Goal: Communication & Community: Participate in discussion

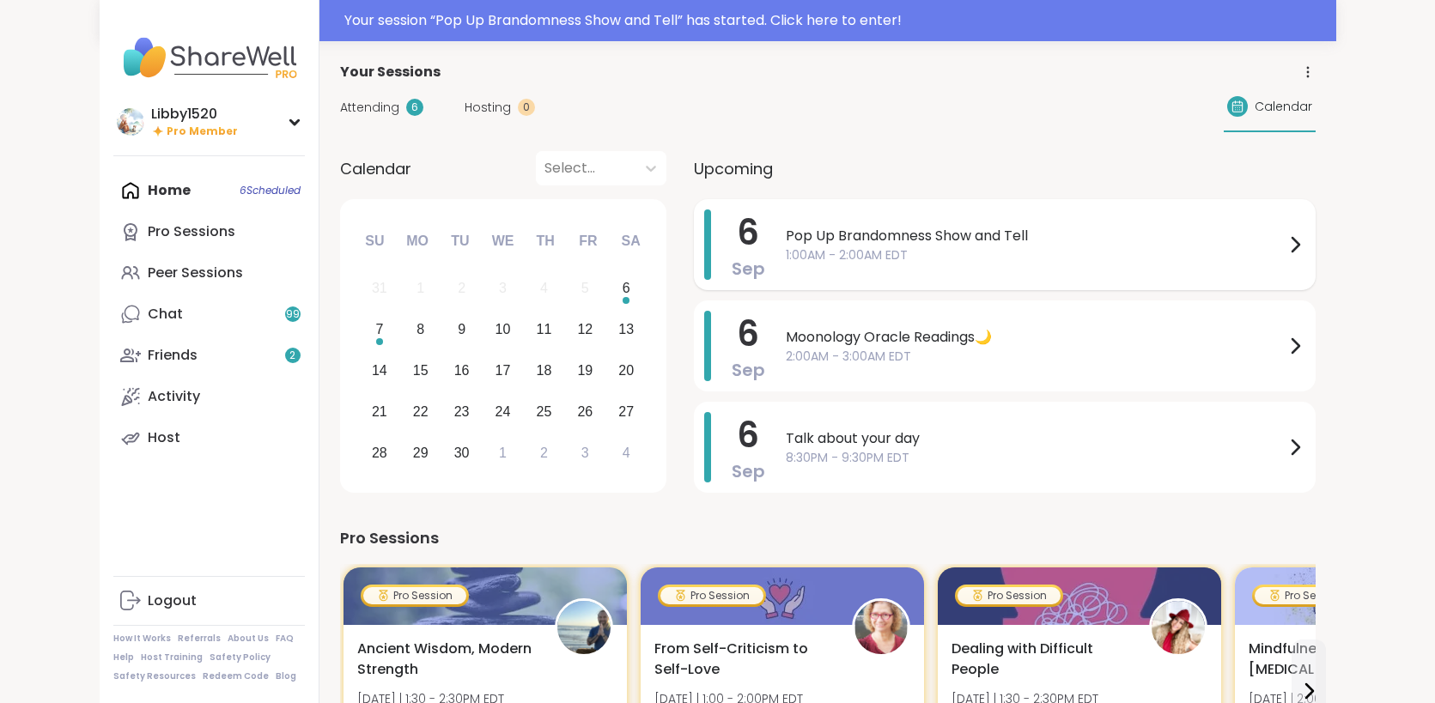
click at [870, 254] on span "1:00AM - 2:00AM EDT" at bounding box center [1035, 255] width 499 height 18
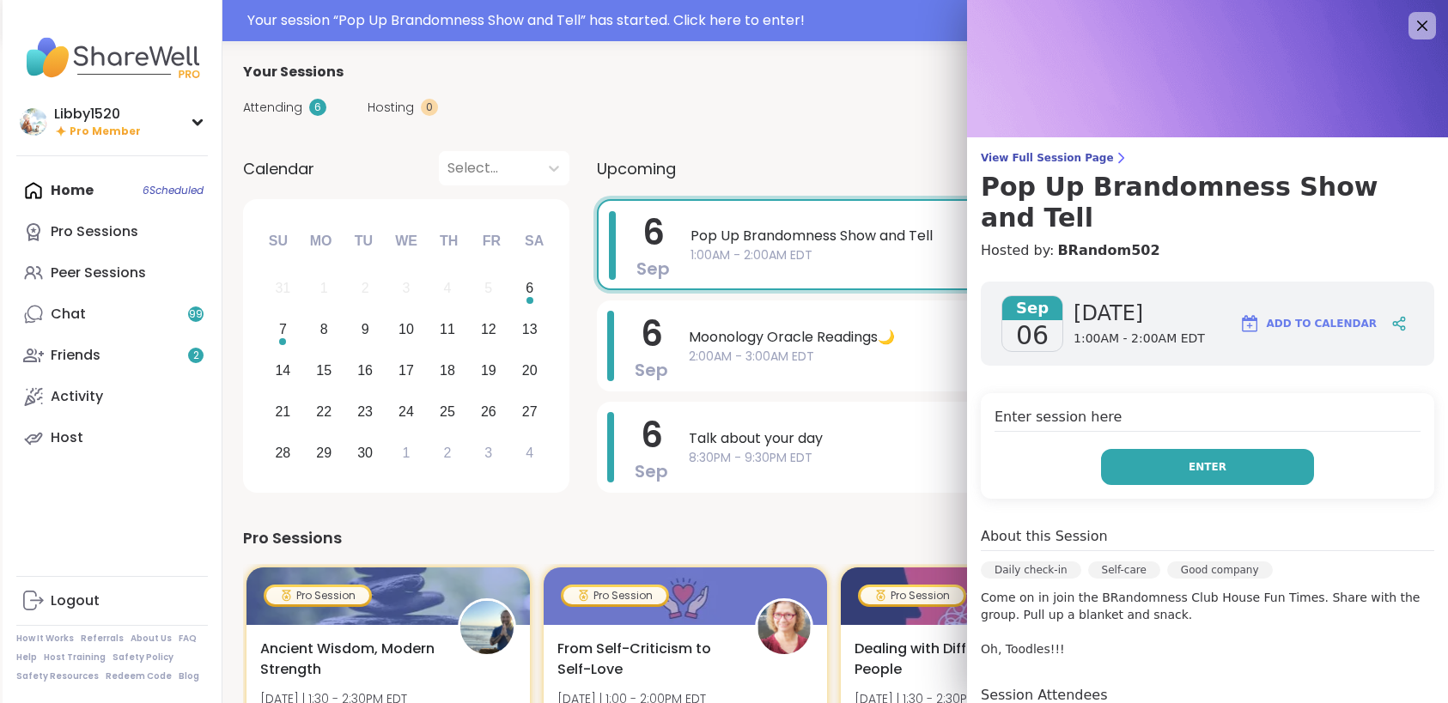
click at [1164, 449] on button "Enter" at bounding box center [1207, 467] width 213 height 36
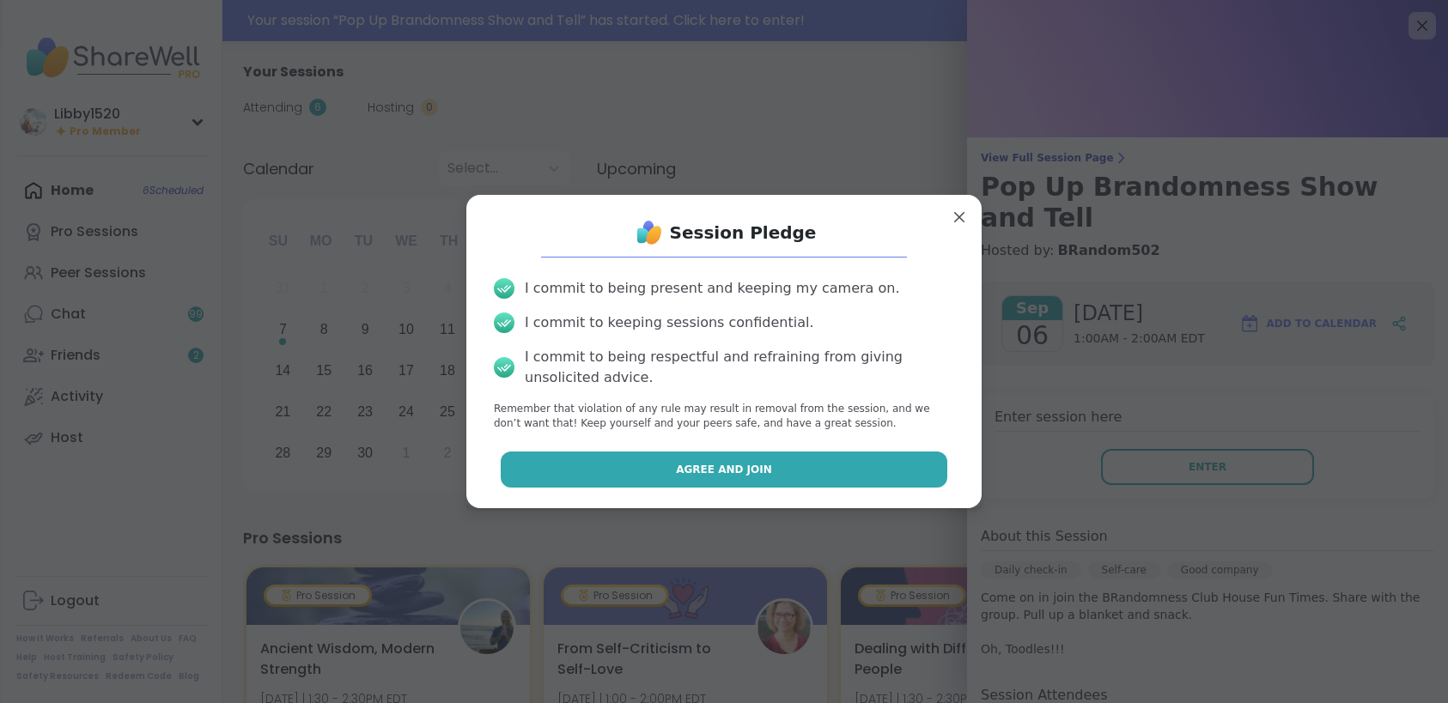
click at [788, 463] on button "Agree and Join" at bounding box center [724, 470] width 447 height 36
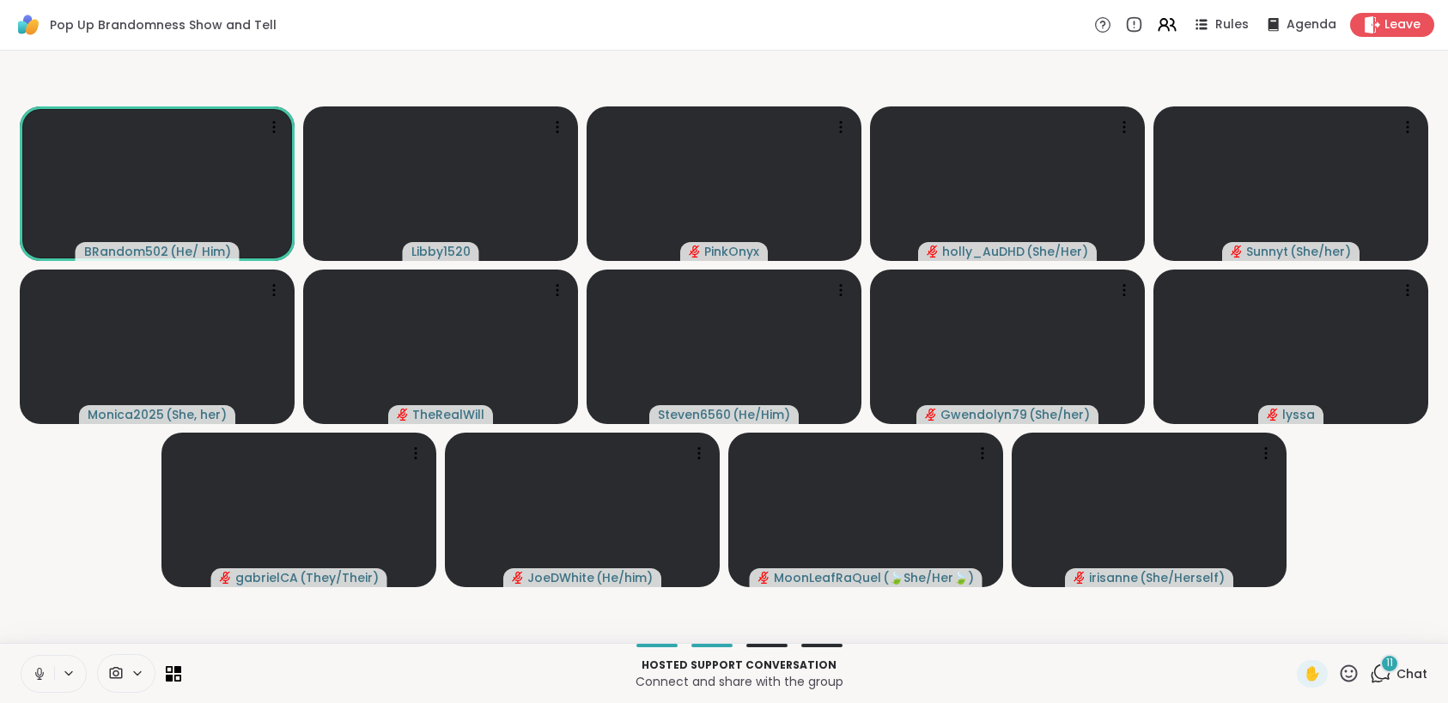
click at [39, 670] on icon at bounding box center [39, 673] width 15 height 15
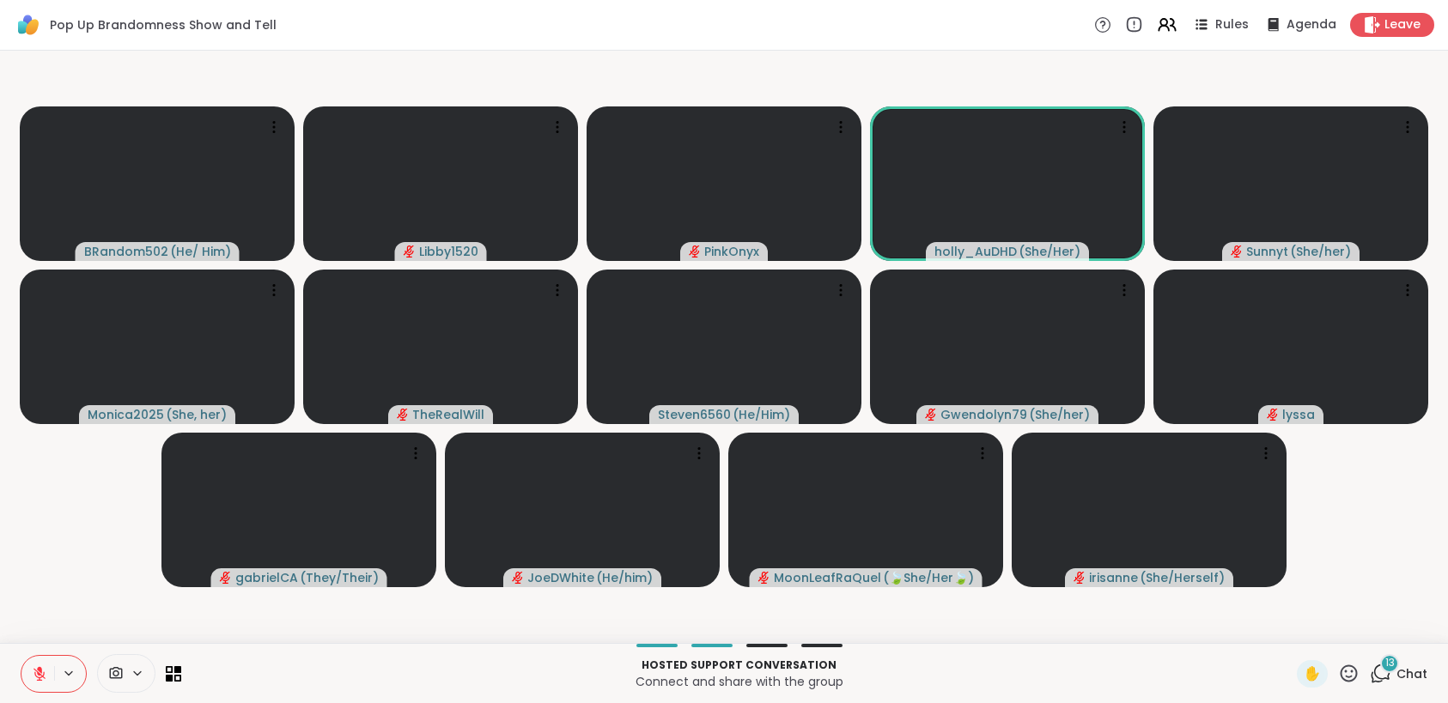
click at [74, 670] on icon at bounding box center [69, 673] width 14 height 15
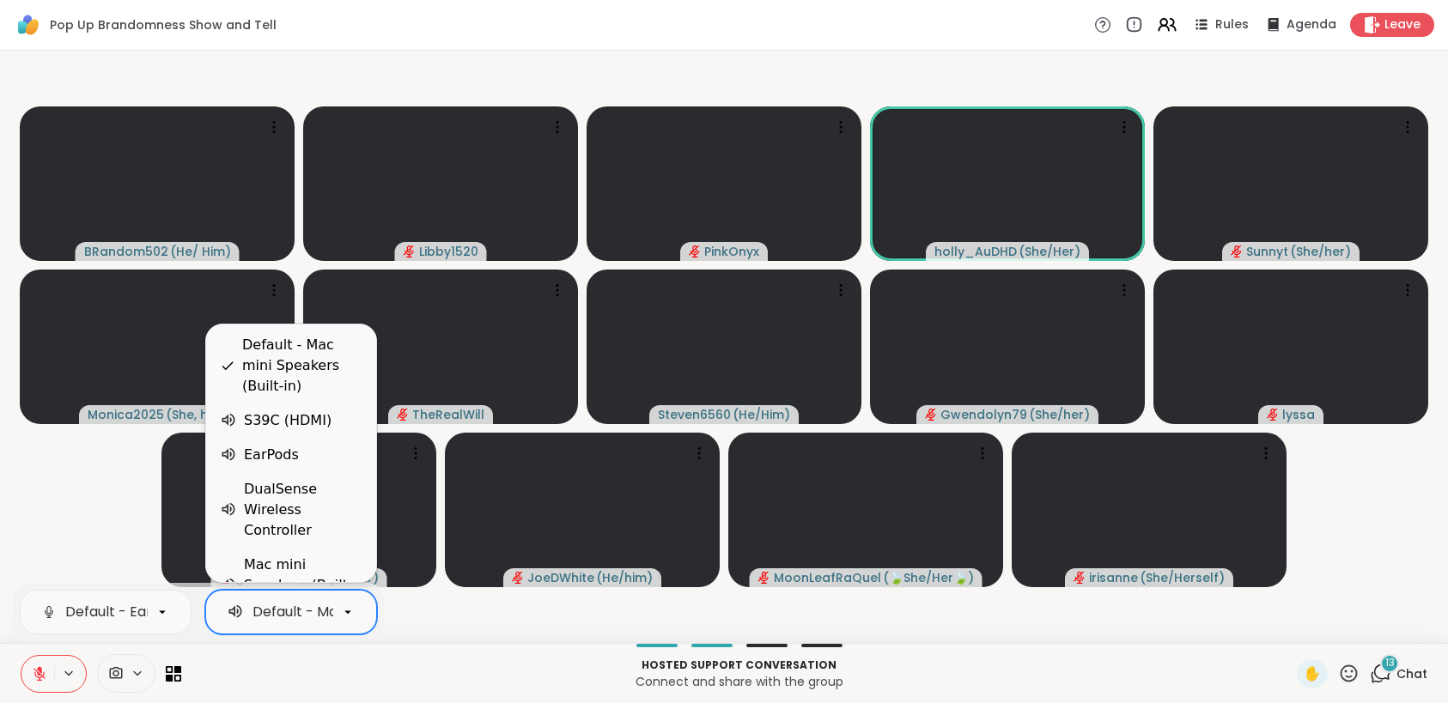
scroll to position [0, 151]
click at [265, 445] on div "EarPods" at bounding box center [271, 455] width 55 height 21
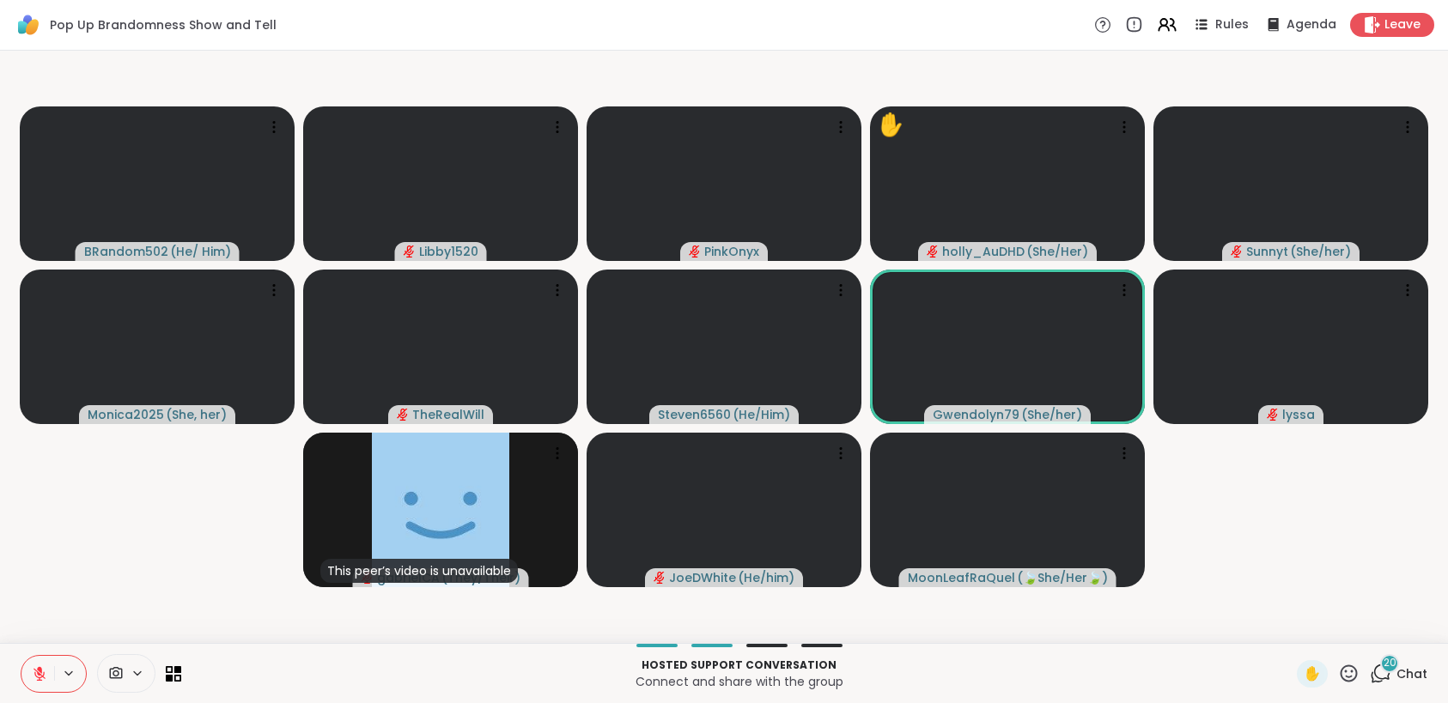
click at [1312, 664] on div "✋" at bounding box center [1311, 673] width 31 height 27
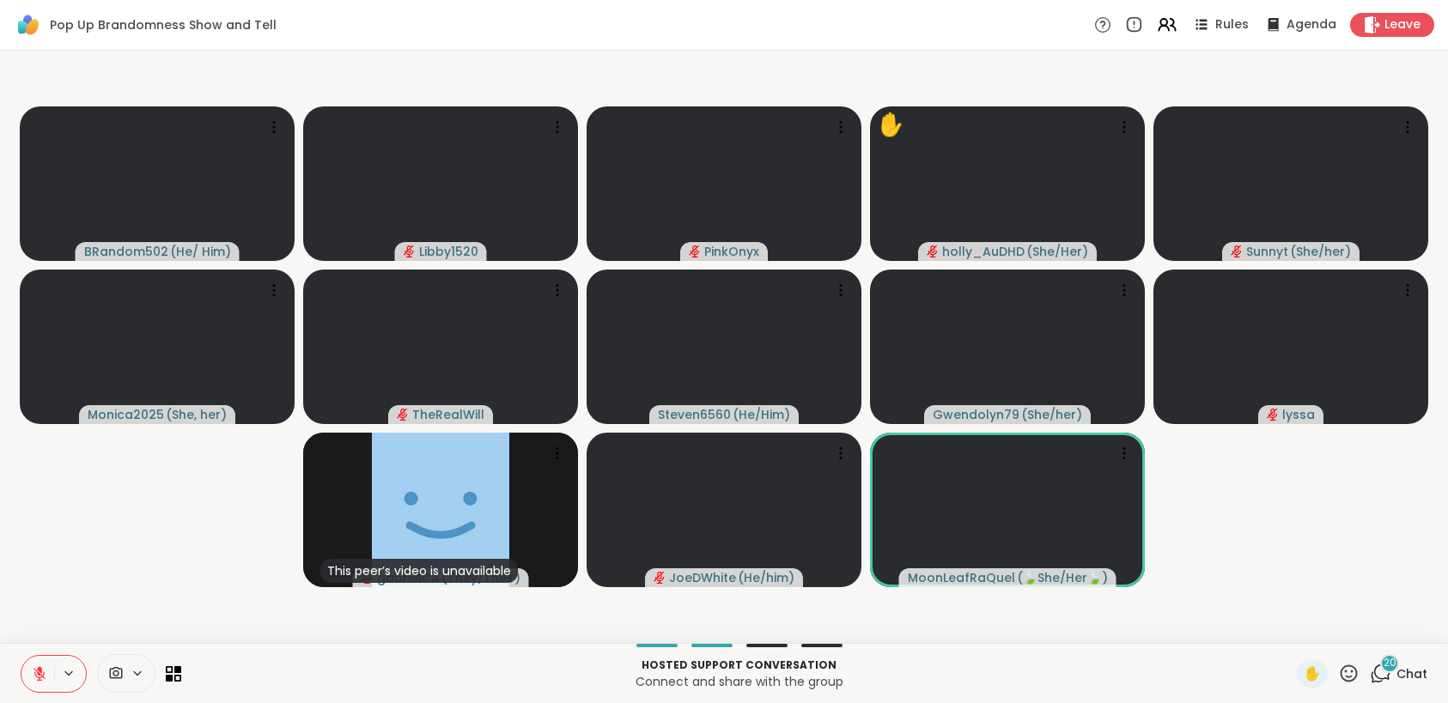
click at [47, 675] on button at bounding box center [37, 674] width 33 height 36
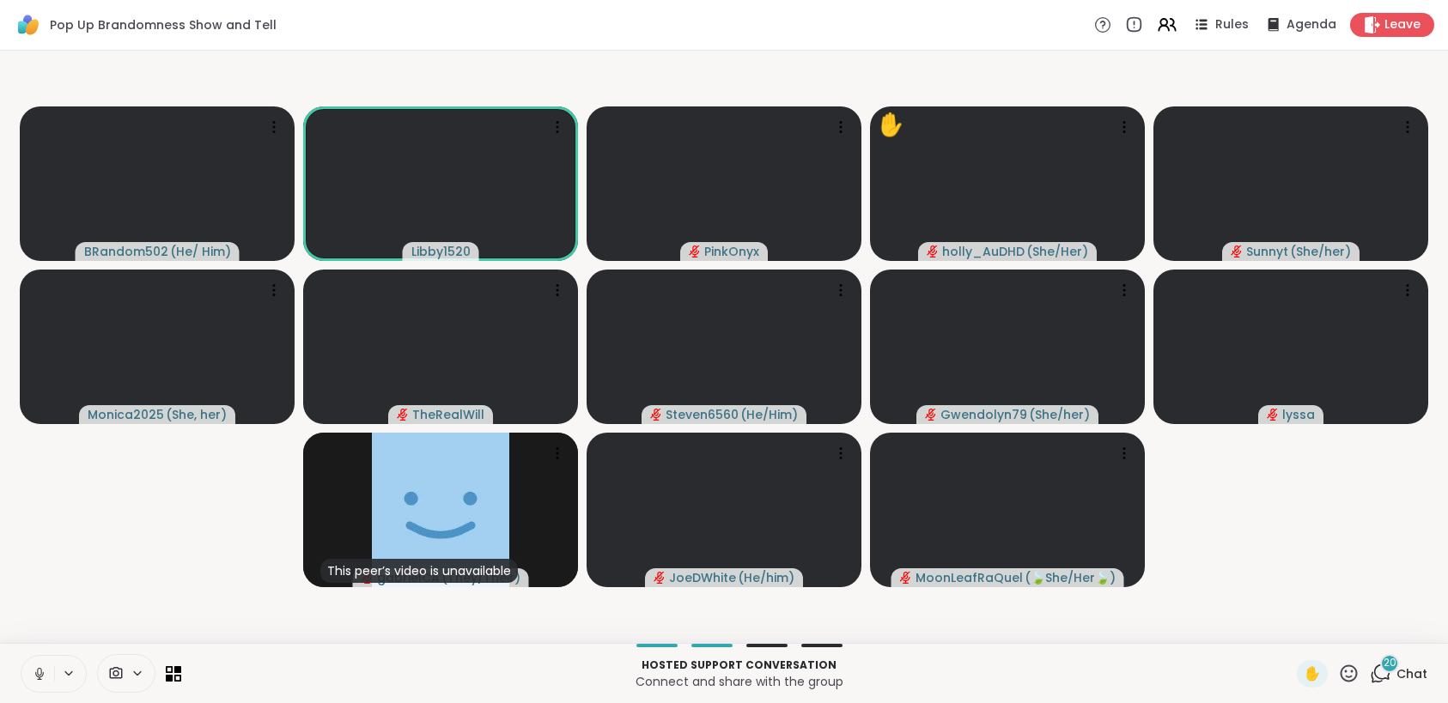
click at [45, 675] on icon at bounding box center [39, 673] width 15 height 15
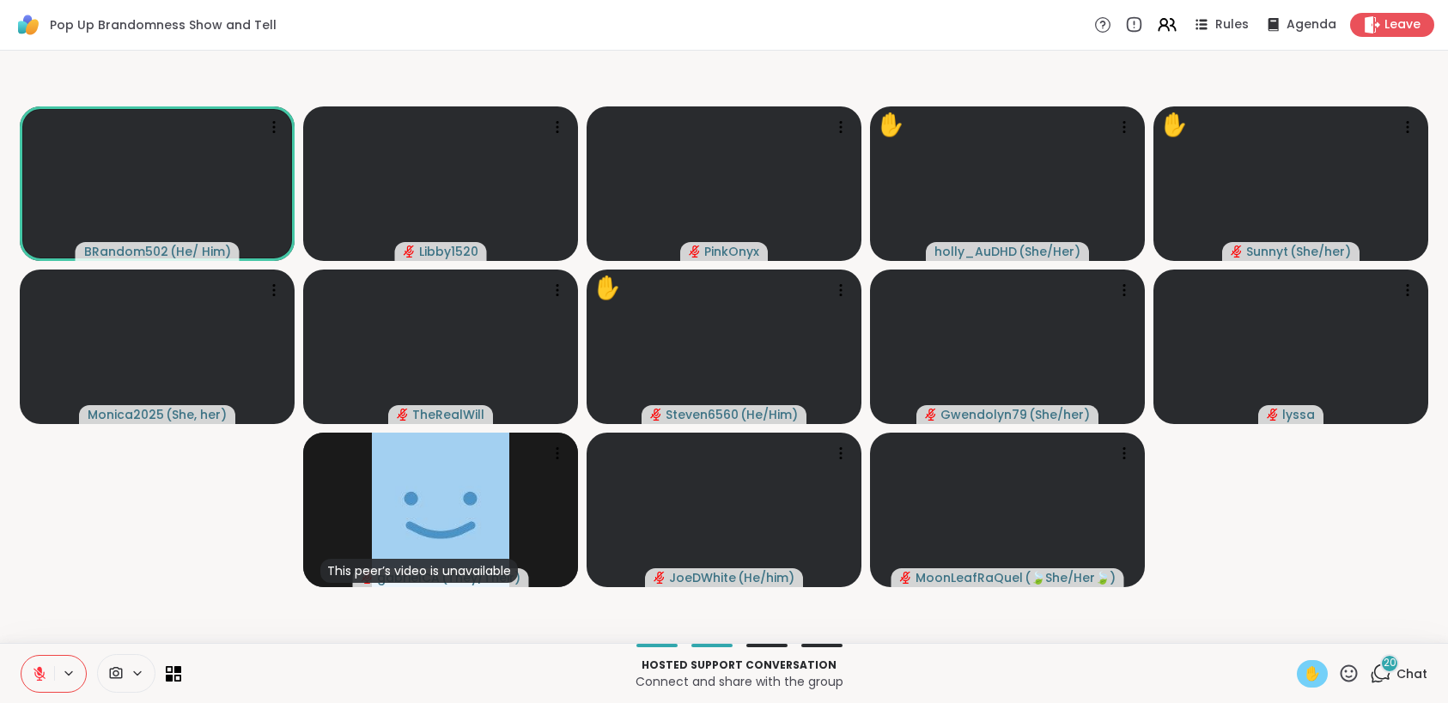
click at [1303, 674] on span "✋" at bounding box center [1311, 674] width 17 height 21
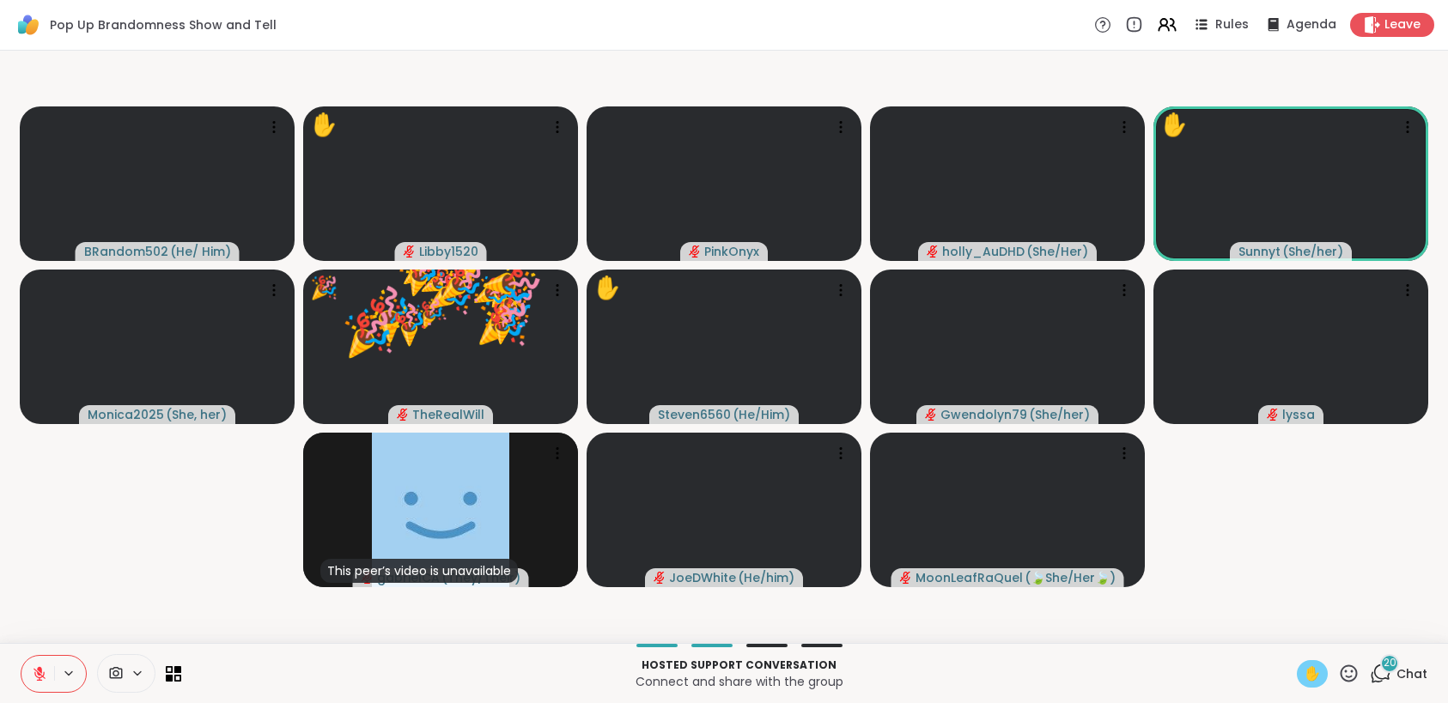
click at [46, 666] on icon at bounding box center [39, 673] width 15 height 15
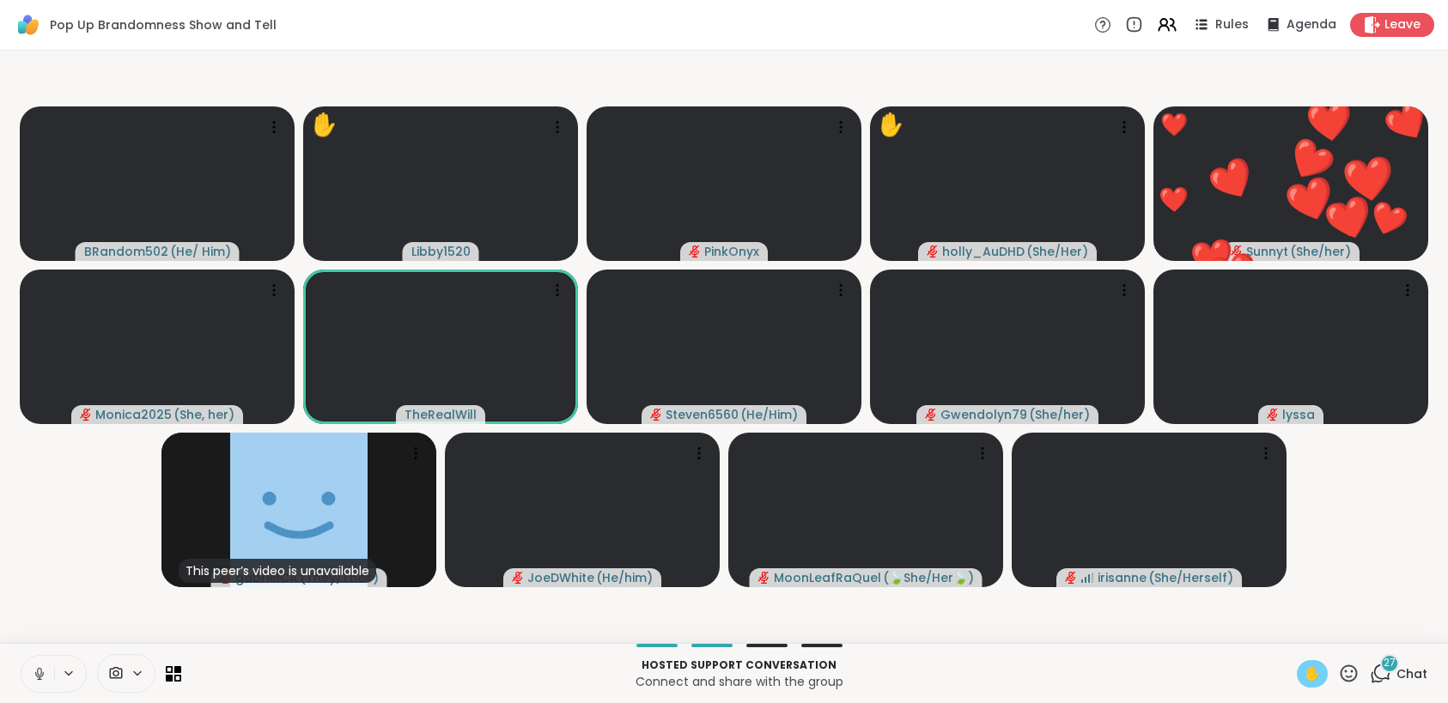
click at [131, 671] on icon at bounding box center [138, 673] width 14 height 15
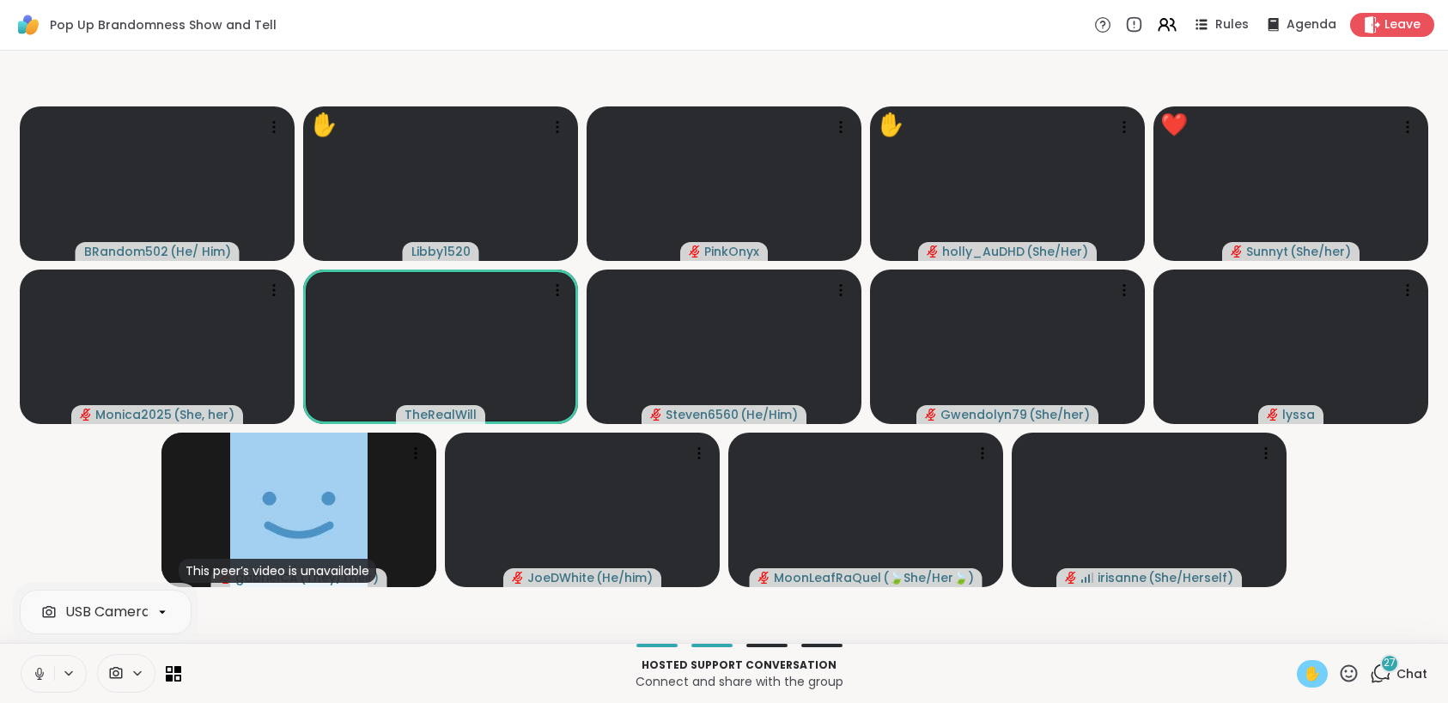
click at [158, 599] on div at bounding box center [162, 612] width 29 height 29
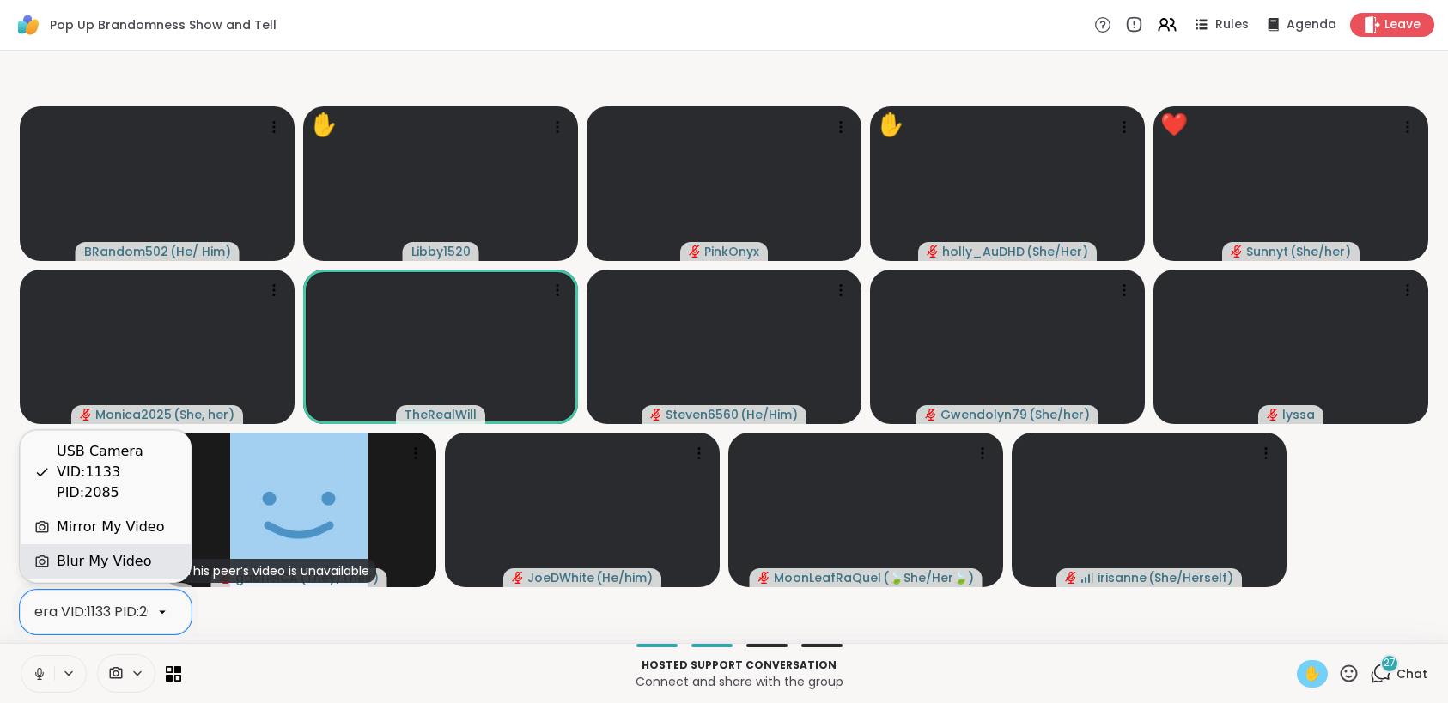
click at [96, 563] on div "Blur My Video" at bounding box center [104, 561] width 94 height 21
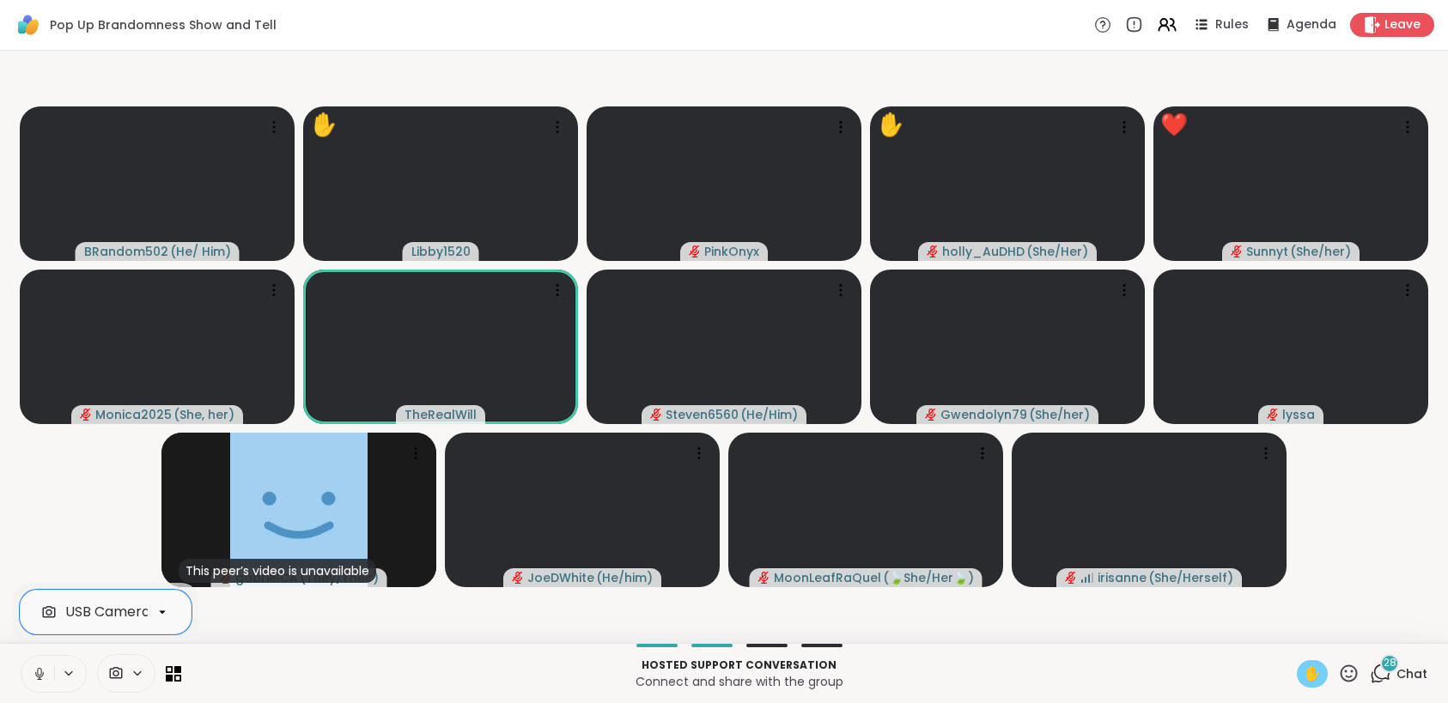
click at [123, 667] on icon at bounding box center [115, 673] width 15 height 16
click at [146, 671] on span at bounding box center [143, 673] width 24 height 15
click at [76, 671] on button at bounding box center [70, 673] width 32 height 15
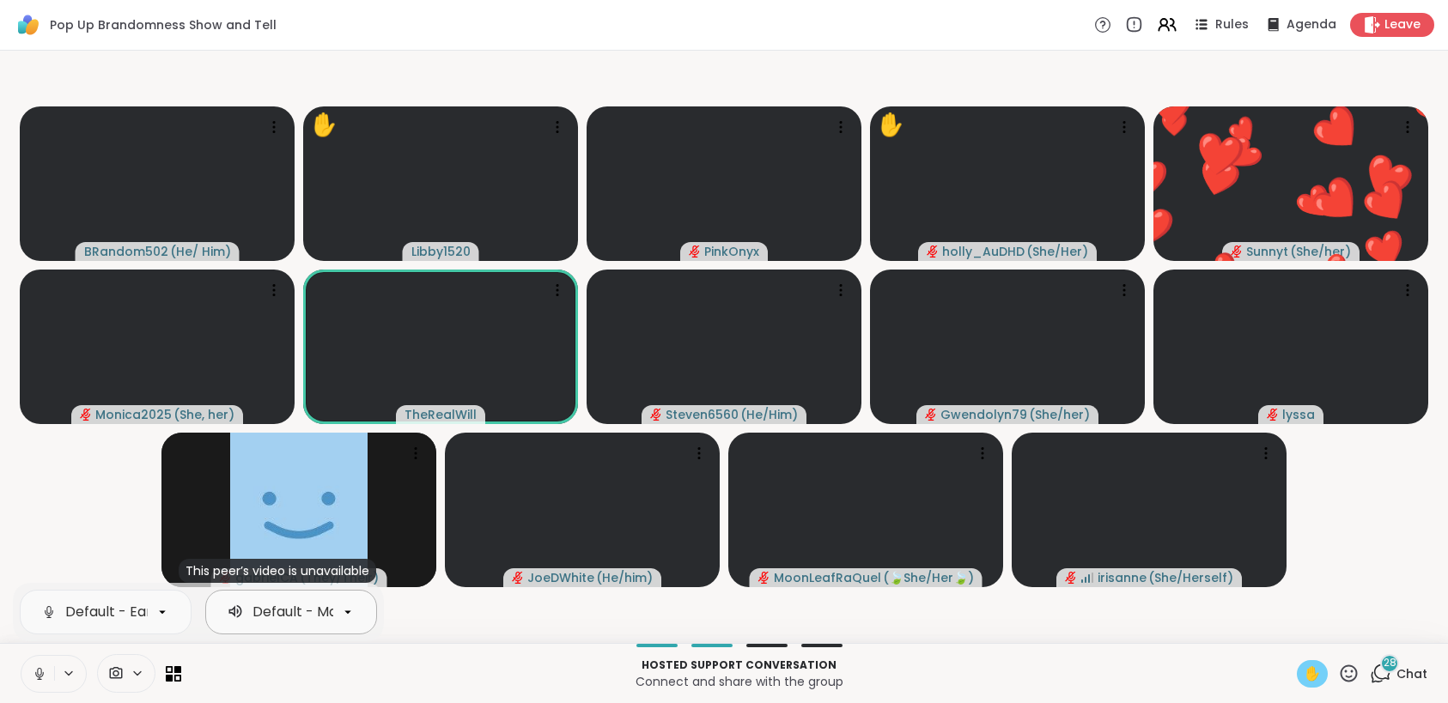
click at [352, 615] on icon at bounding box center [347, 611] width 15 height 15
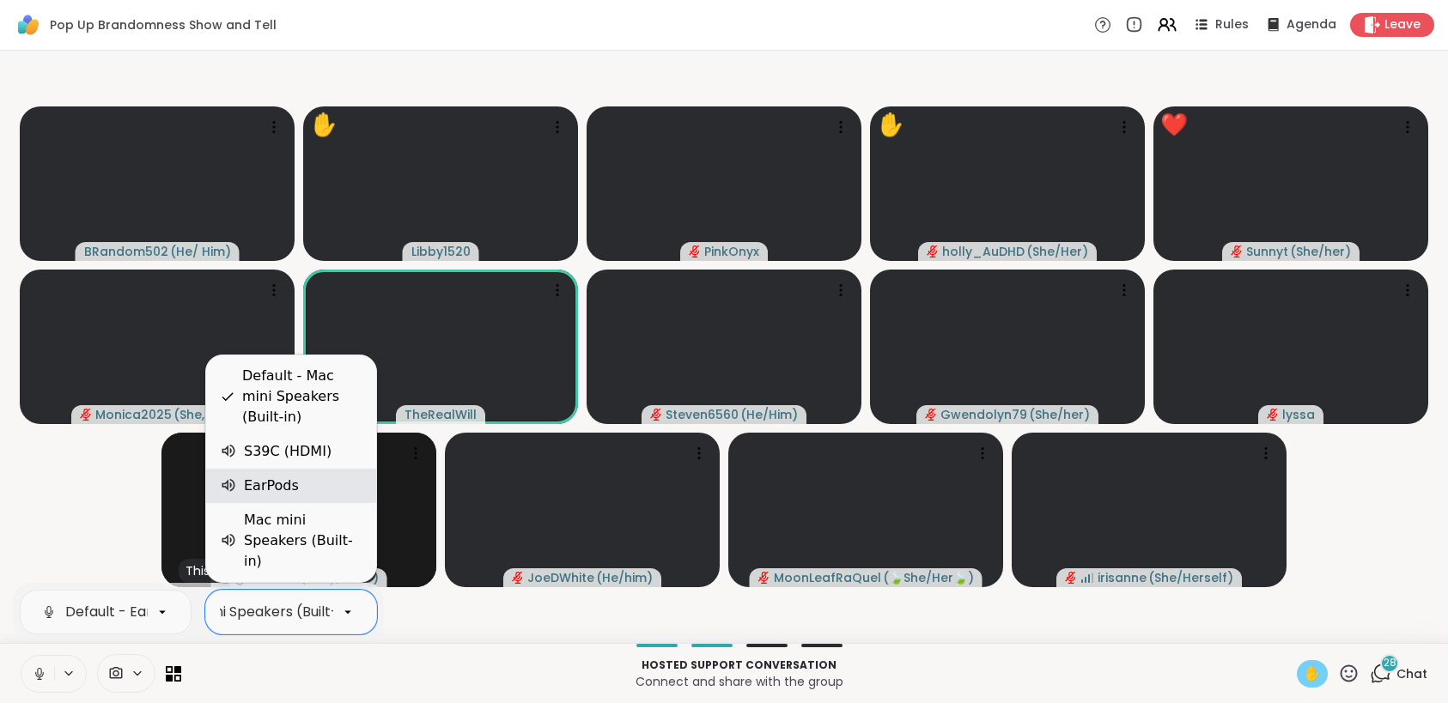
click at [289, 503] on div "EarPods" at bounding box center [291, 486] width 170 height 34
click at [337, 604] on div at bounding box center [347, 612] width 29 height 29
click at [1303, 673] on span "✋" at bounding box center [1311, 674] width 17 height 21
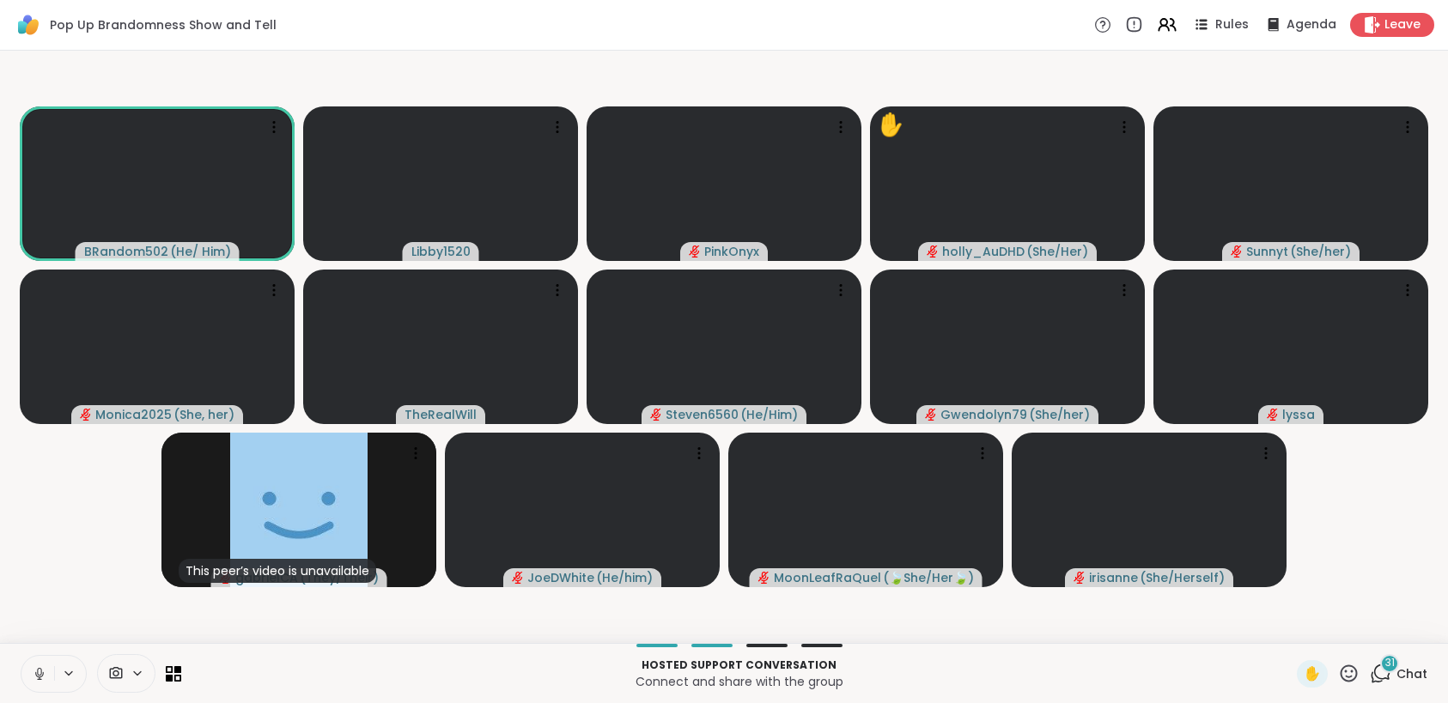
click at [1380, 671] on div "31" at bounding box center [1389, 663] width 19 height 19
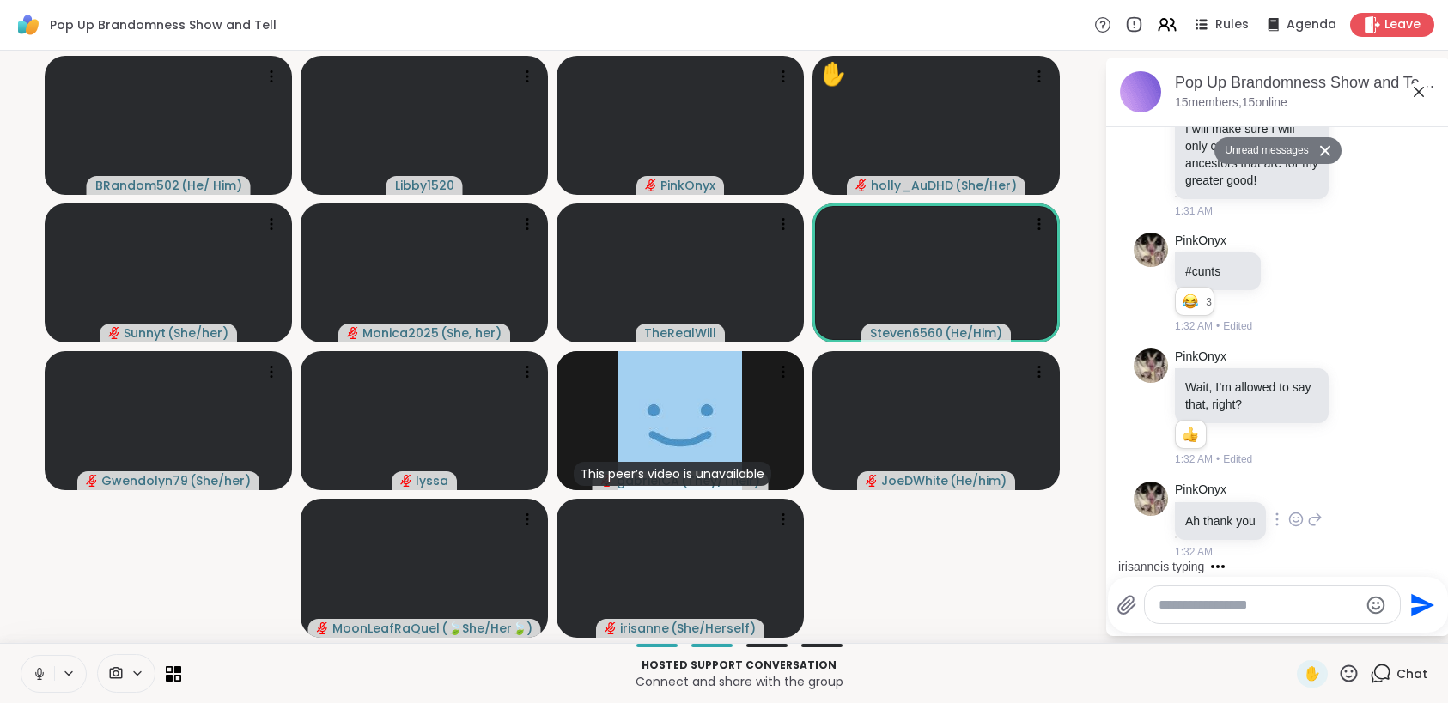
scroll to position [6960, 0]
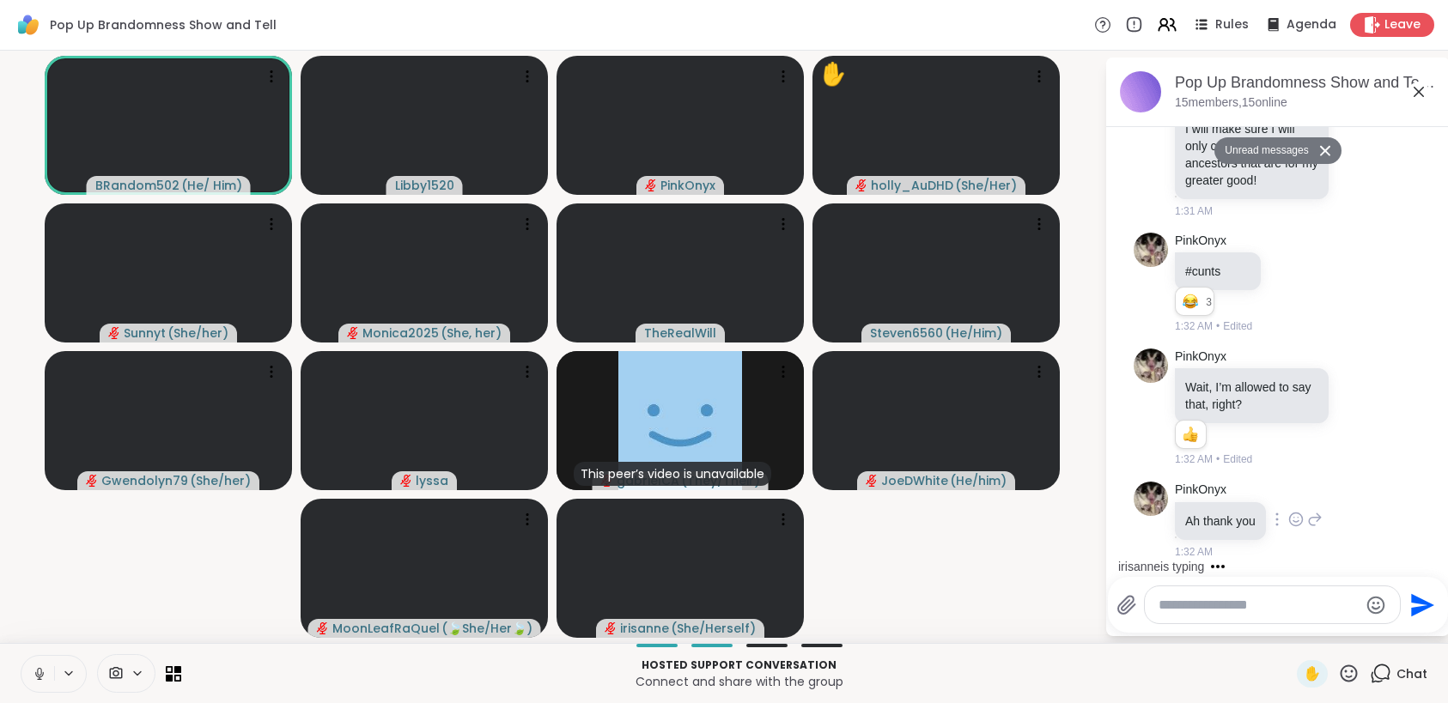
click at [1295, 521] on icon at bounding box center [1295, 519] width 15 height 17
click at [1214, 499] on div "Select Reaction: Joy" at bounding box center [1219, 491] width 15 height 15
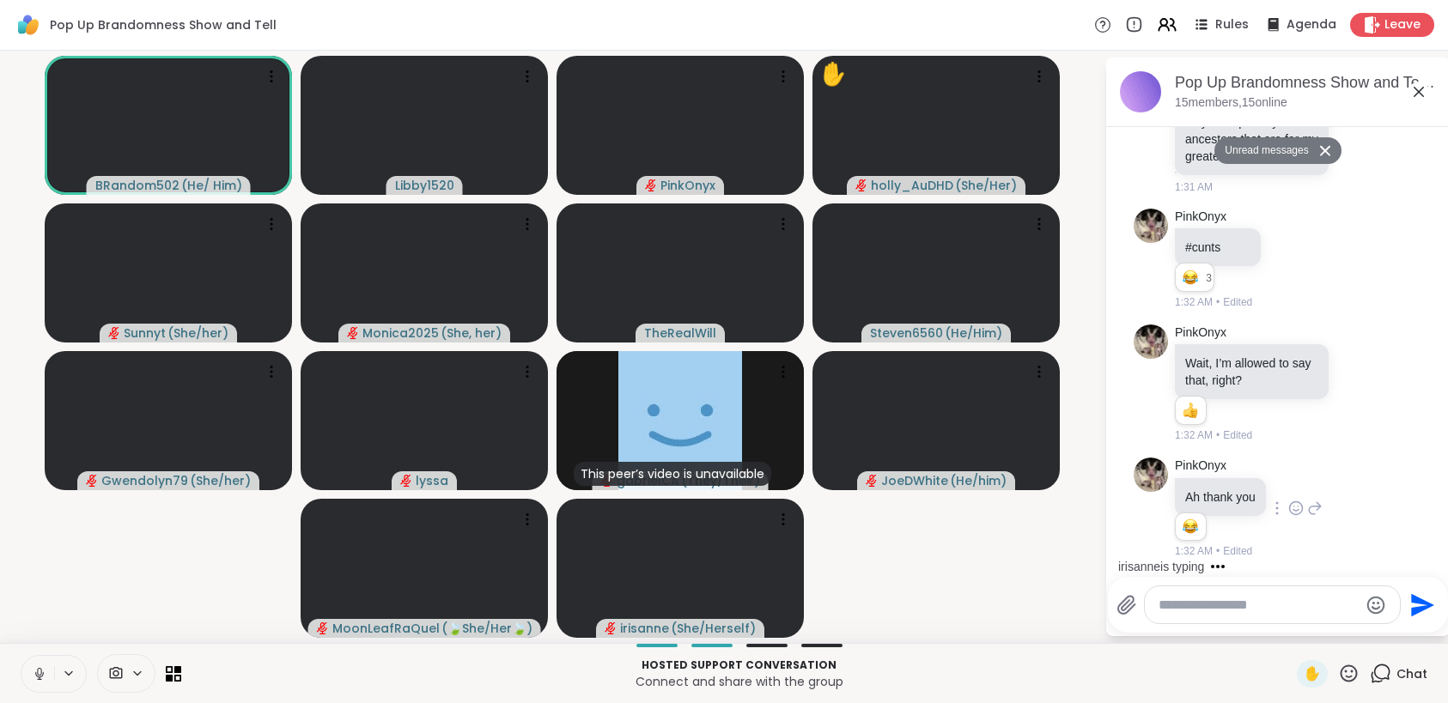
scroll to position [6987, 0]
click at [1357, 381] on icon at bounding box center [1357, 381] width 0 height 0
click at [1289, 264] on icon at bounding box center [1290, 258] width 15 height 17
click at [1222, 240] on button "Select Reaction: Joy" at bounding box center [1215, 231] width 34 height 34
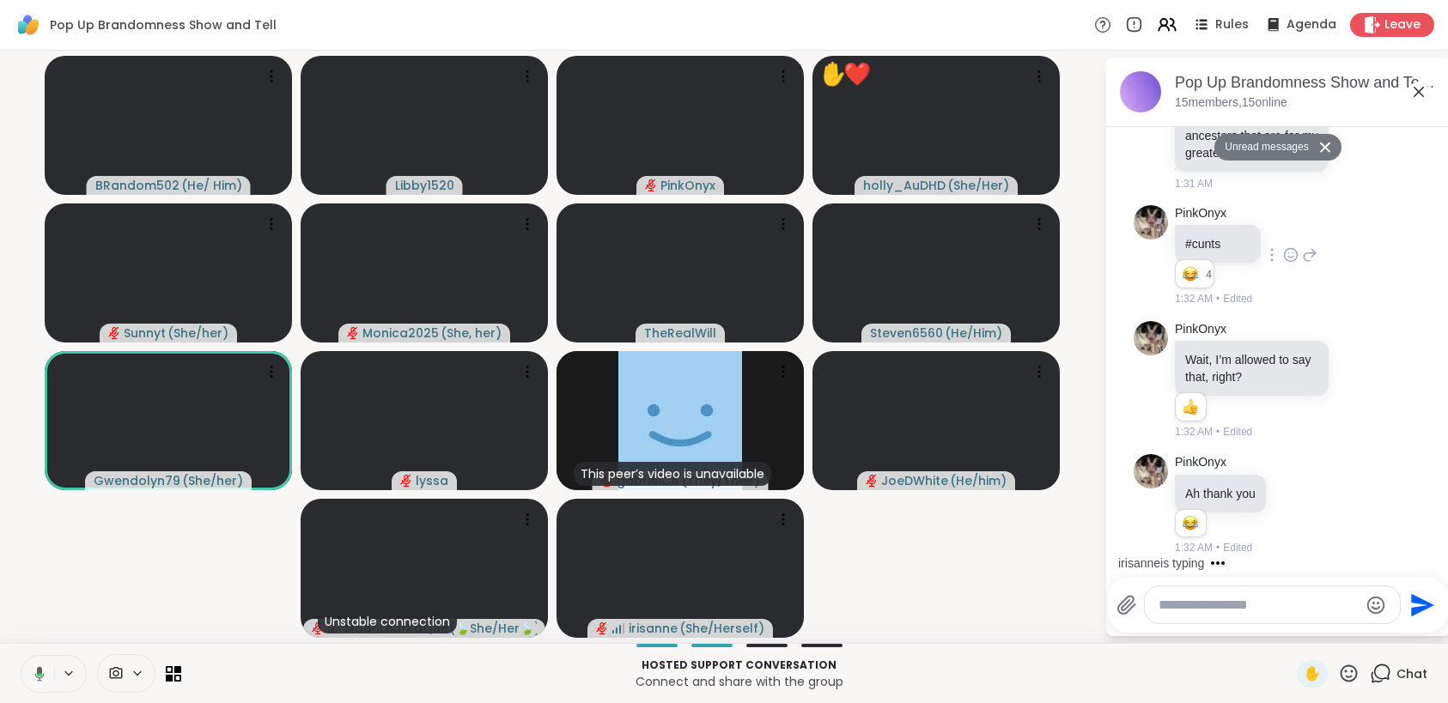
click at [1338, 673] on icon at bounding box center [1348, 673] width 21 height 21
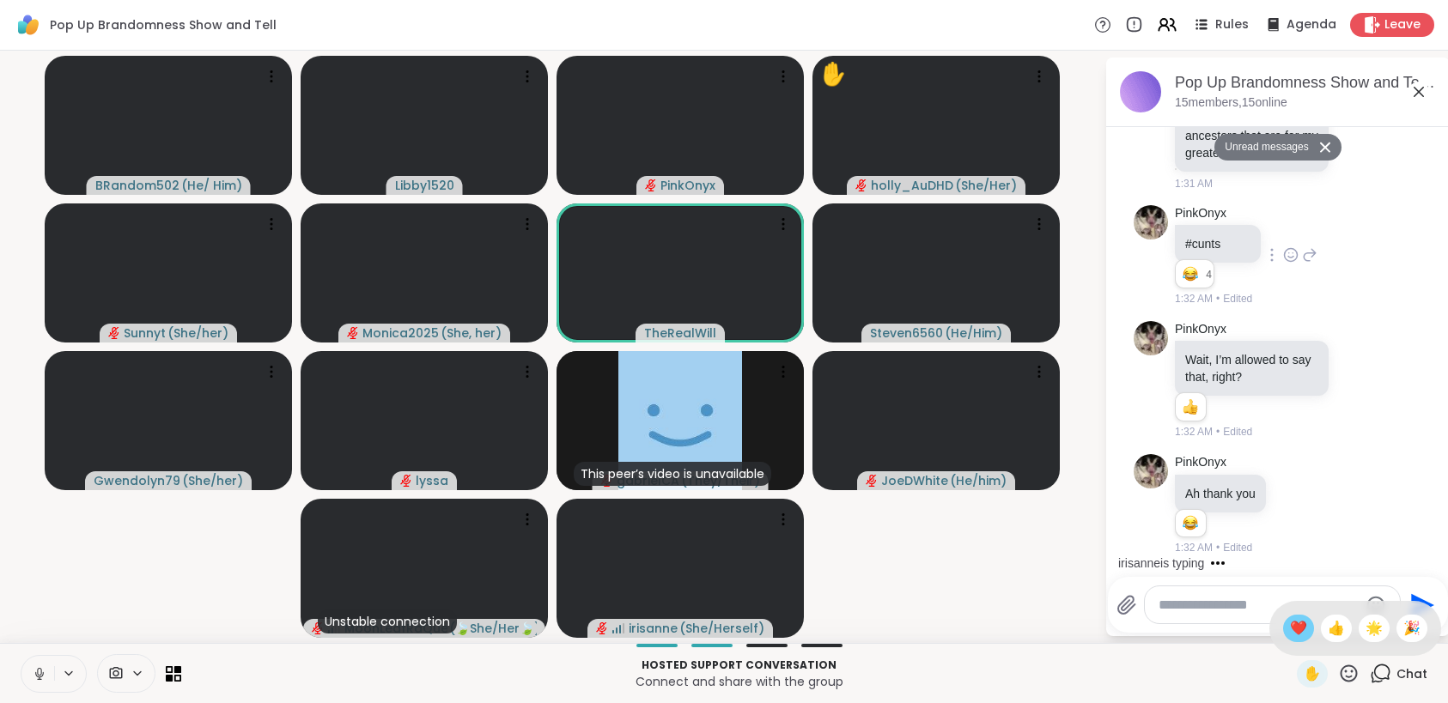
click at [1290, 628] on span "❤️" at bounding box center [1298, 628] width 17 height 21
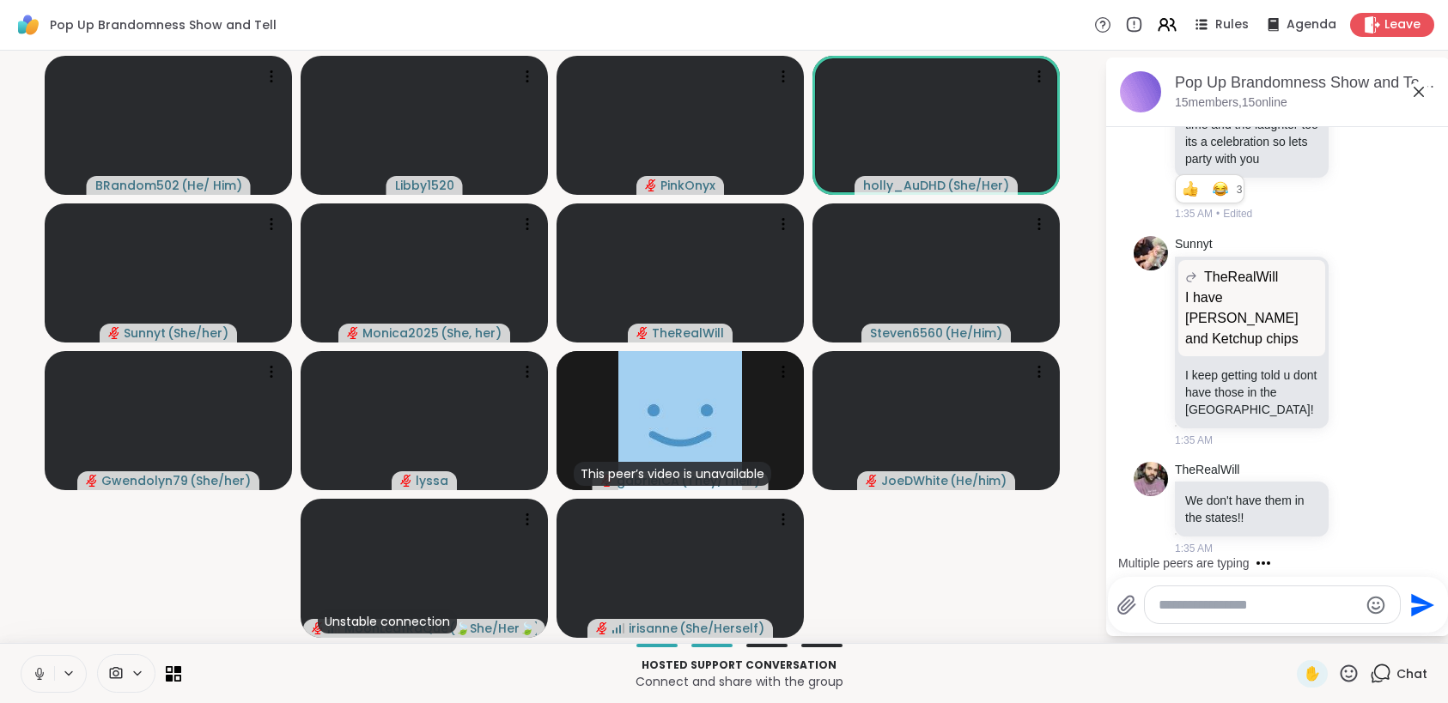
scroll to position [8625, 0]
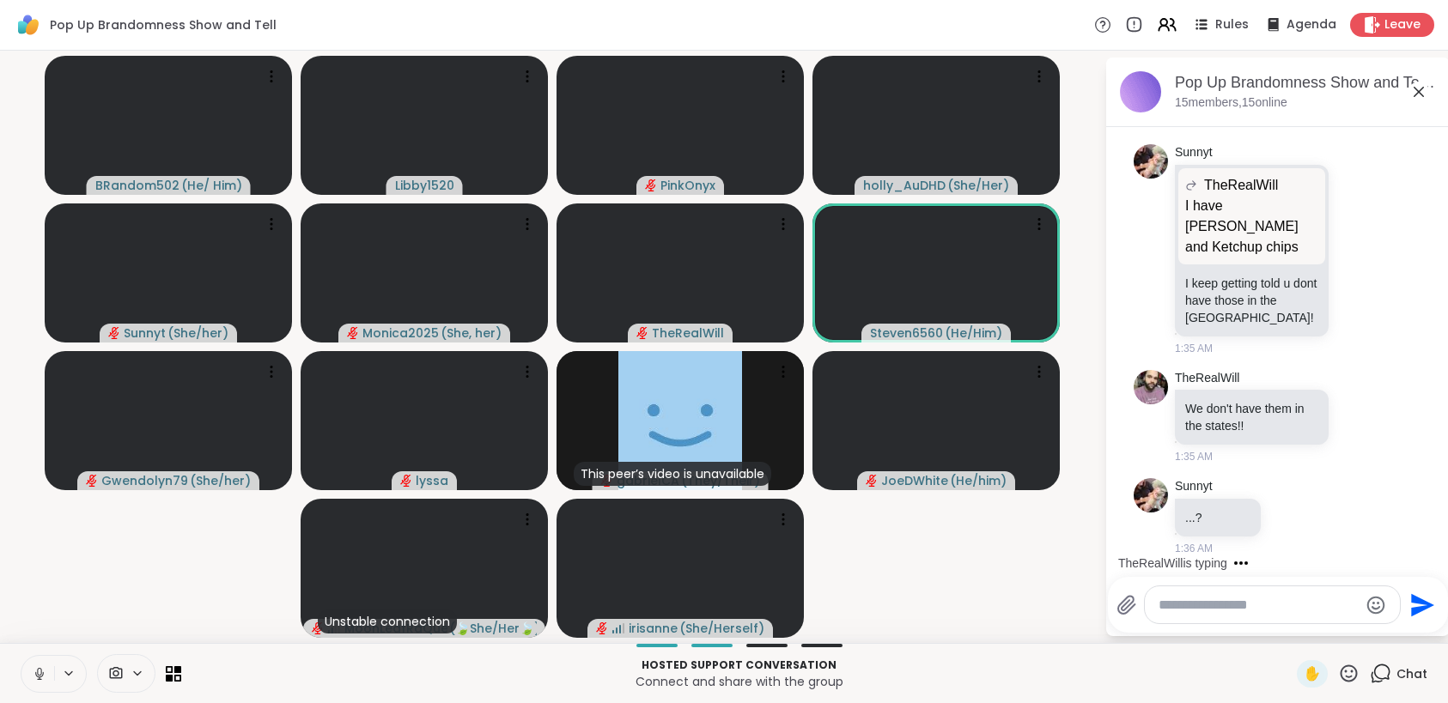
click at [36, 674] on icon at bounding box center [39, 673] width 15 height 15
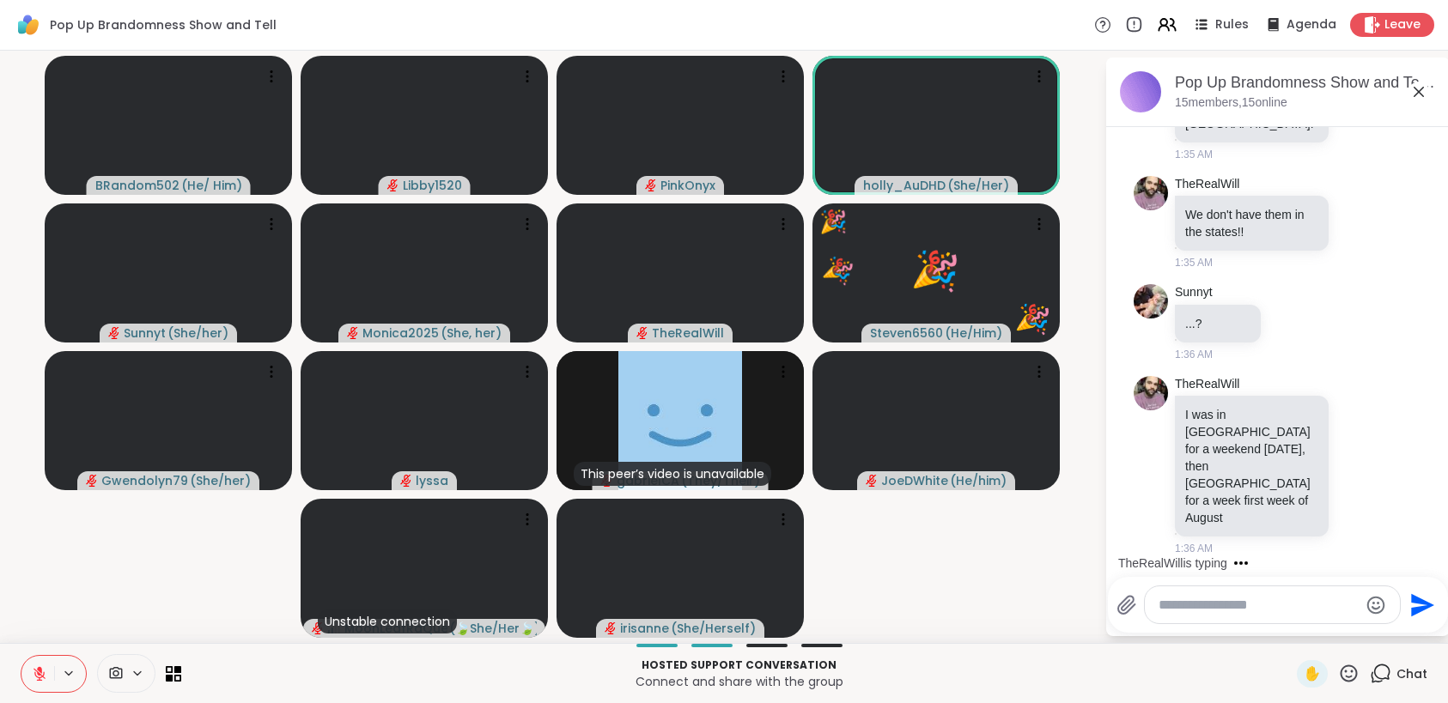
scroll to position [8809, 0]
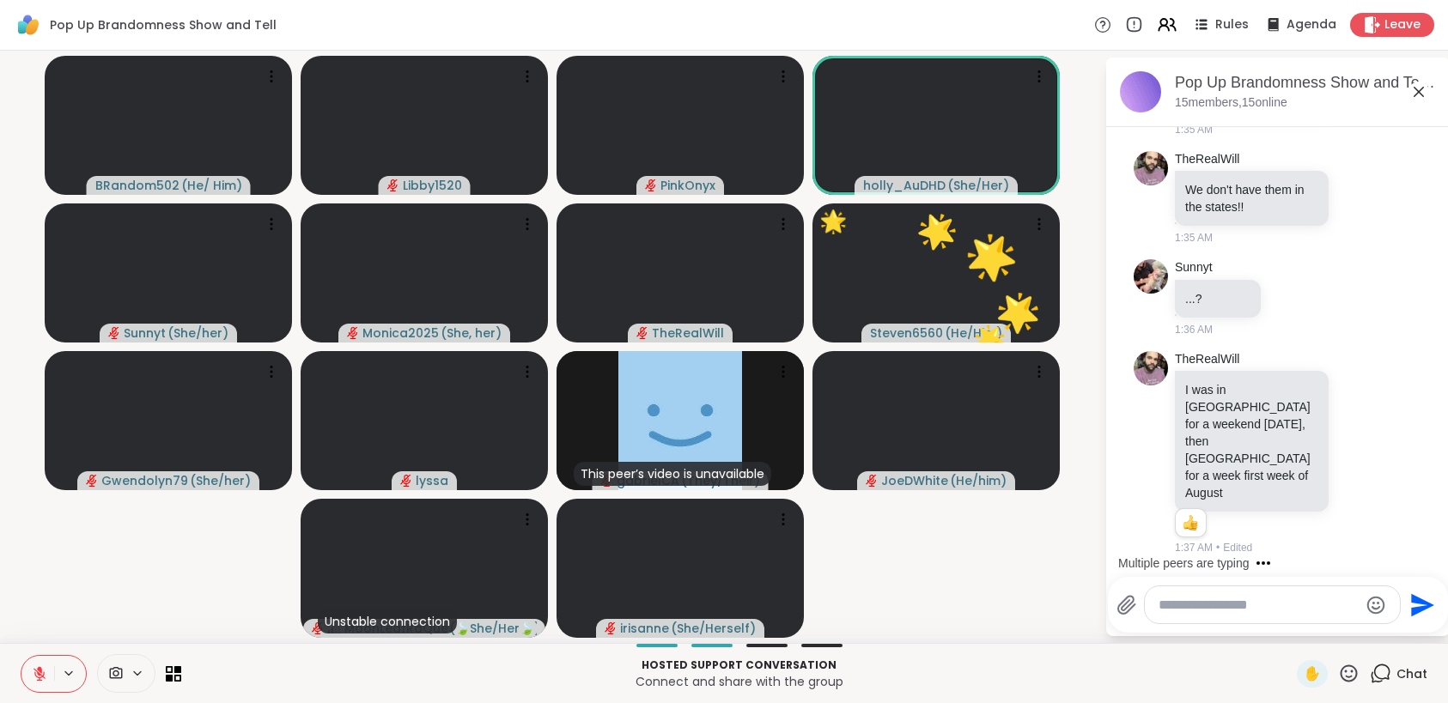
click at [1123, 604] on icon at bounding box center [1126, 605] width 16 height 18
click at [0, 0] on input "file" at bounding box center [0, 0] width 0 height 0
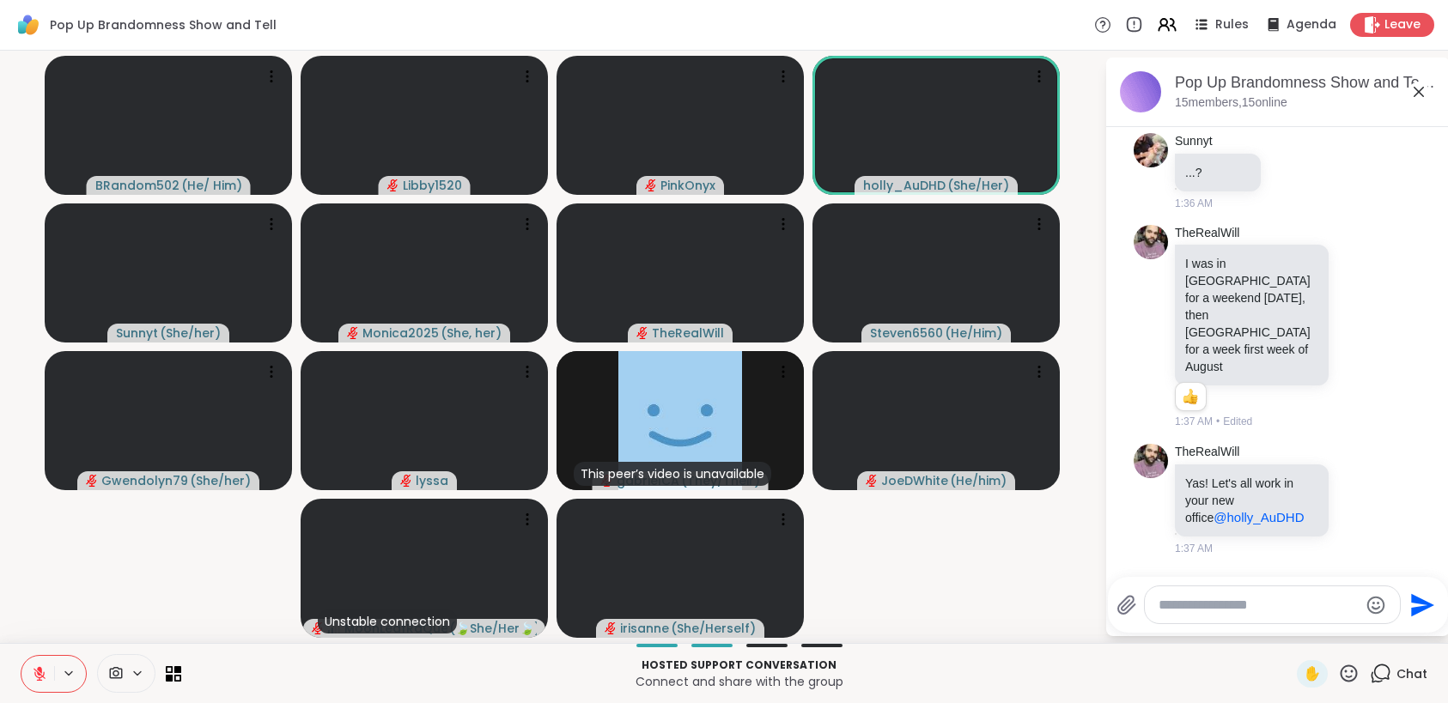
click at [32, 667] on icon at bounding box center [39, 673] width 15 height 15
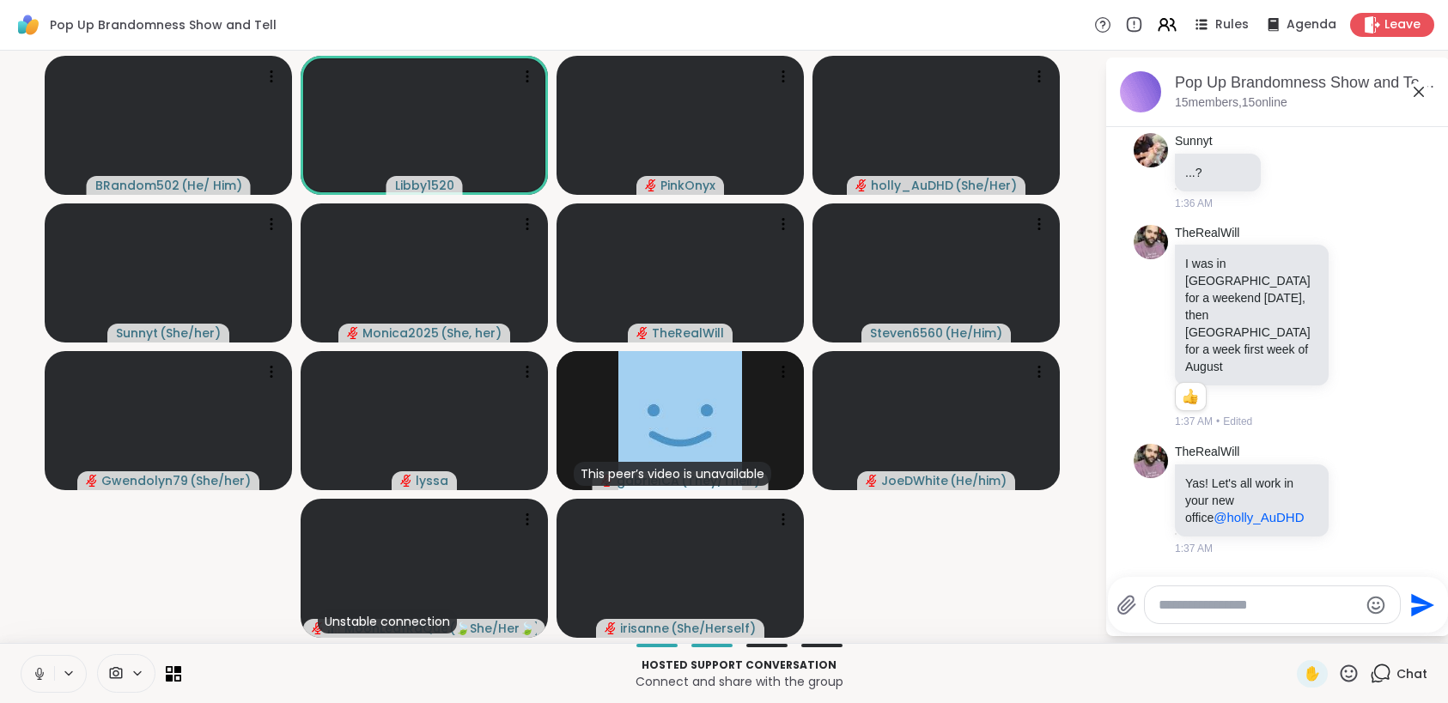
click at [45, 677] on icon at bounding box center [39, 673] width 15 height 15
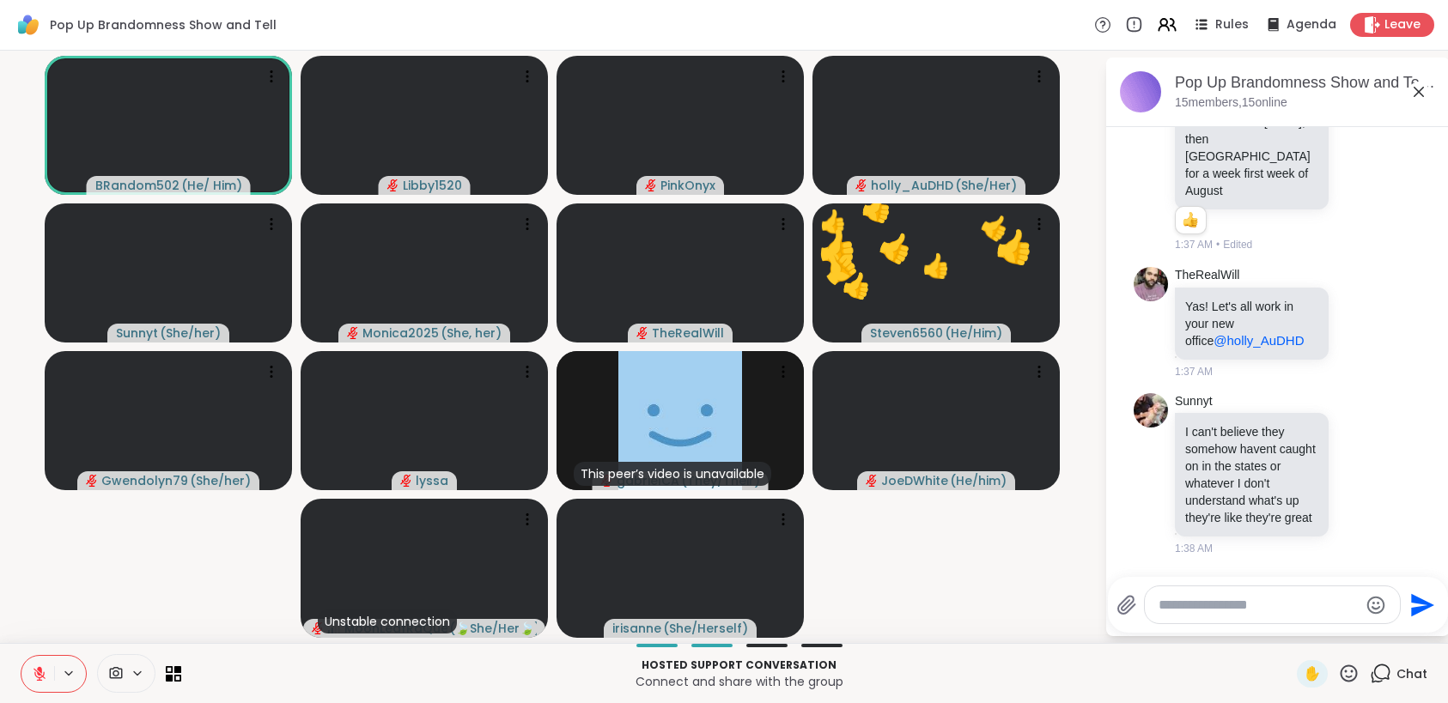
scroll to position [9178, 0]
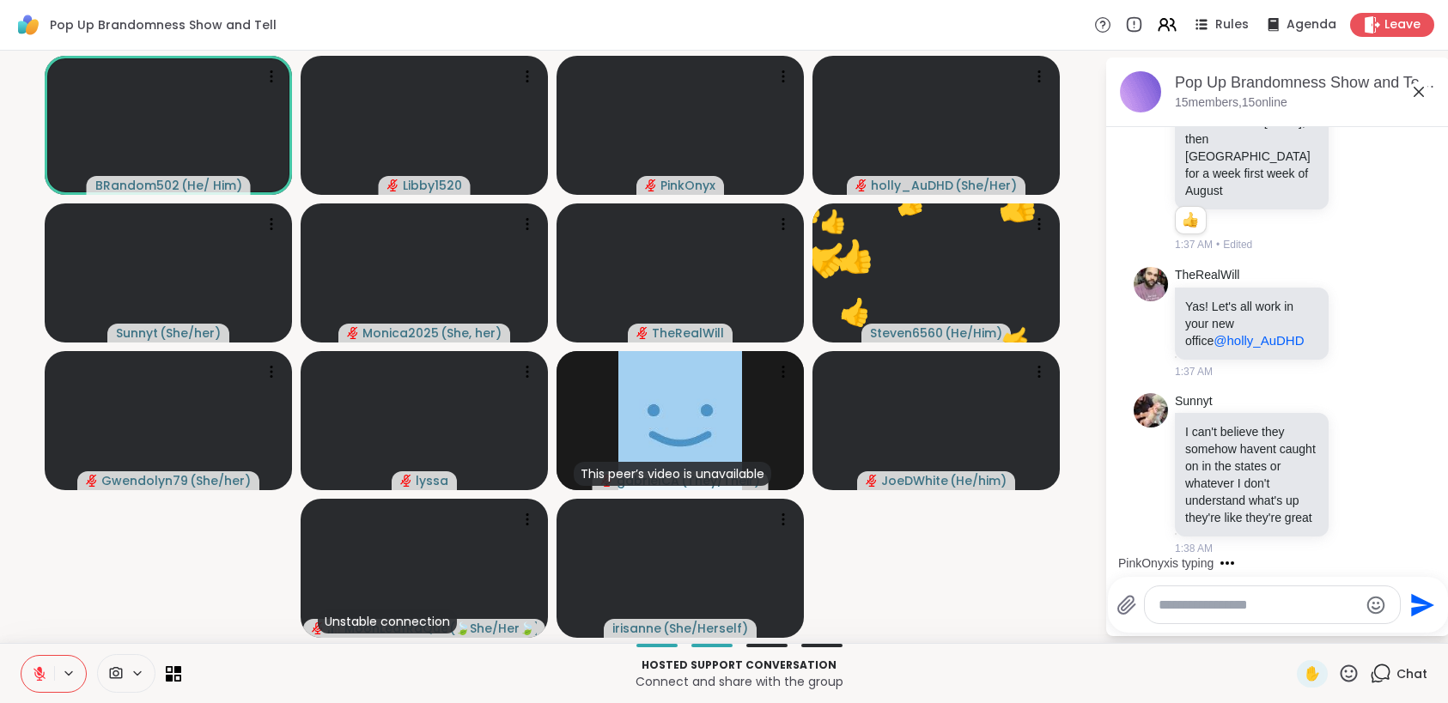
click at [1130, 604] on icon at bounding box center [1126, 605] width 16 height 18
click at [0, 0] on input "file" at bounding box center [0, 0] width 0 height 0
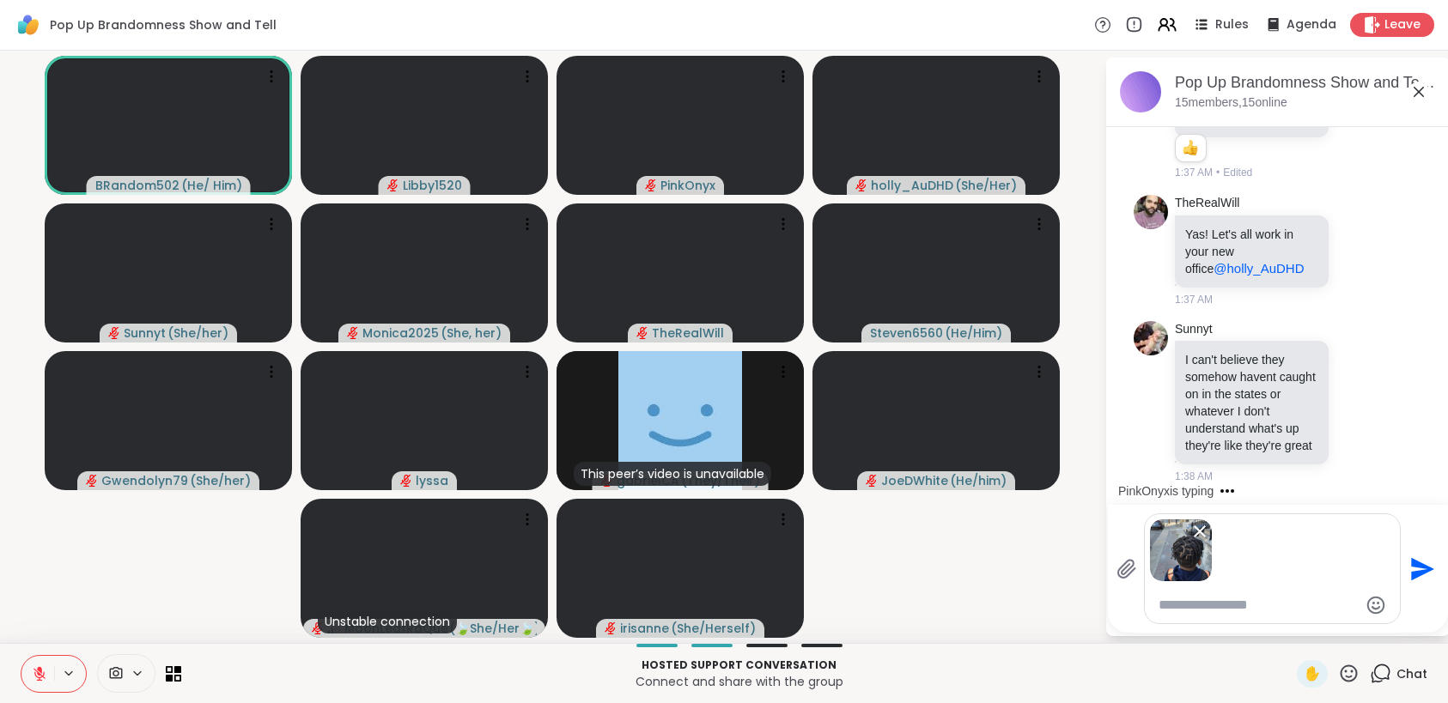
click at [1202, 531] on icon "Remove attachment" at bounding box center [1199, 531] width 21 height 21
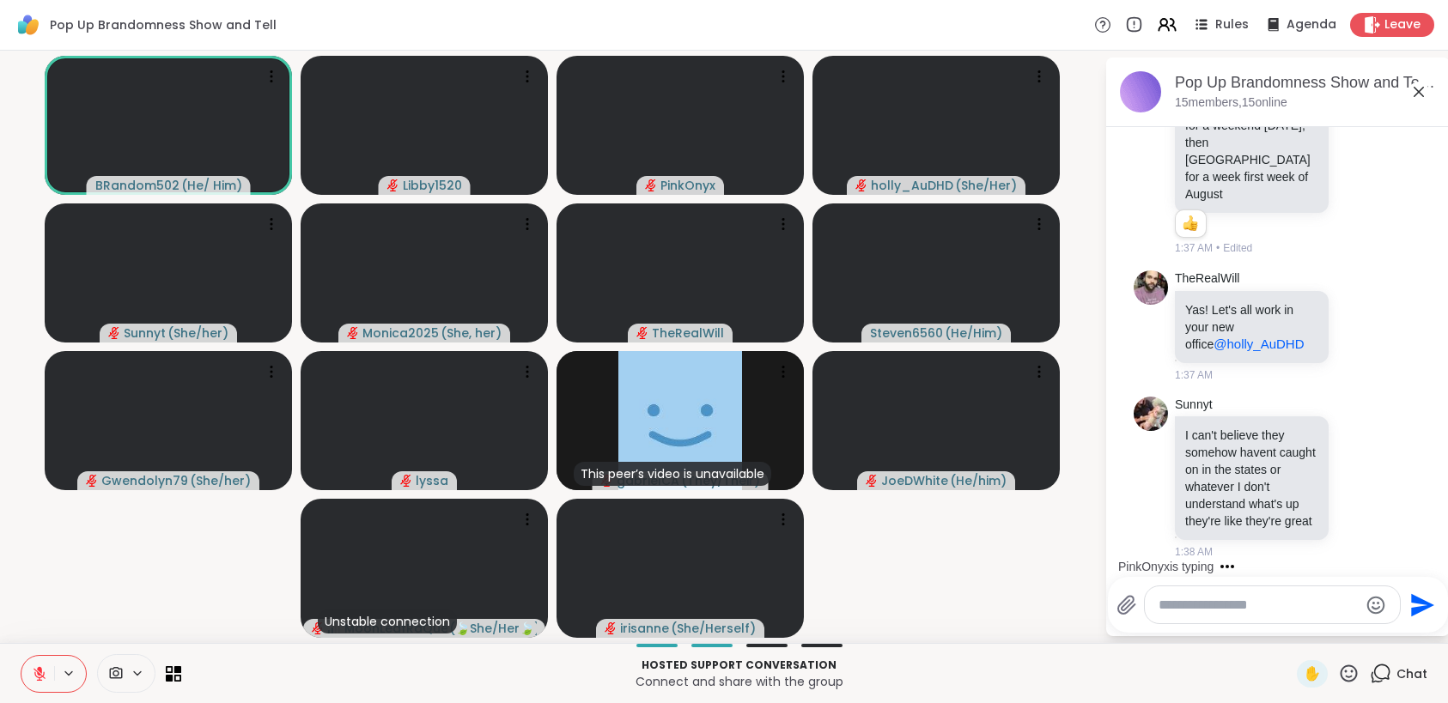
scroll to position [3, 0]
click at [1133, 604] on icon at bounding box center [1126, 605] width 16 height 18
click at [0, 0] on input "file" at bounding box center [0, 0] width 0 height 0
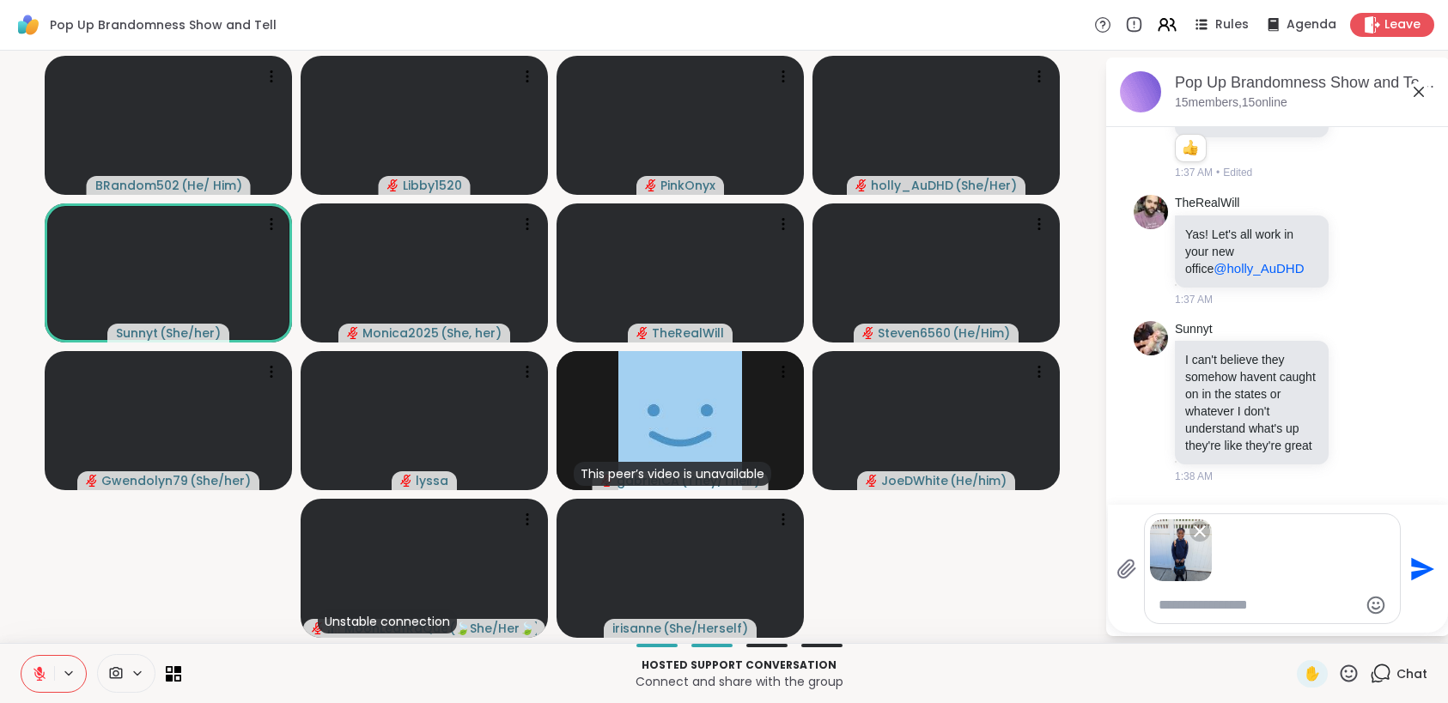
click at [1419, 572] on icon "Send" at bounding box center [1422, 568] width 23 height 23
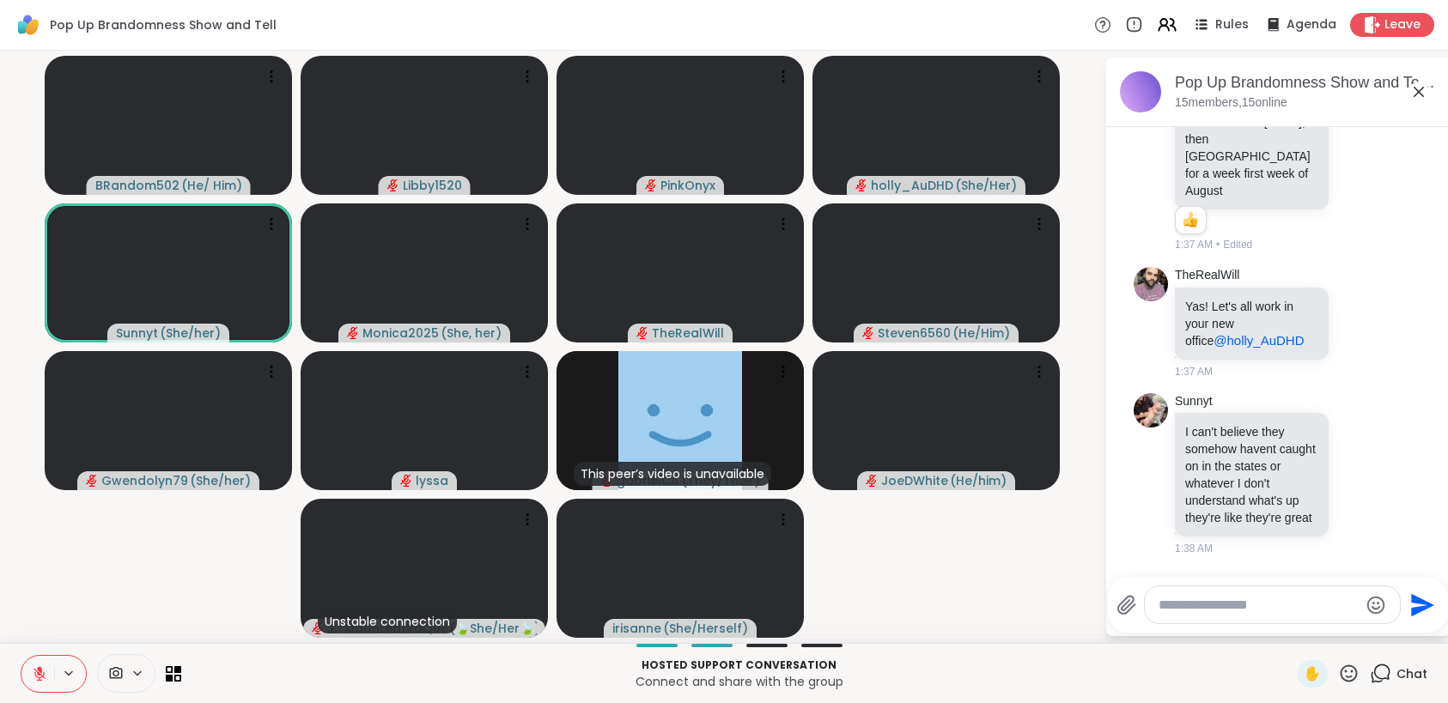
scroll to position [9657, 0]
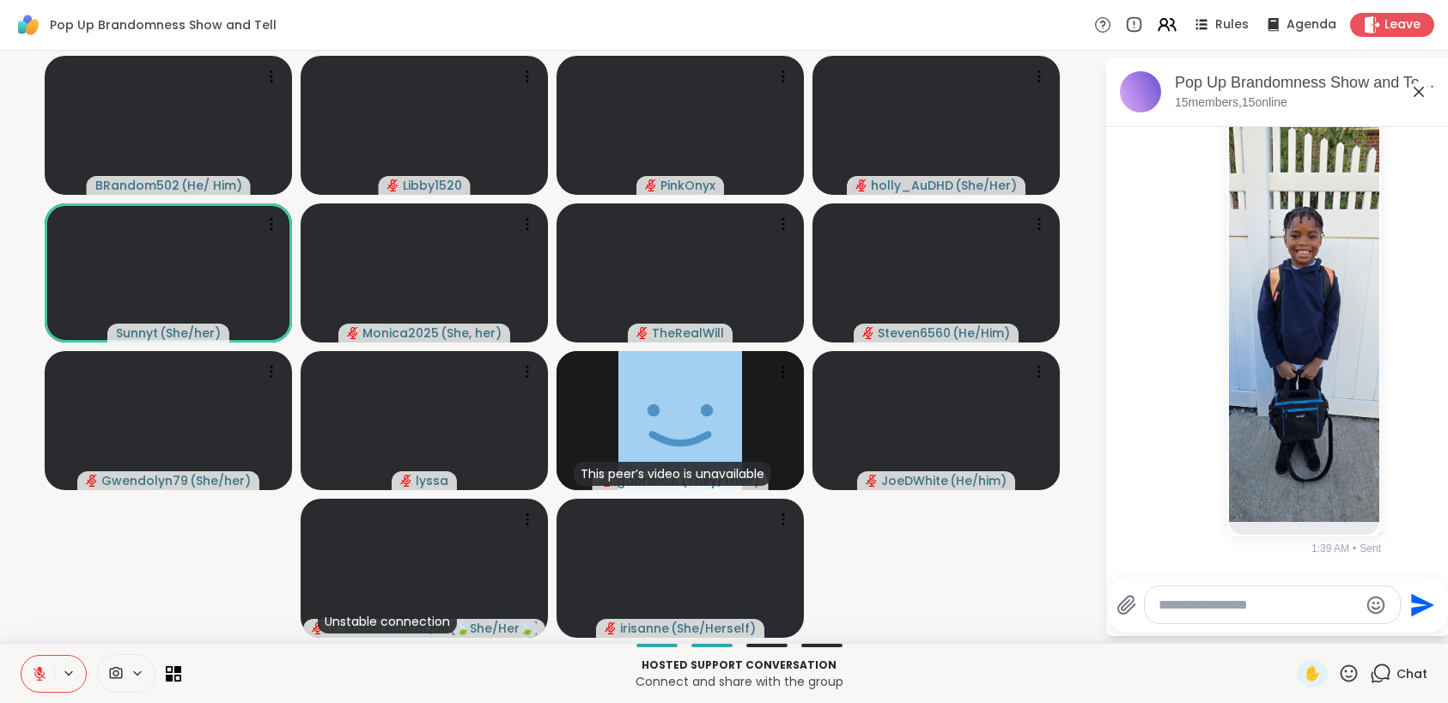
click at [1130, 602] on icon at bounding box center [1126, 605] width 16 height 18
click at [0, 0] on input "file" at bounding box center [0, 0] width 0 height 0
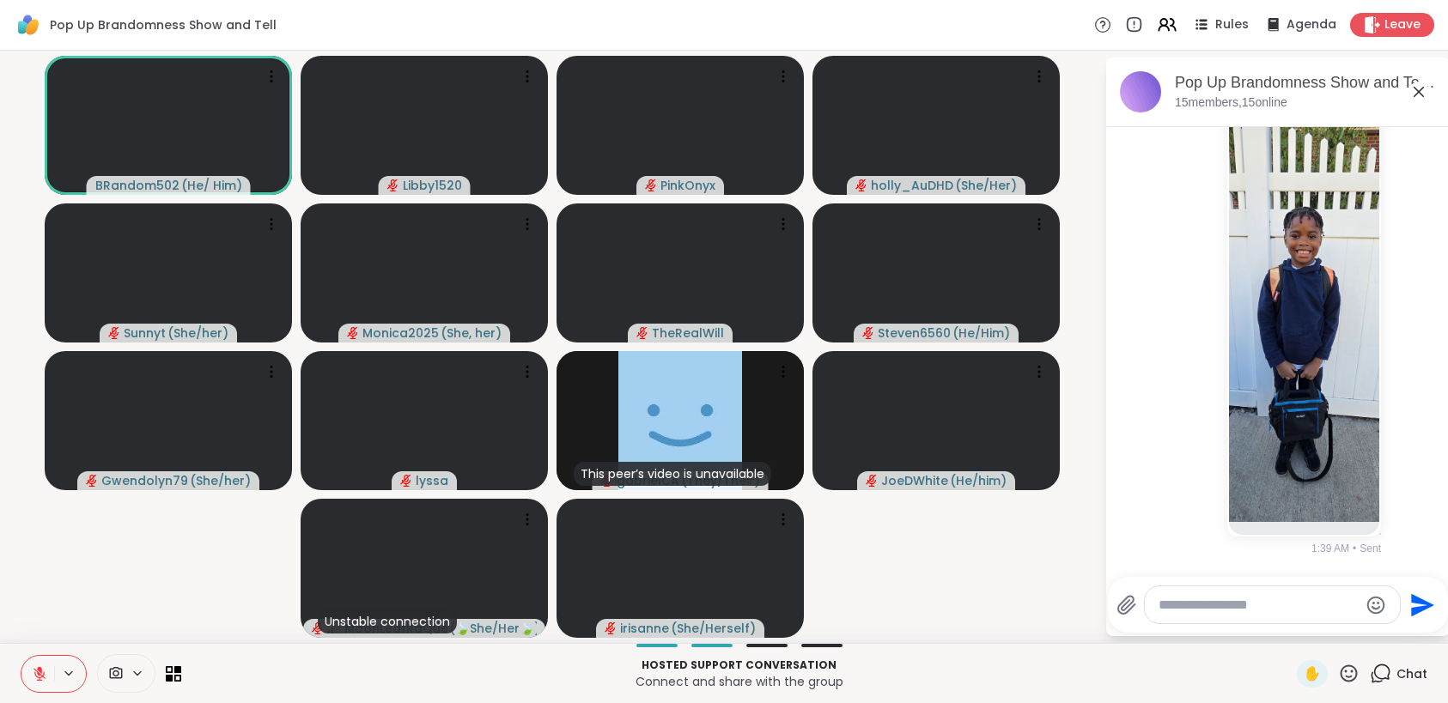
scroll to position [9682, 0]
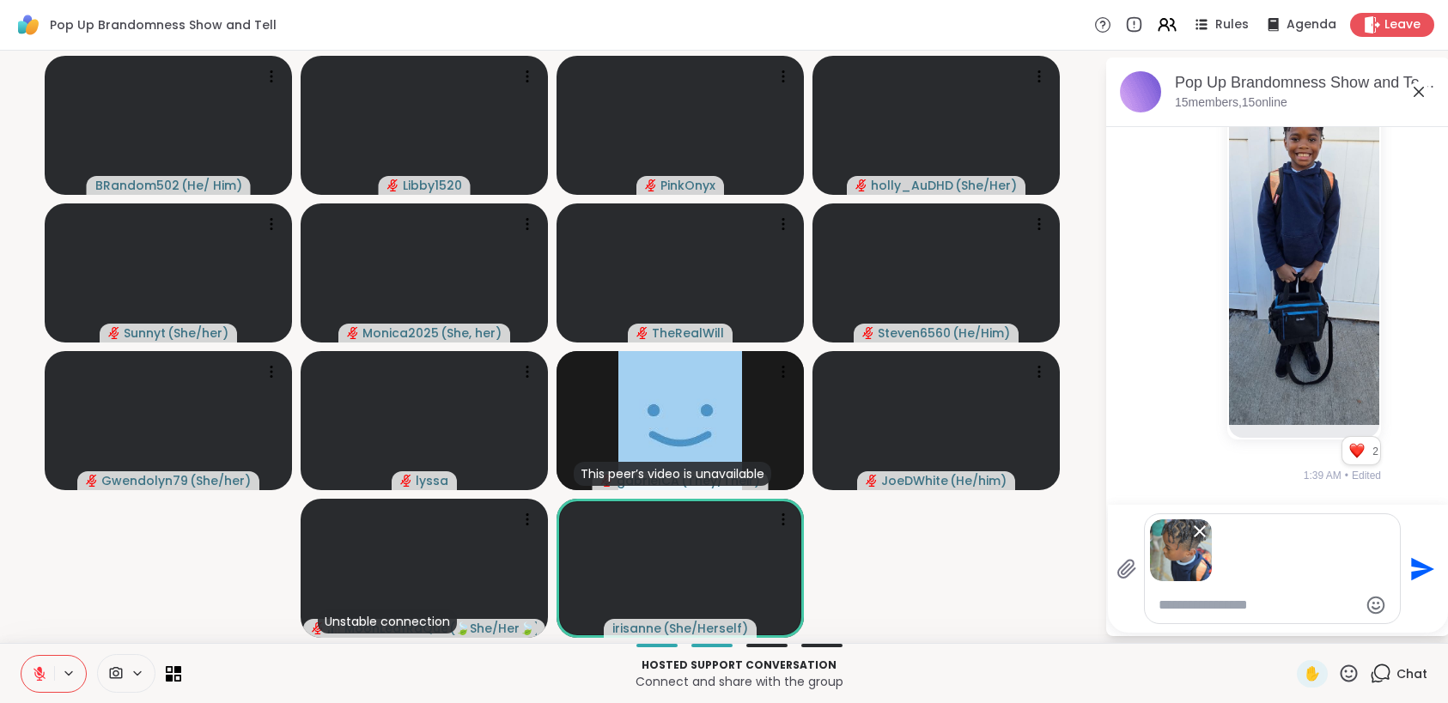
click at [1417, 573] on icon "Send" at bounding box center [1422, 568] width 23 height 23
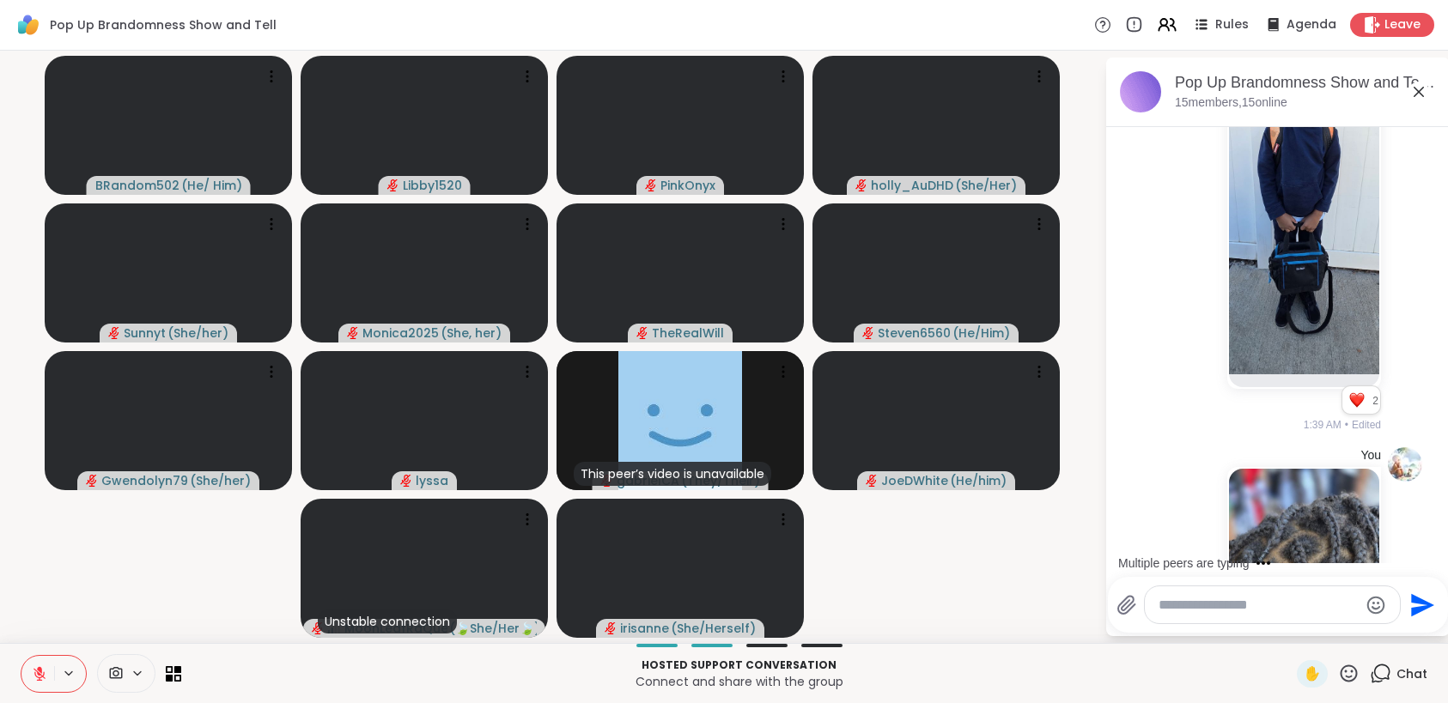
scroll to position [9392, 0]
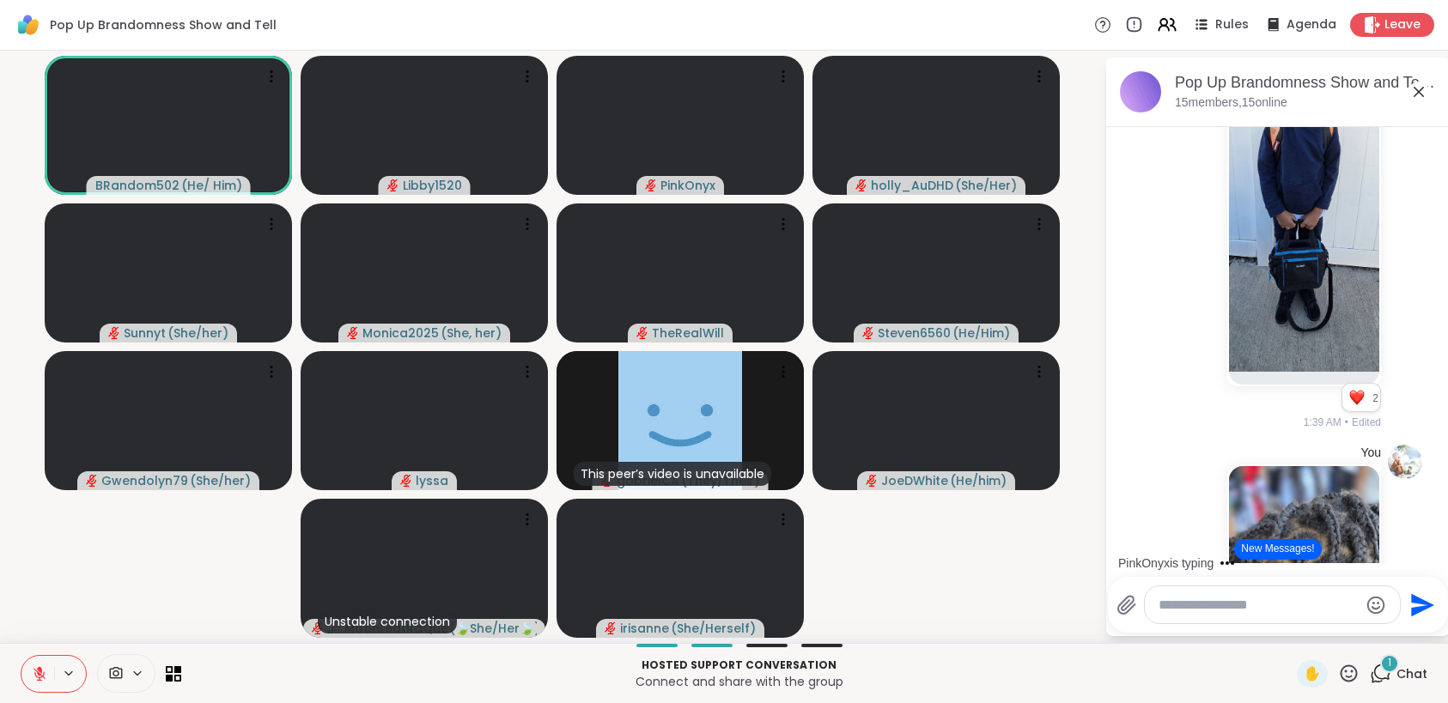
click at [1077, 179] on video-player-container "BRandom502 ( He/ Him ) Libby1520 PinkOnyx holly_AuDHD ( She/Her ) Sunnyt ( She/…" at bounding box center [552, 347] width 1084 height 579
click at [37, 678] on icon at bounding box center [39, 673] width 15 height 15
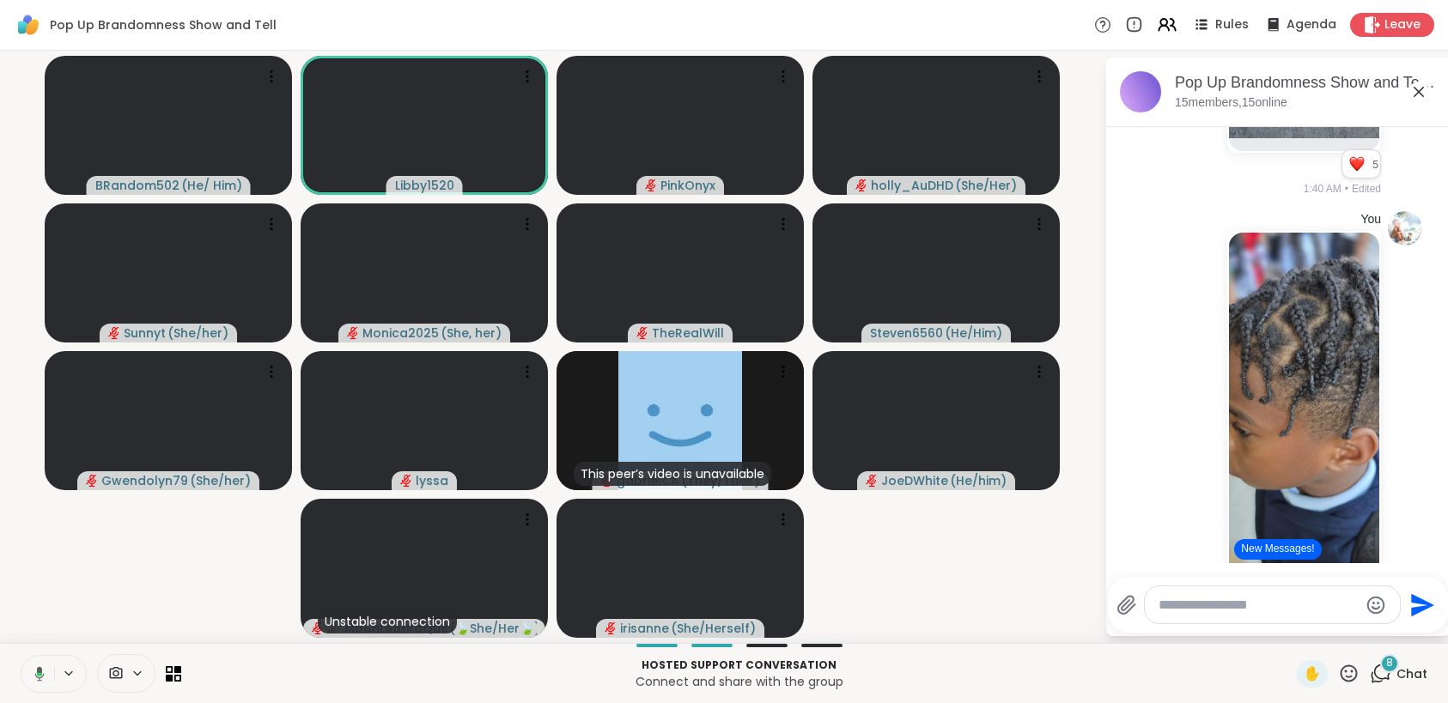
scroll to position [9687, 0]
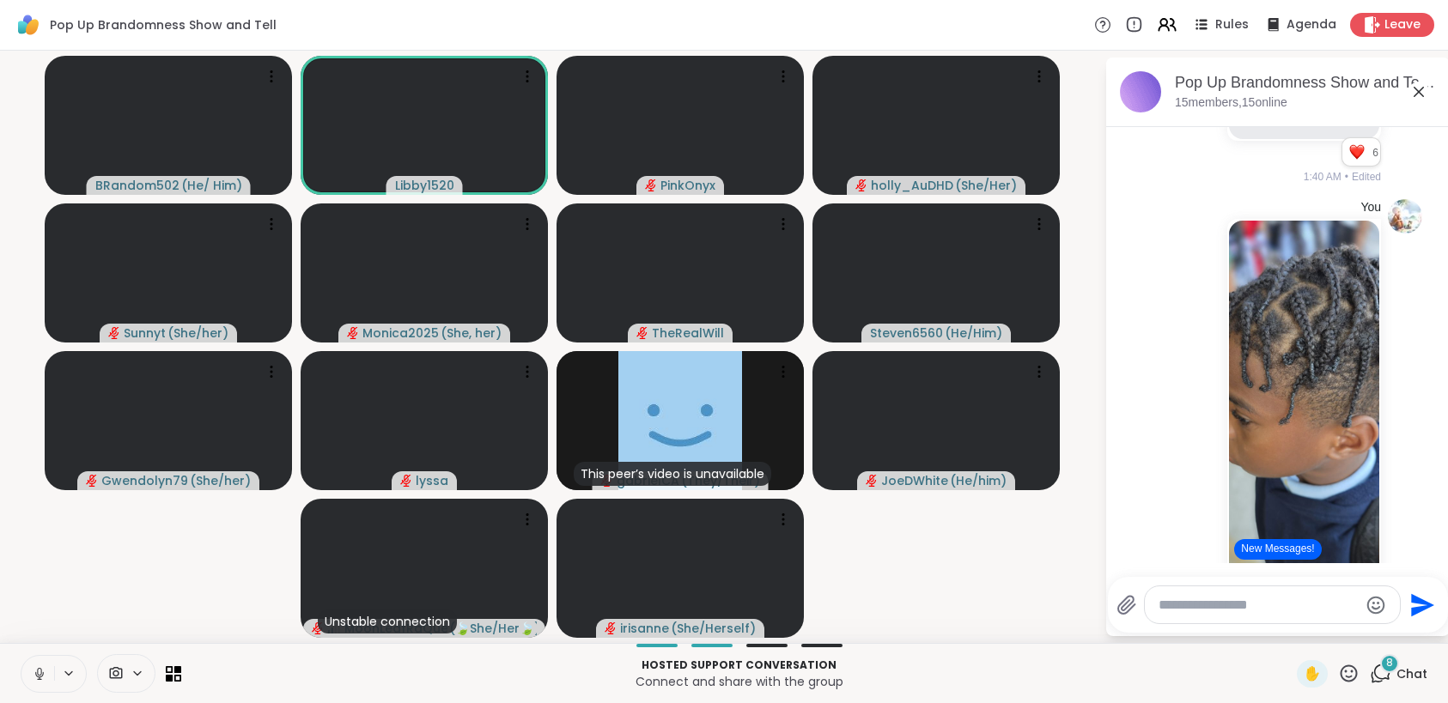
click at [38, 675] on icon at bounding box center [39, 673] width 15 height 15
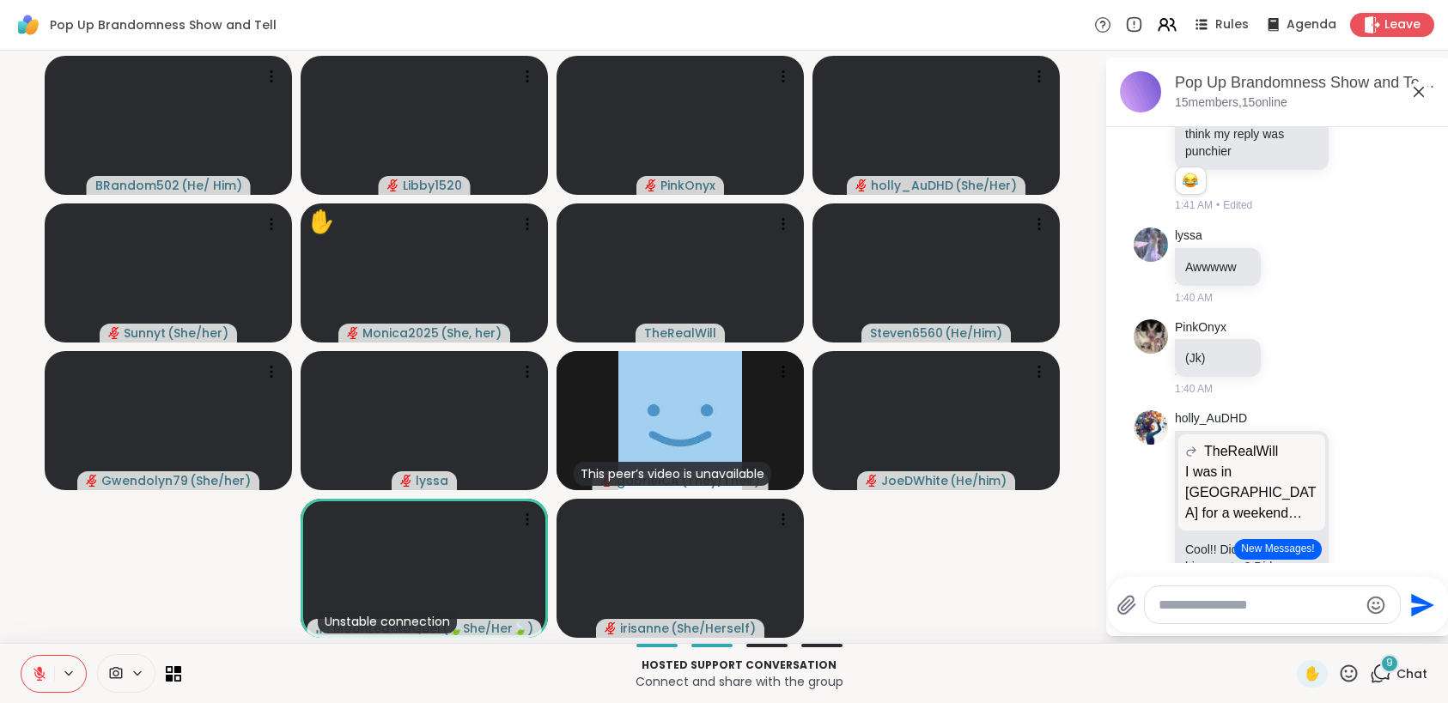
scroll to position [10518, 0]
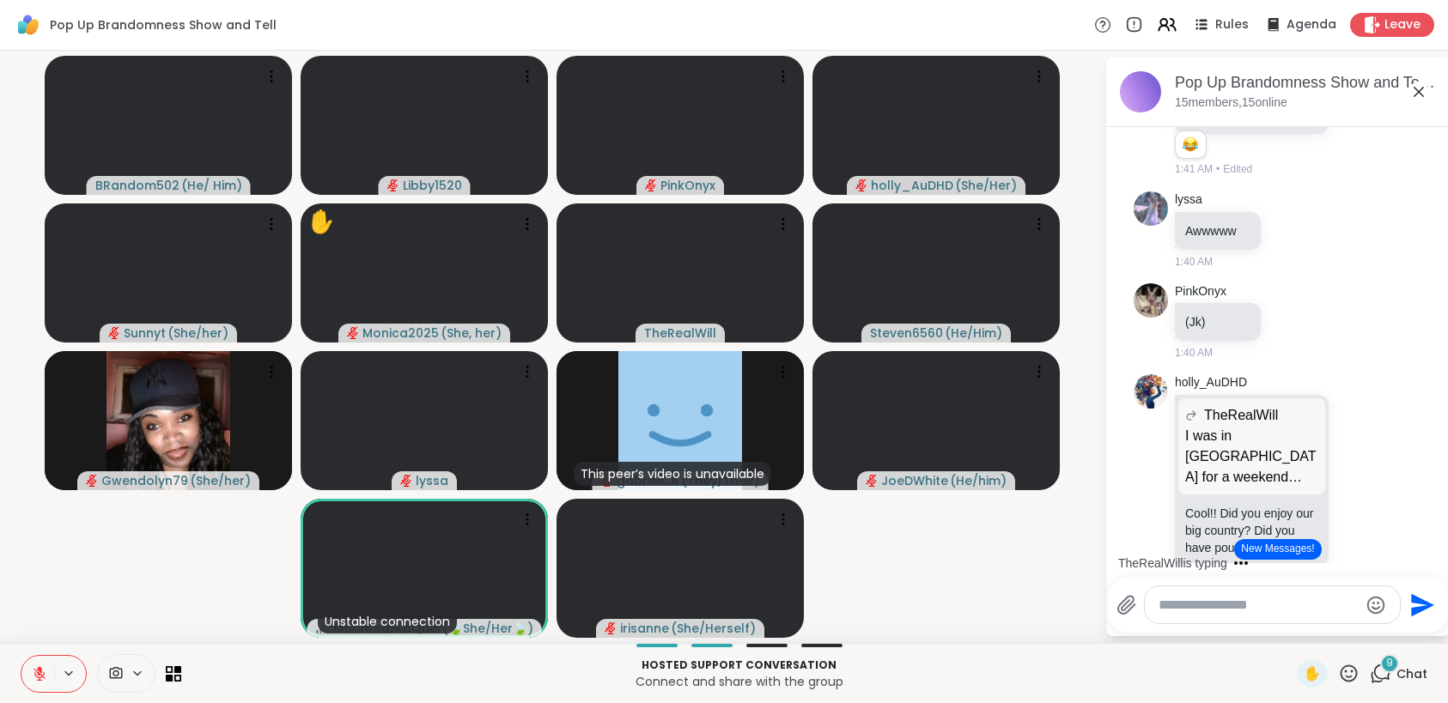
click at [41, 676] on icon at bounding box center [39, 674] width 12 height 12
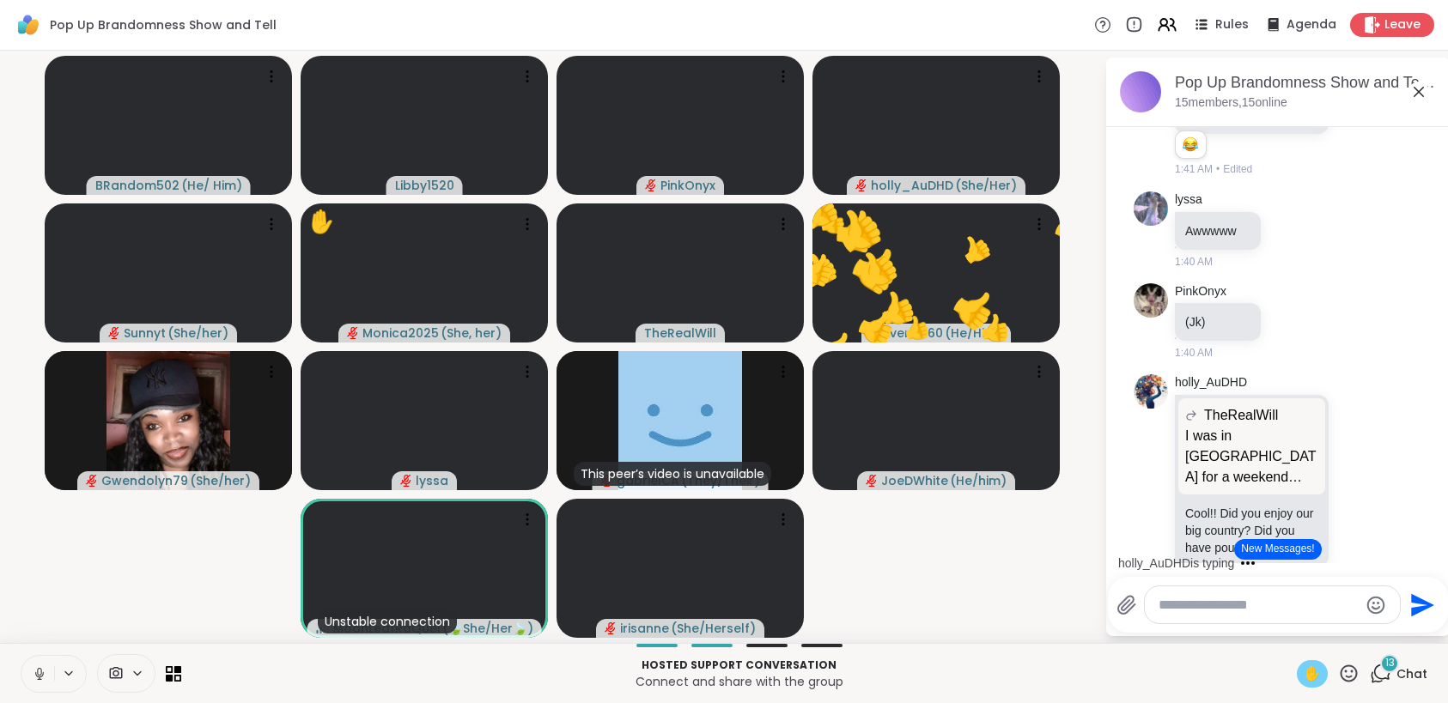
click at [1305, 676] on span "✋" at bounding box center [1311, 674] width 17 height 21
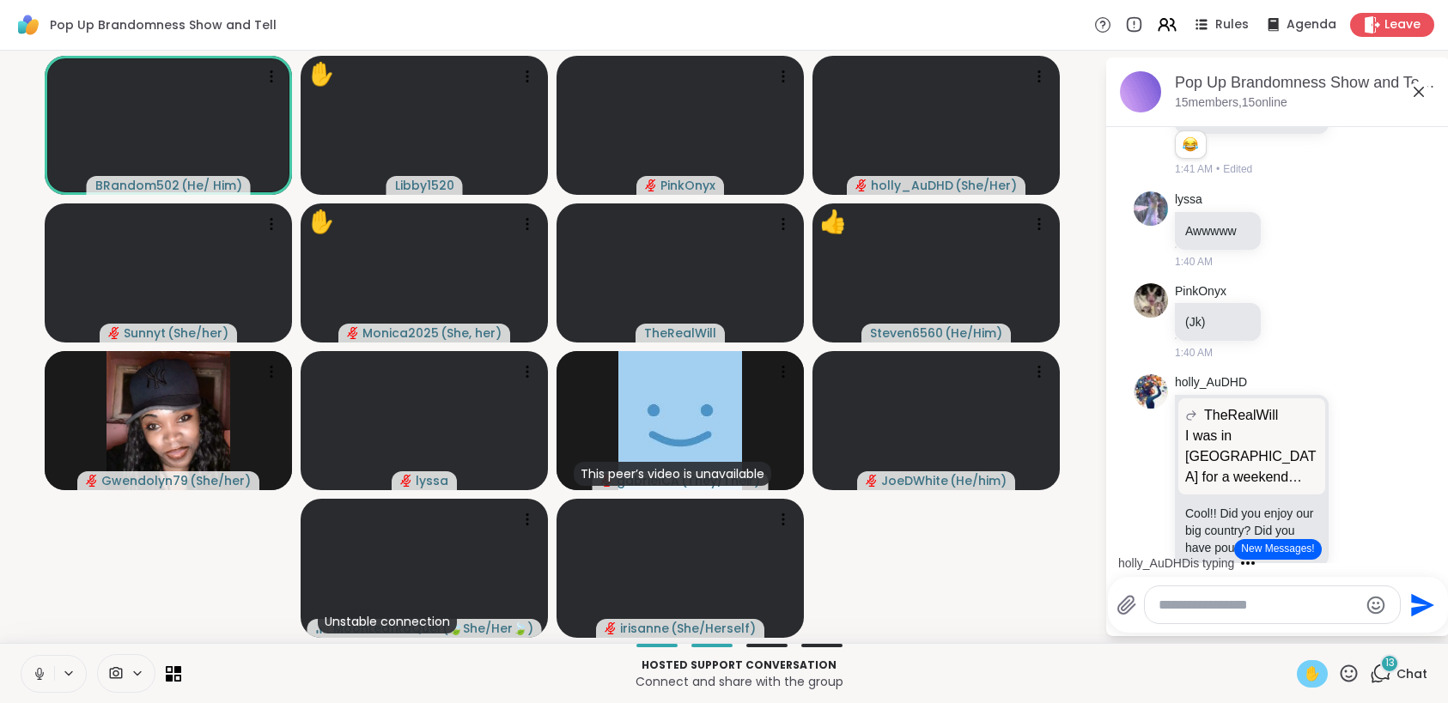
click at [1303, 675] on span "✋" at bounding box center [1311, 674] width 17 height 21
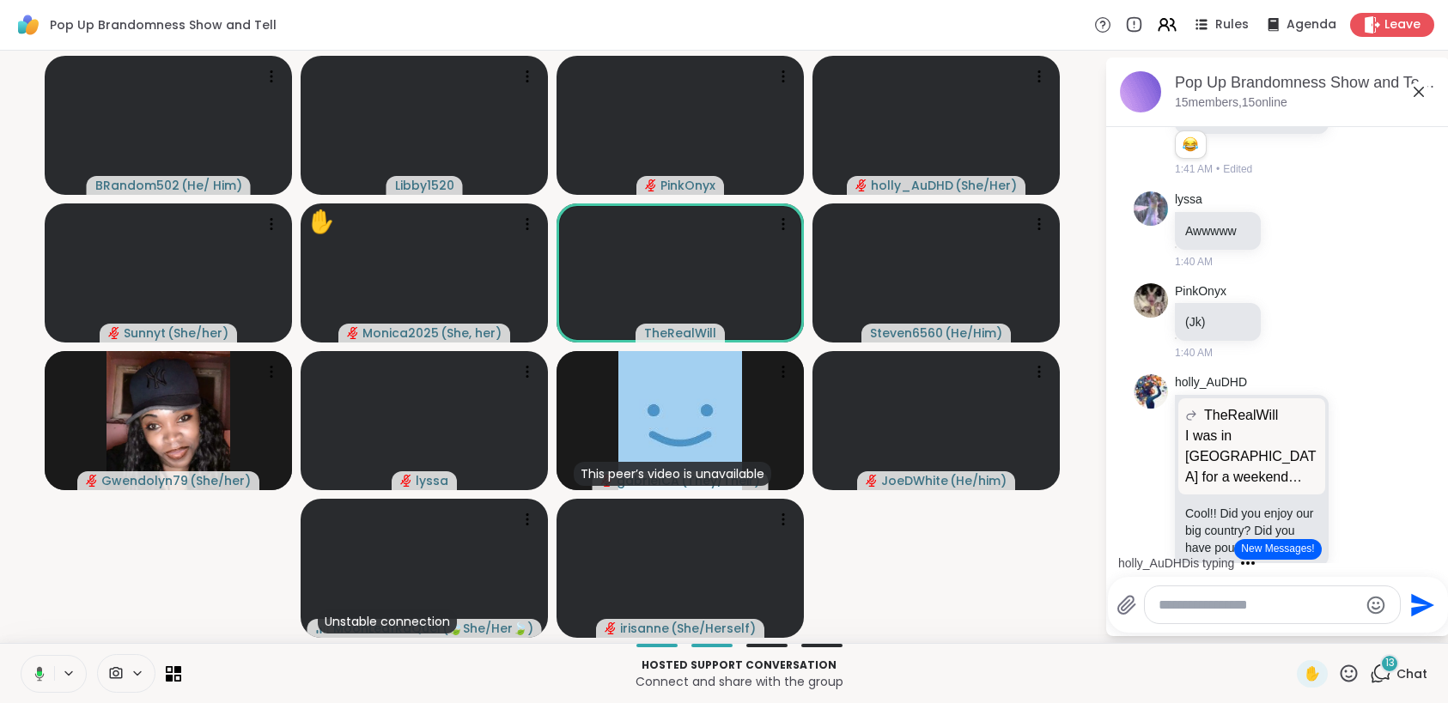
click at [1343, 679] on icon at bounding box center [1348, 673] width 21 height 21
click at [1403, 633] on span "🎉" at bounding box center [1411, 628] width 17 height 21
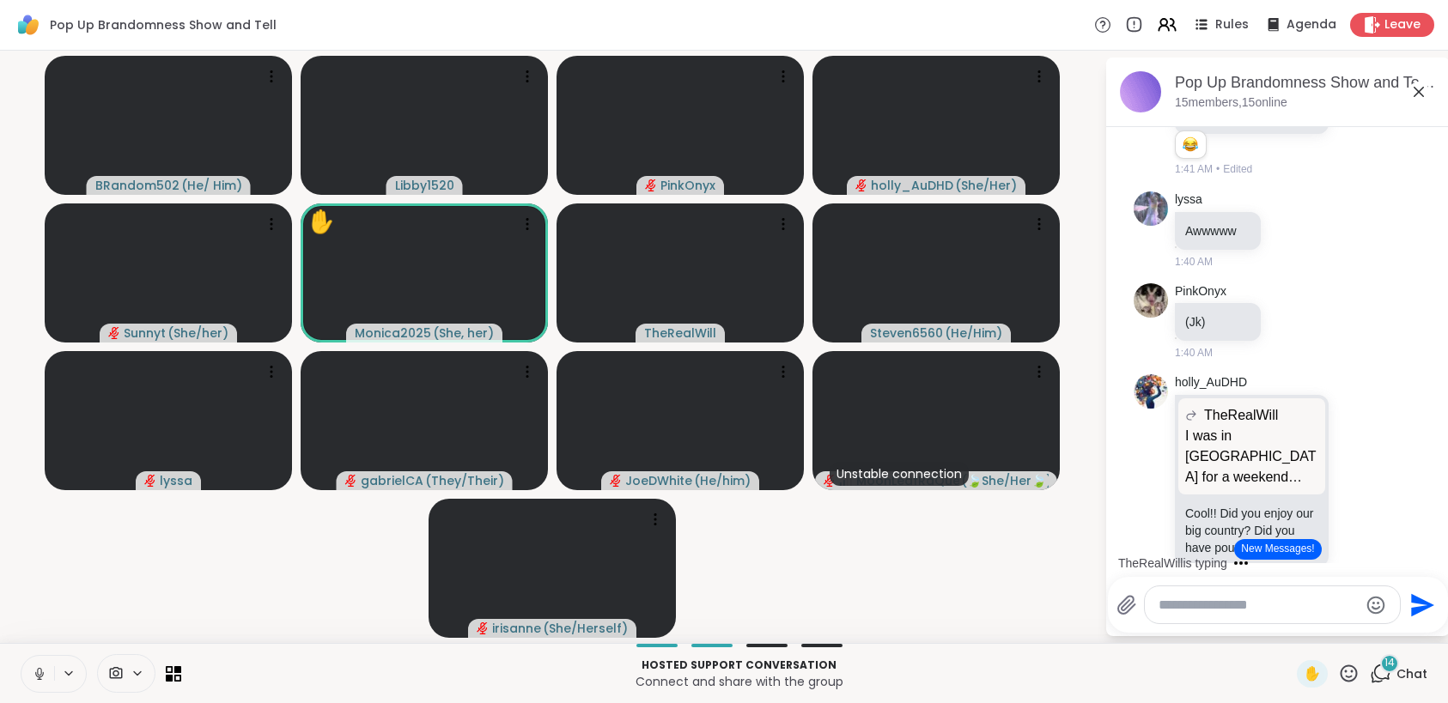
click at [34, 674] on icon at bounding box center [39, 673] width 15 height 15
click at [1303, 671] on span "✋" at bounding box center [1311, 674] width 17 height 21
click at [1343, 677] on icon at bounding box center [1348, 673] width 17 height 17
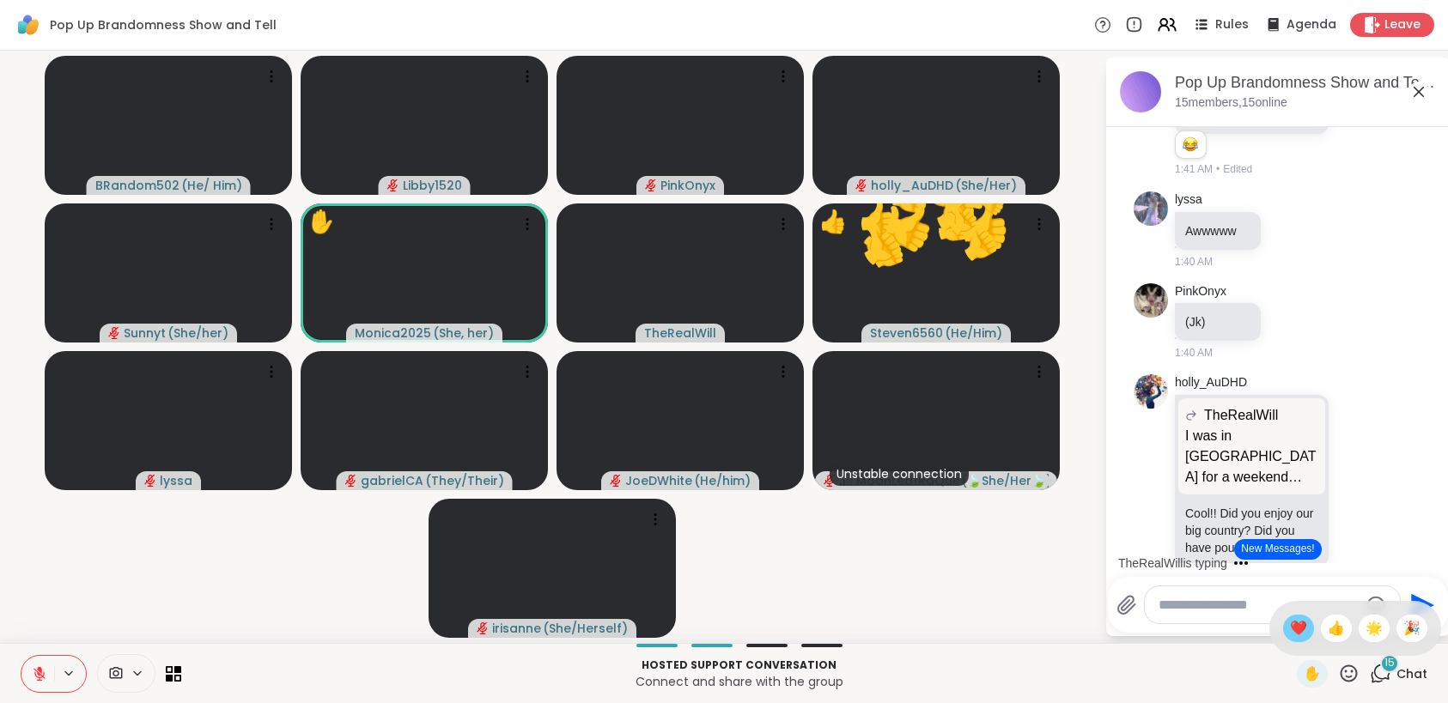
click at [1290, 624] on span "❤️" at bounding box center [1298, 628] width 17 height 21
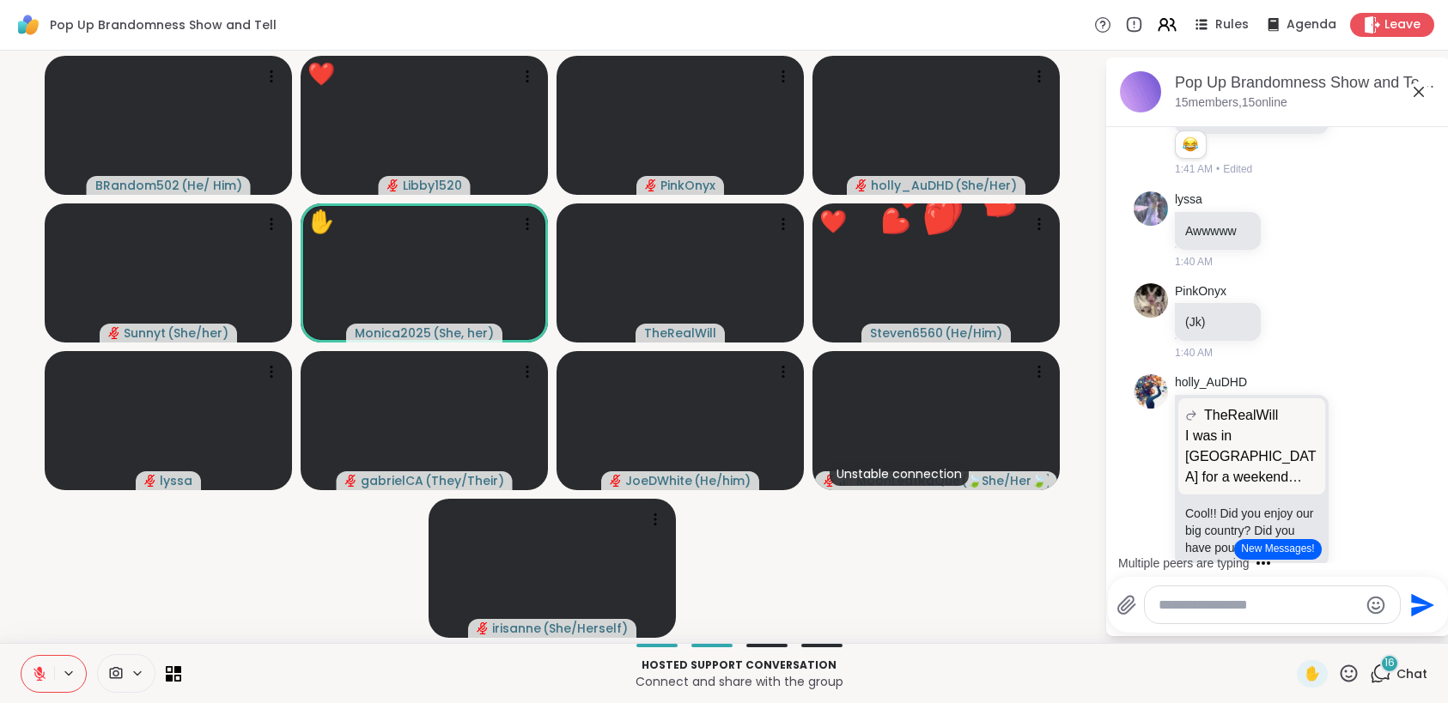
click at [58, 676] on button at bounding box center [70, 673] width 32 height 15
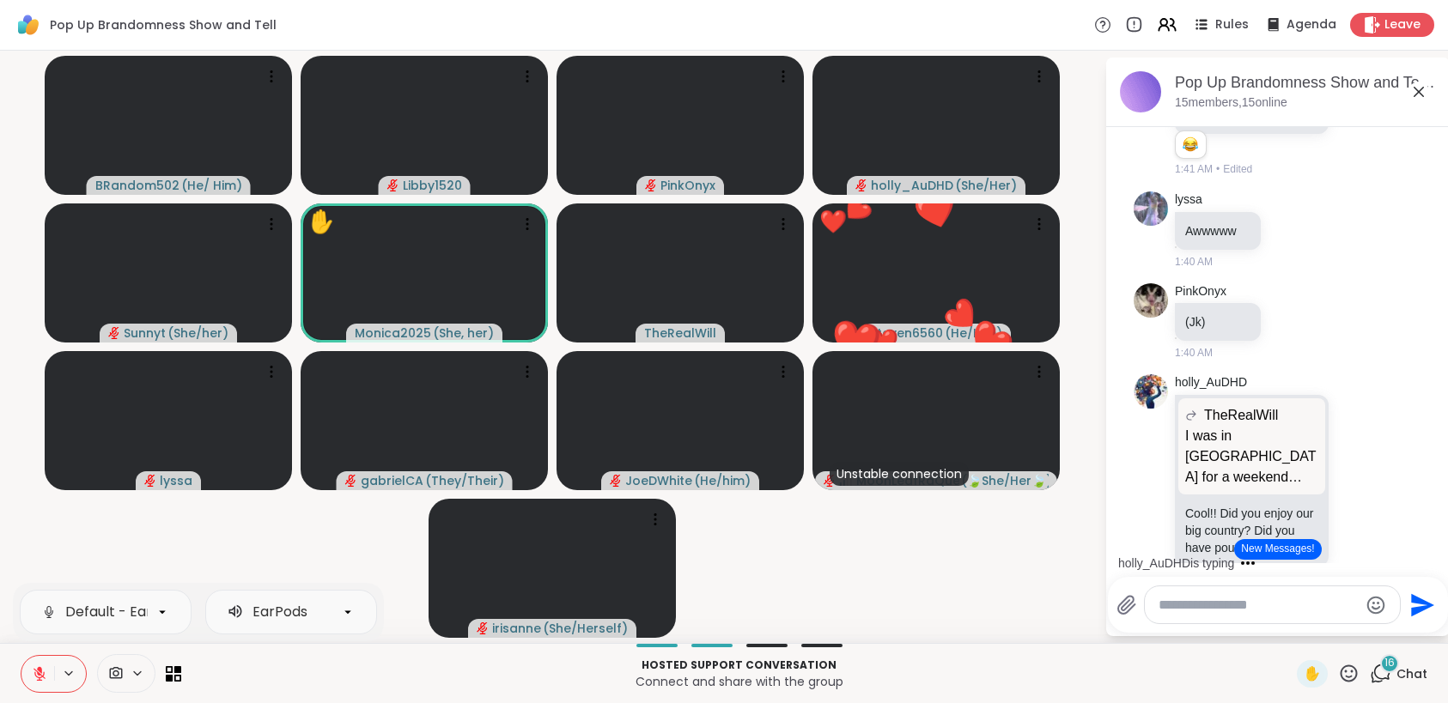
click at [39, 679] on icon at bounding box center [39, 673] width 15 height 15
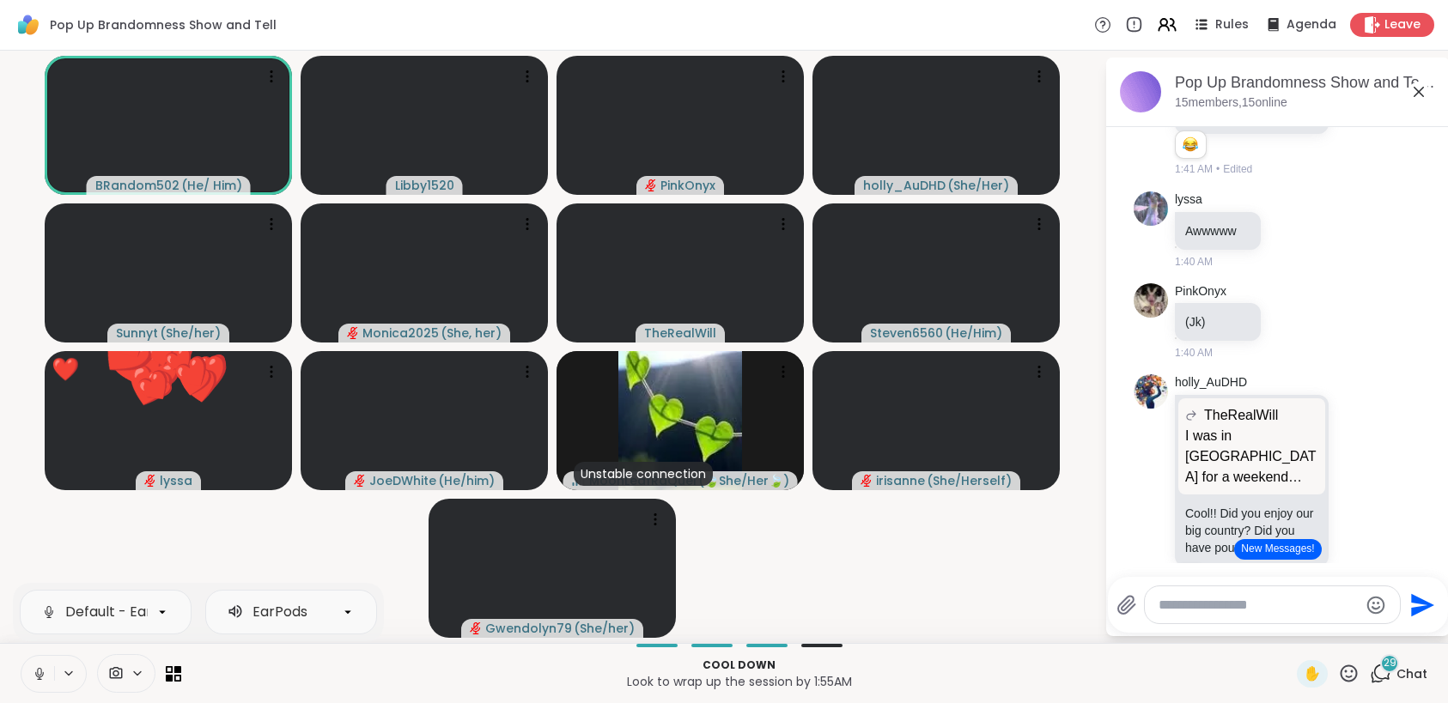
click at [1343, 676] on icon at bounding box center [1348, 673] width 21 height 21
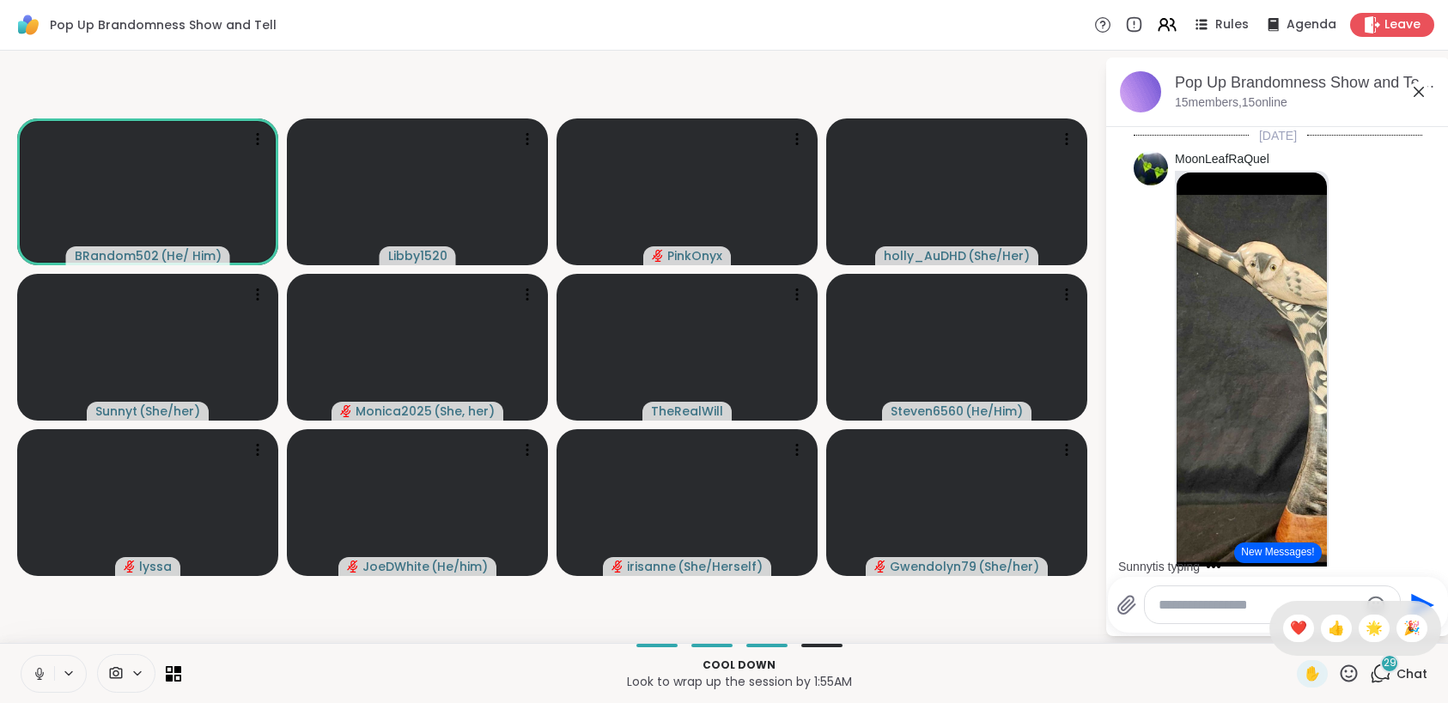
scroll to position [10518, 0]
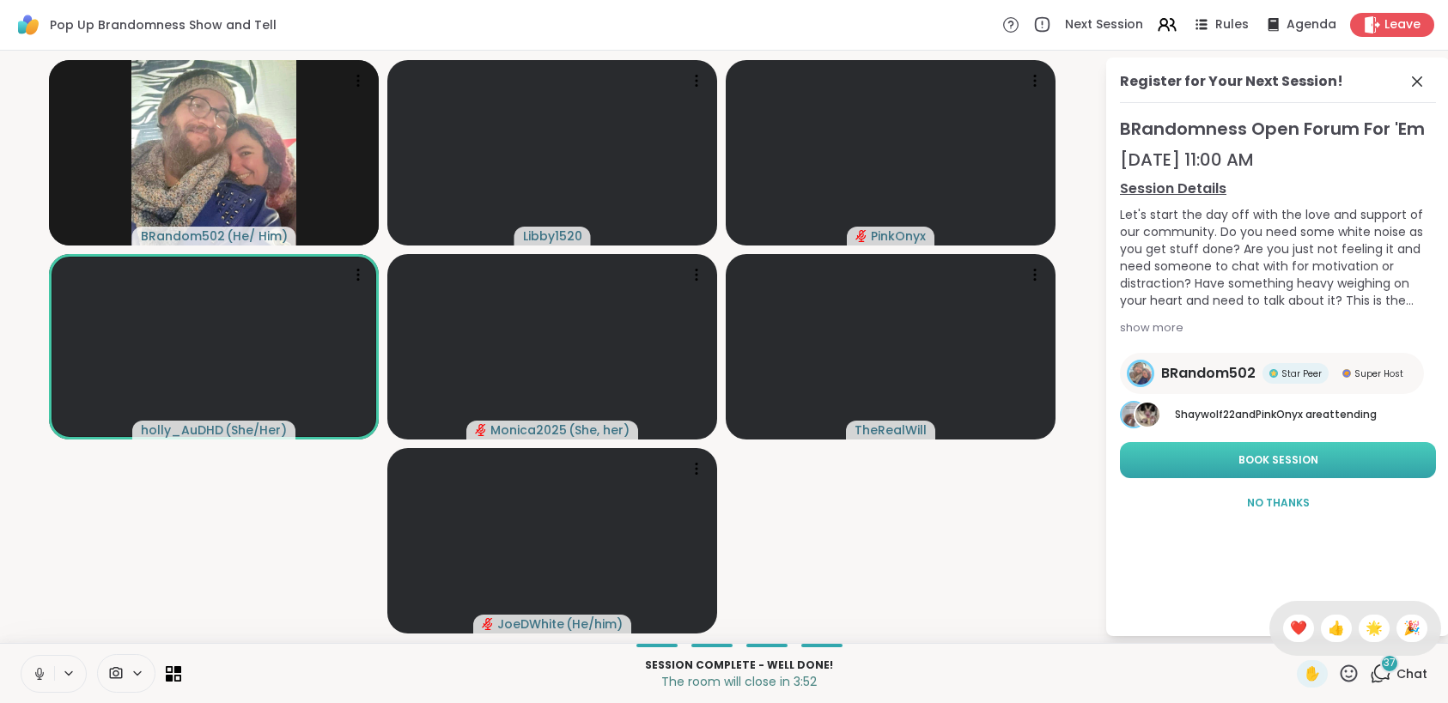
click at [1272, 467] on span "Book Session" at bounding box center [1278, 459] width 80 height 15
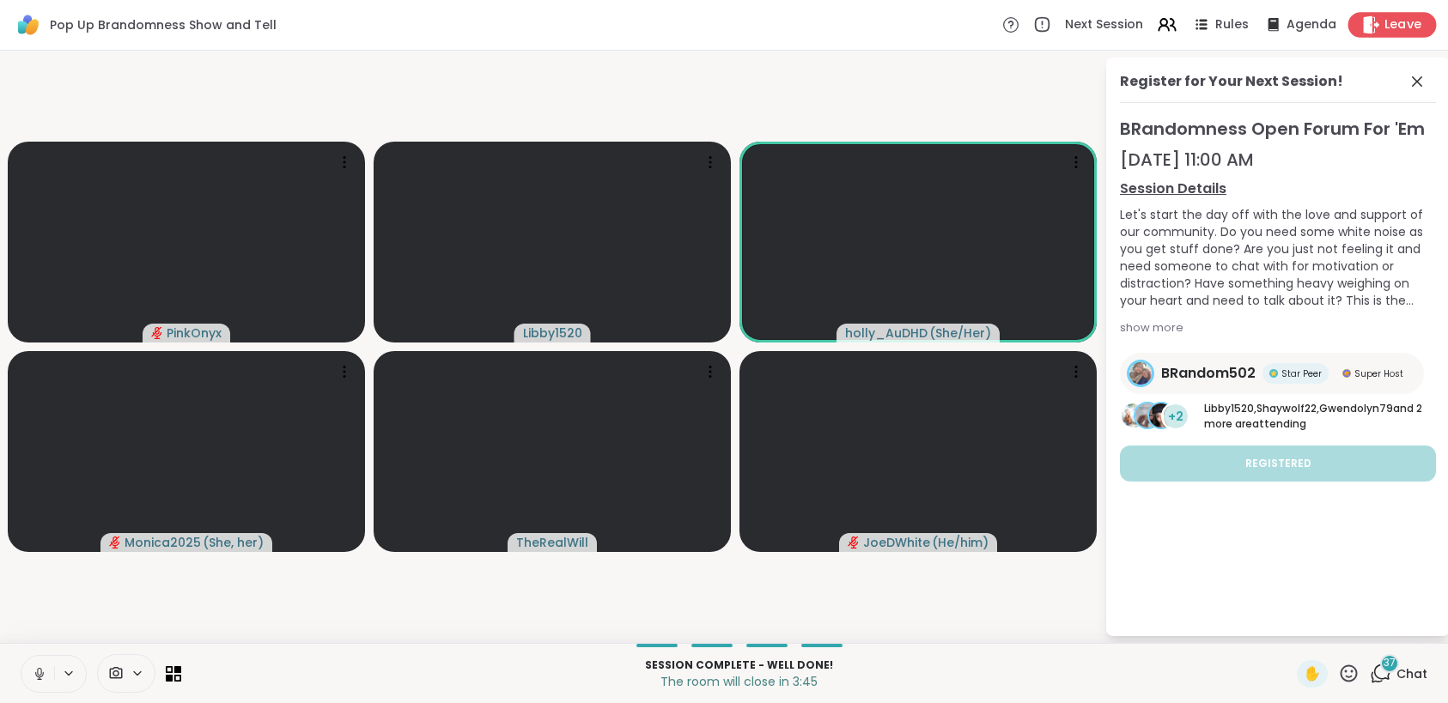
click at [1393, 24] on span "Leave" at bounding box center [1403, 25] width 38 height 18
click at [1424, 78] on icon at bounding box center [1416, 81] width 21 height 21
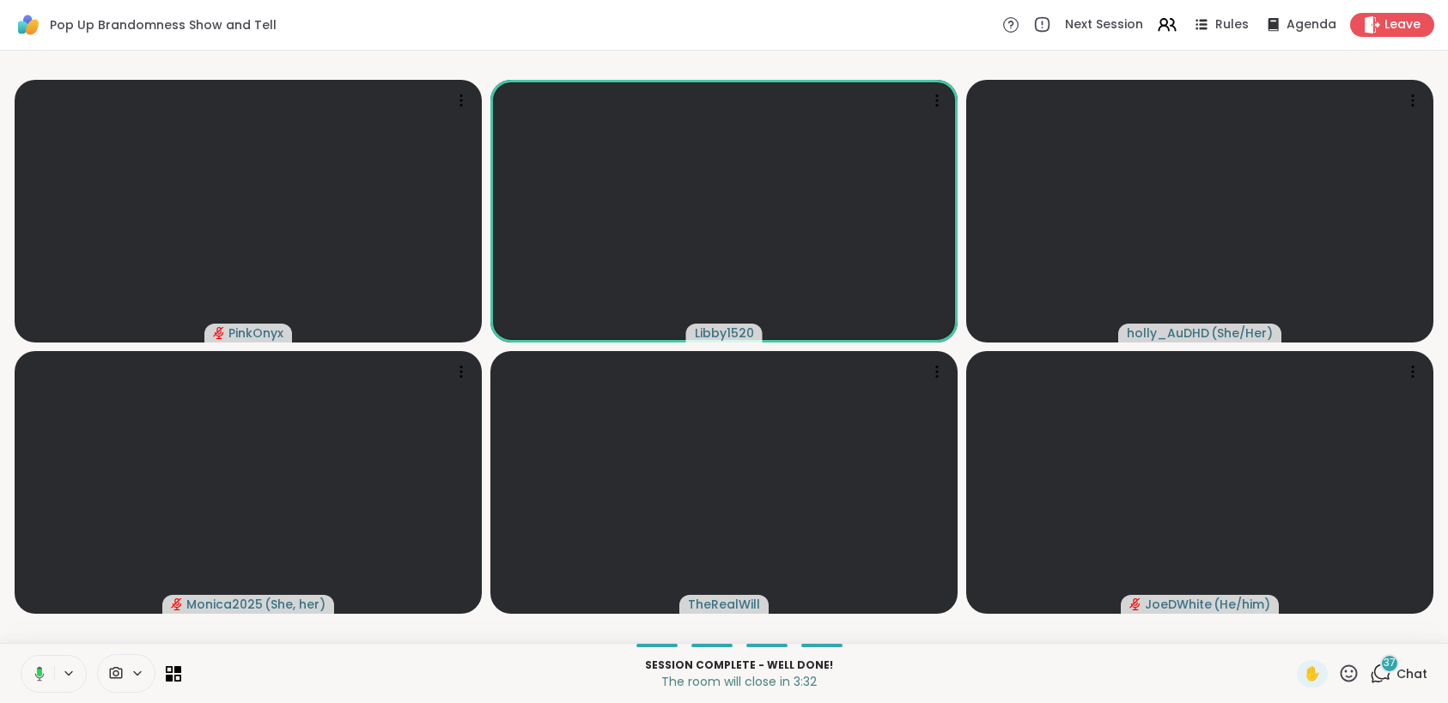
click at [1396, 668] on span "Chat" at bounding box center [1411, 673] width 31 height 17
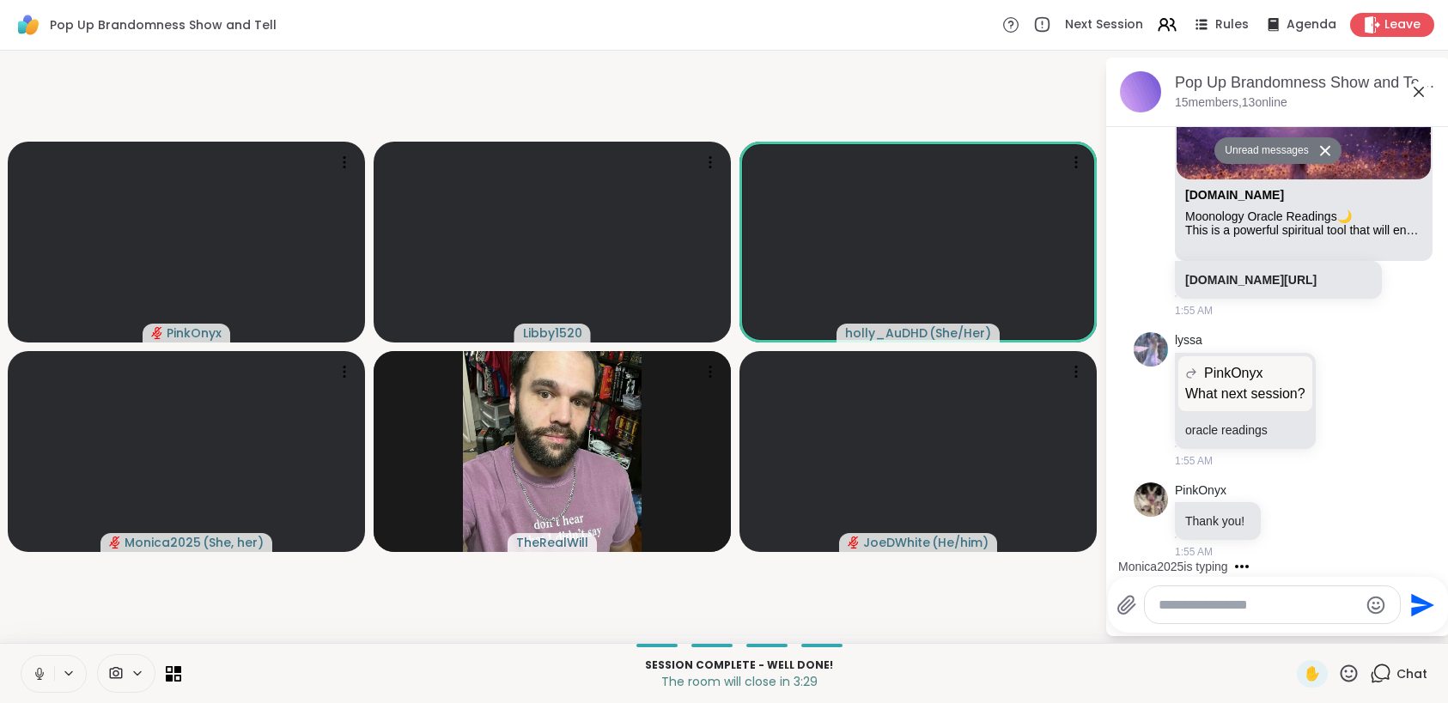
scroll to position [16870, 0]
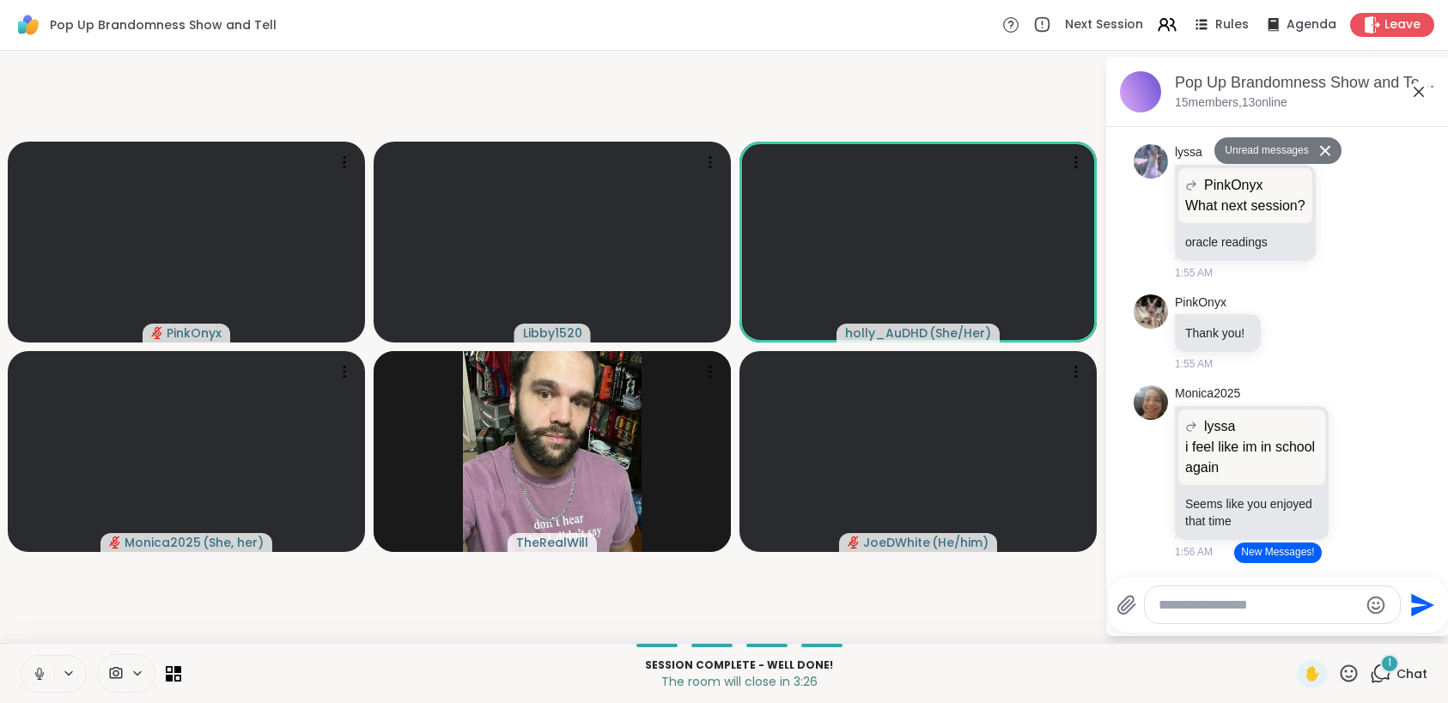
click at [1281, 99] on link "[DOMAIN_NAME][URL]" at bounding box center [1250, 92] width 131 height 14
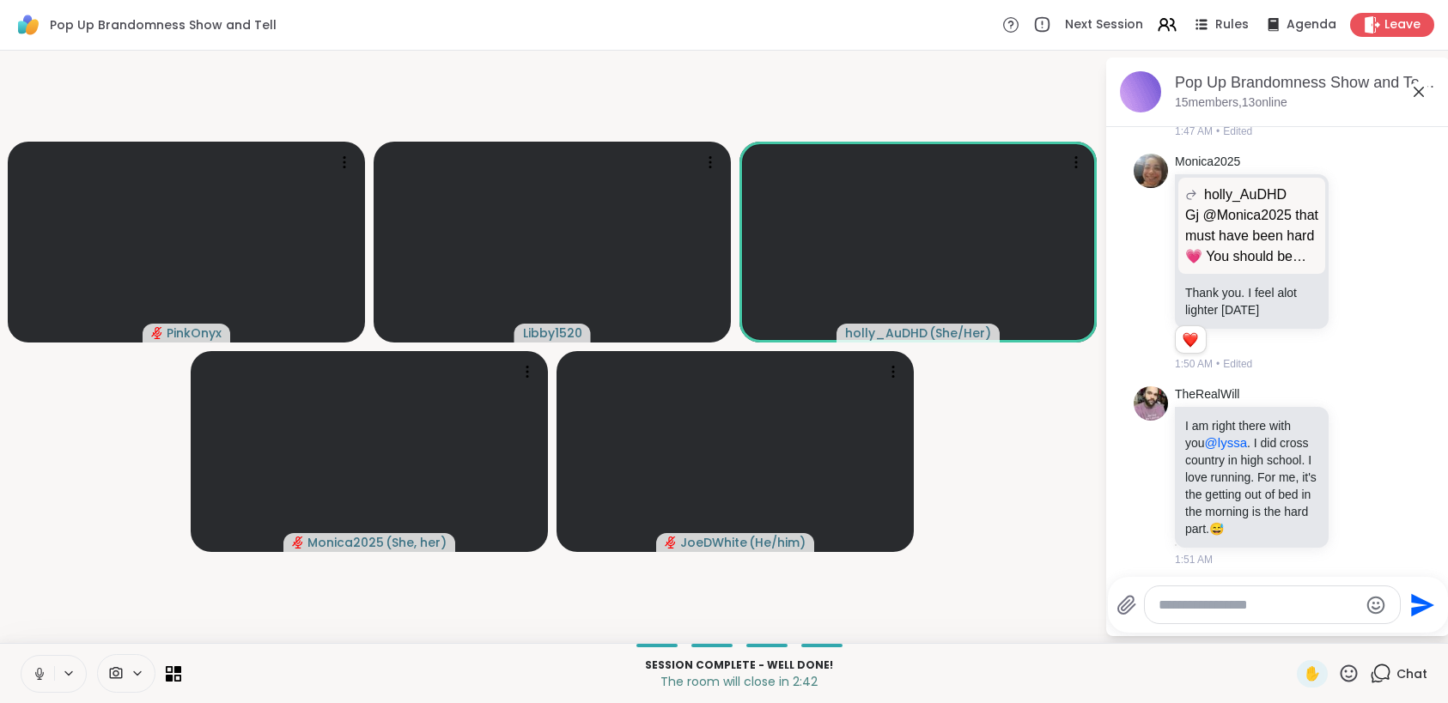
scroll to position [14225, 0]
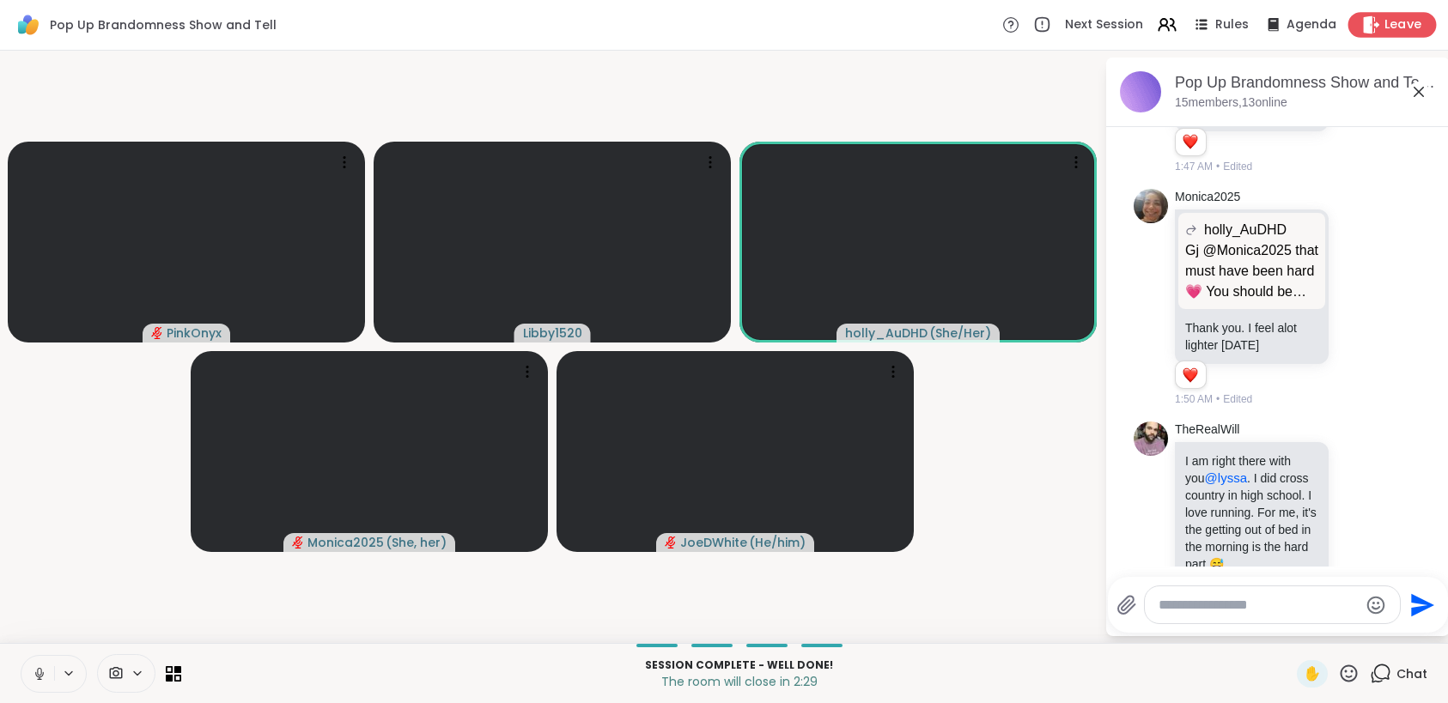
click at [1362, 26] on icon at bounding box center [1371, 24] width 18 height 18
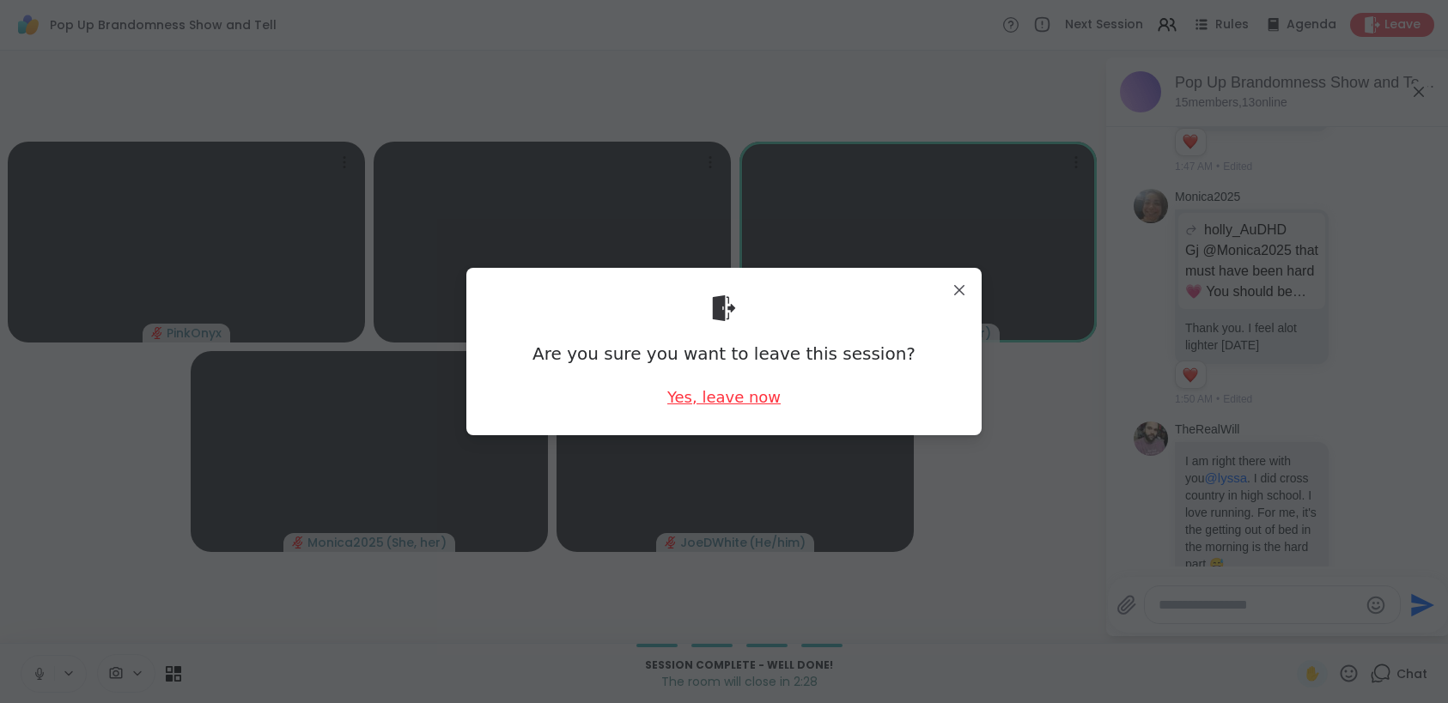
click at [695, 407] on div "Yes, leave now" at bounding box center [723, 396] width 113 height 21
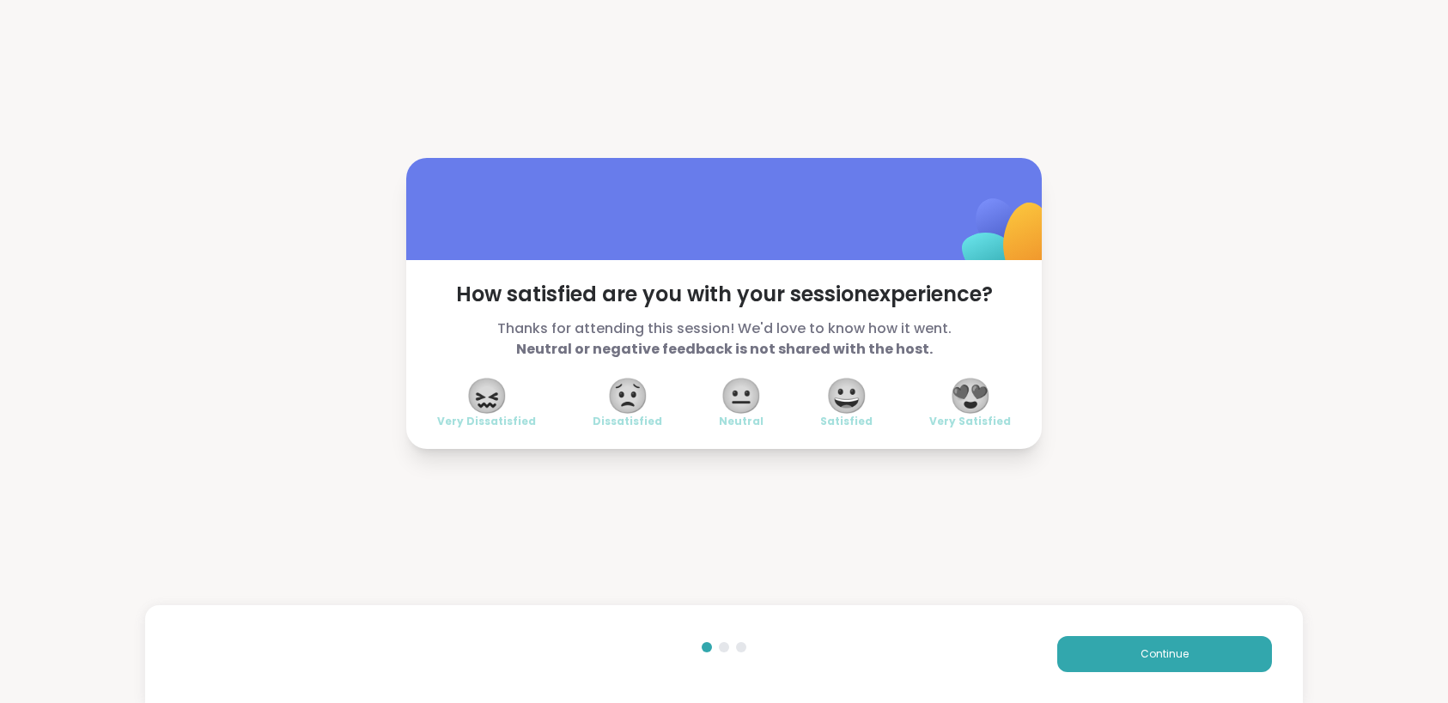
click at [956, 399] on span "😍" at bounding box center [970, 395] width 43 height 31
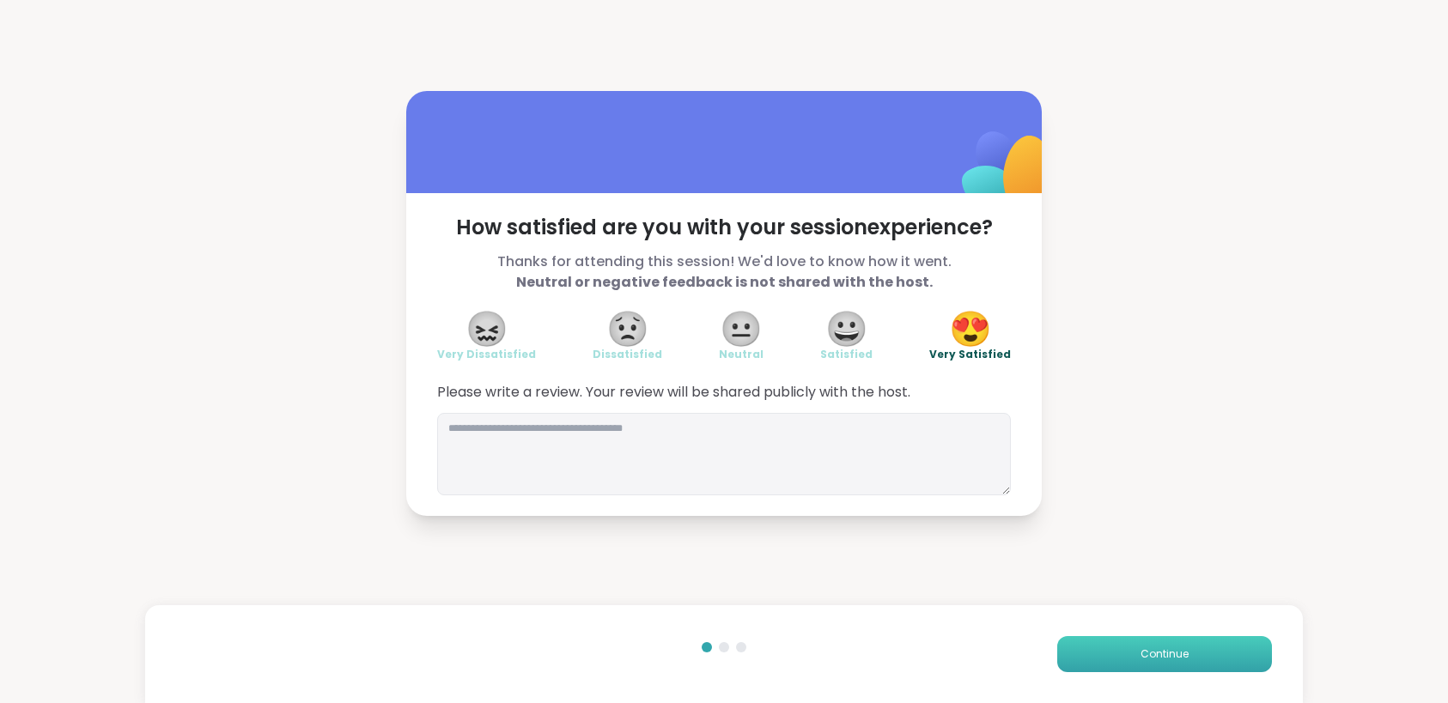
click at [1152, 656] on span "Continue" at bounding box center [1164, 654] width 48 height 15
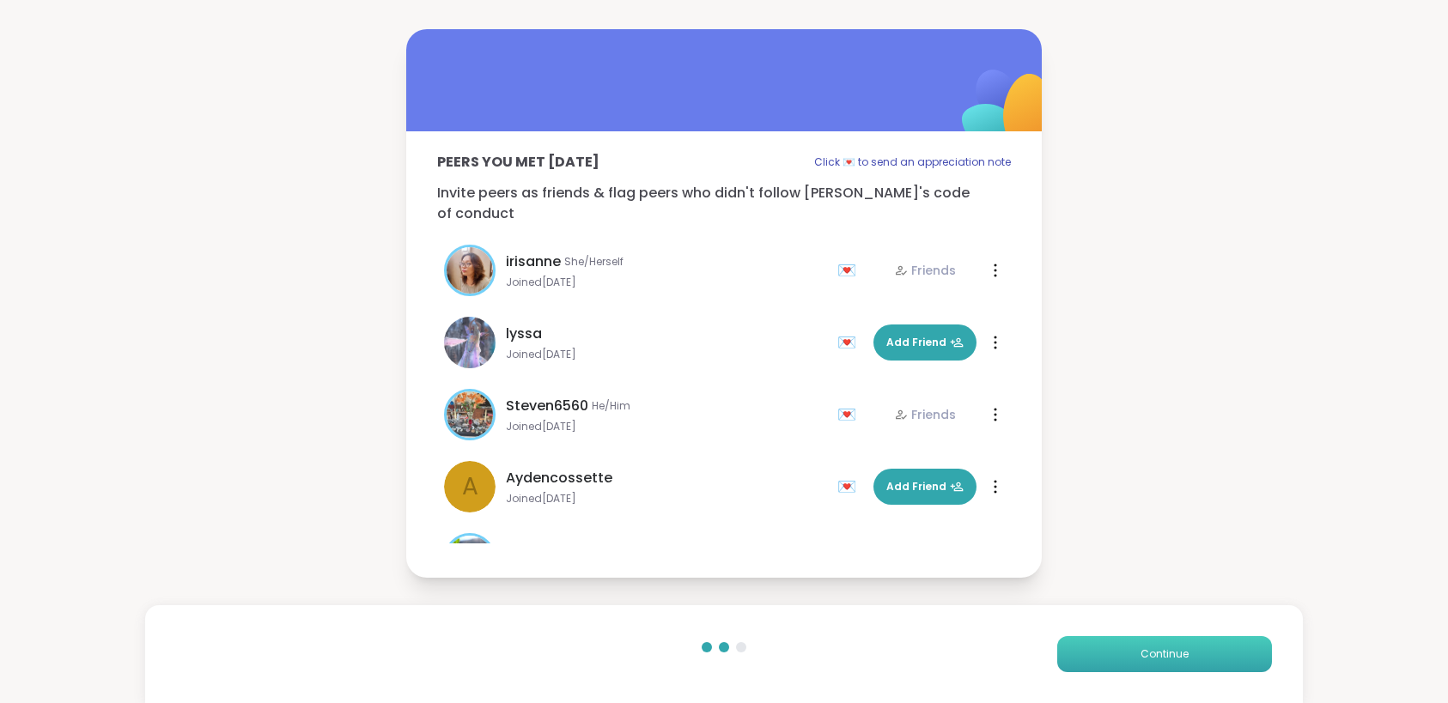
click at [1151, 656] on span "Continue" at bounding box center [1164, 654] width 48 height 15
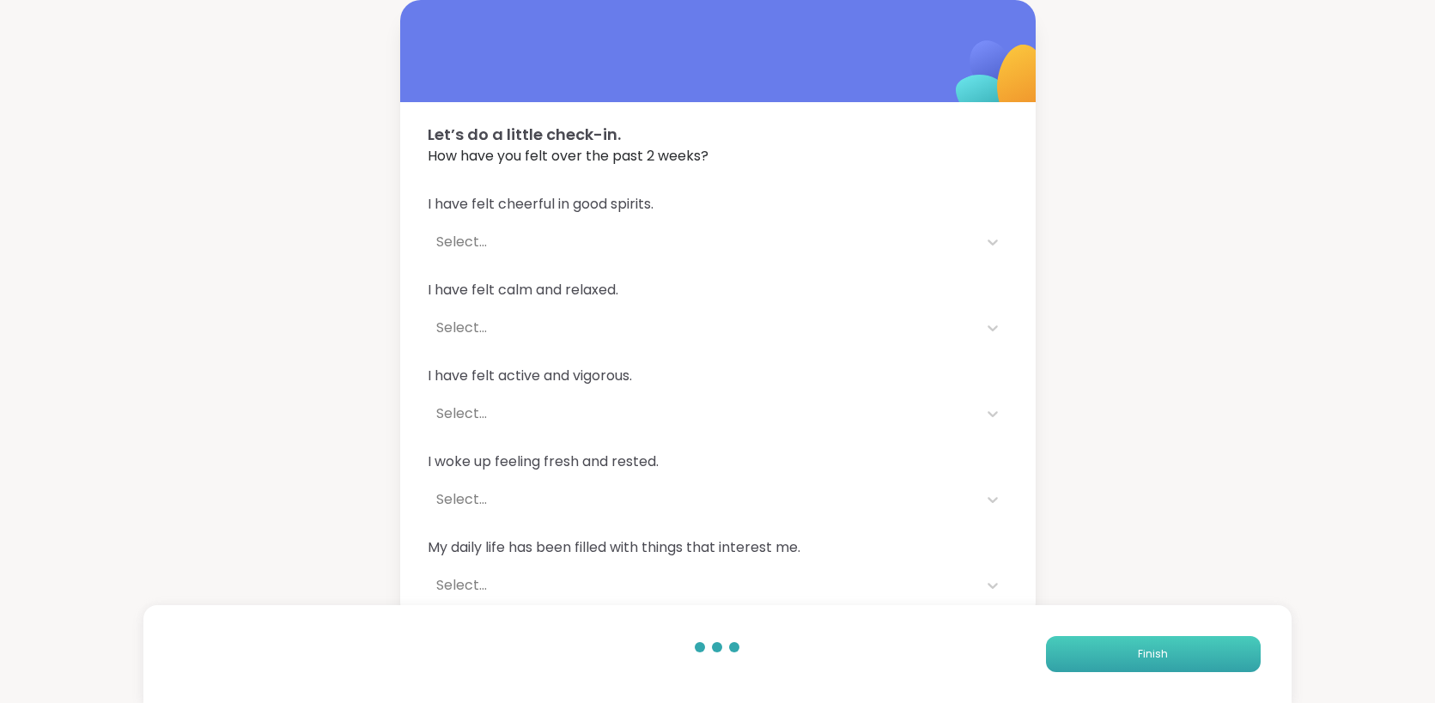
click at [1150, 656] on span "Finish" at bounding box center [1153, 654] width 30 height 15
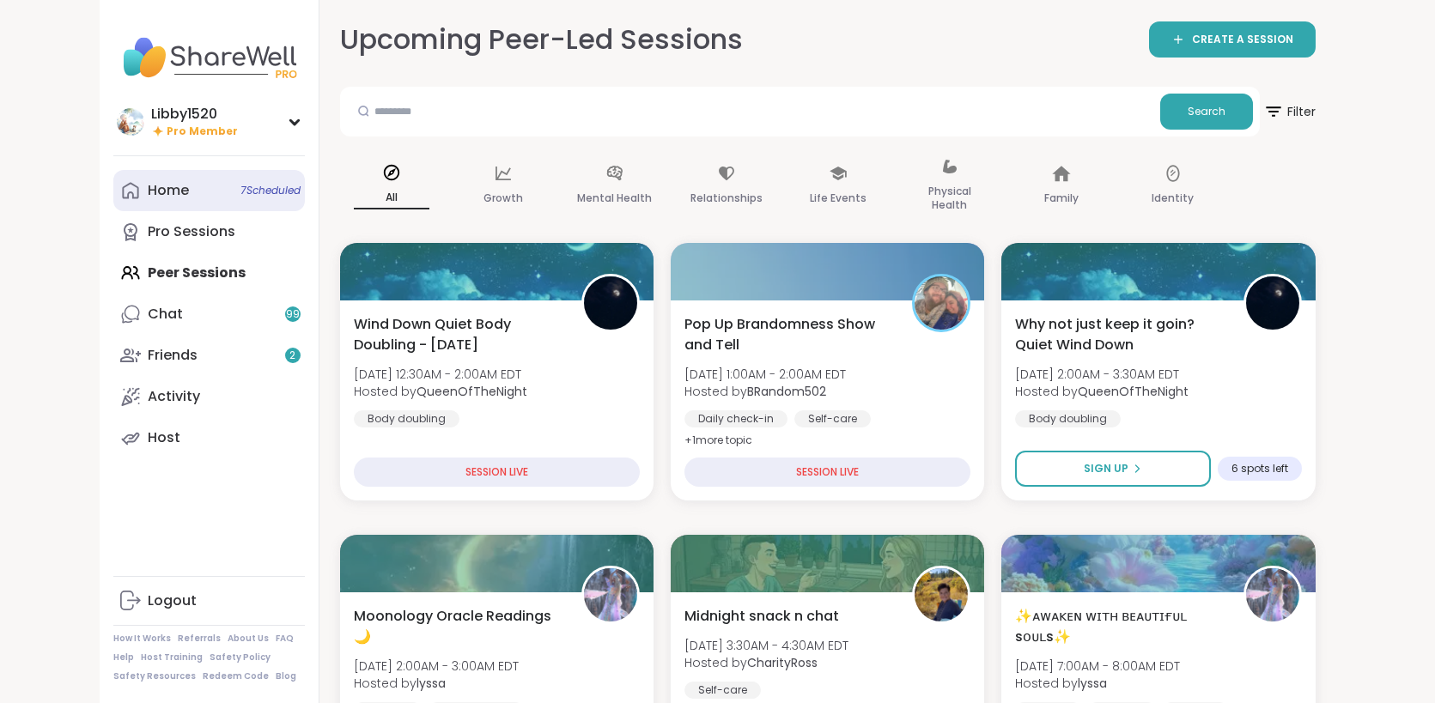
click at [126, 179] on link "Home 7 Scheduled" at bounding box center [208, 190] width 191 height 41
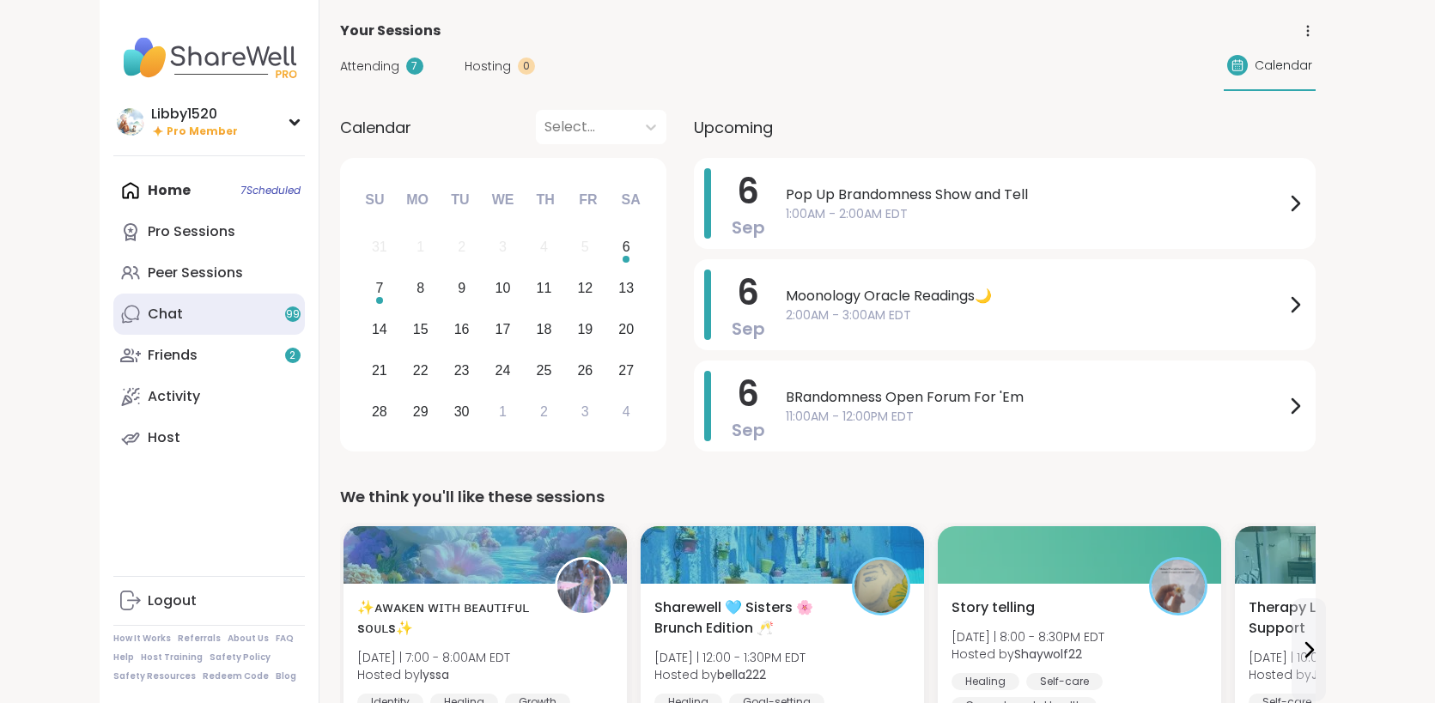
click at [113, 312] on link "Chat 99" at bounding box center [208, 314] width 191 height 41
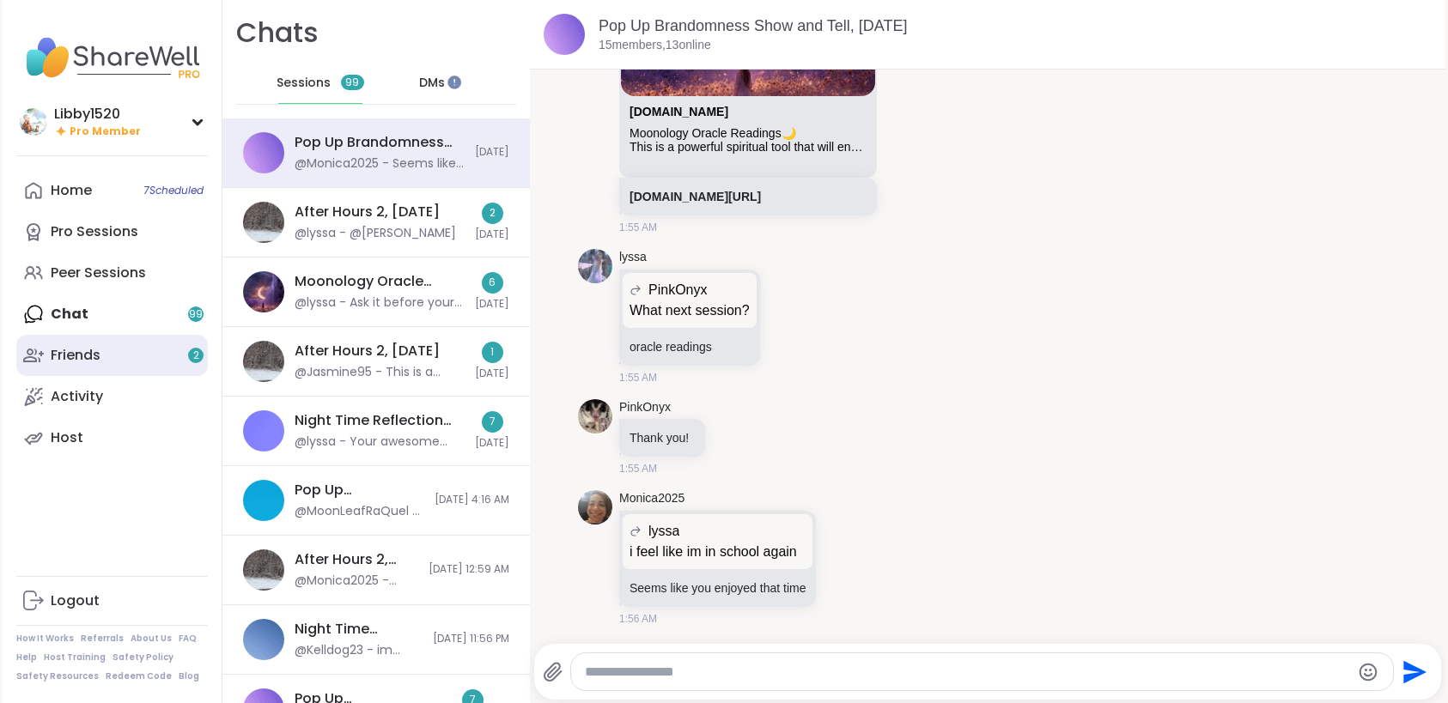
click at [112, 353] on link "Friends 2" at bounding box center [111, 355] width 191 height 41
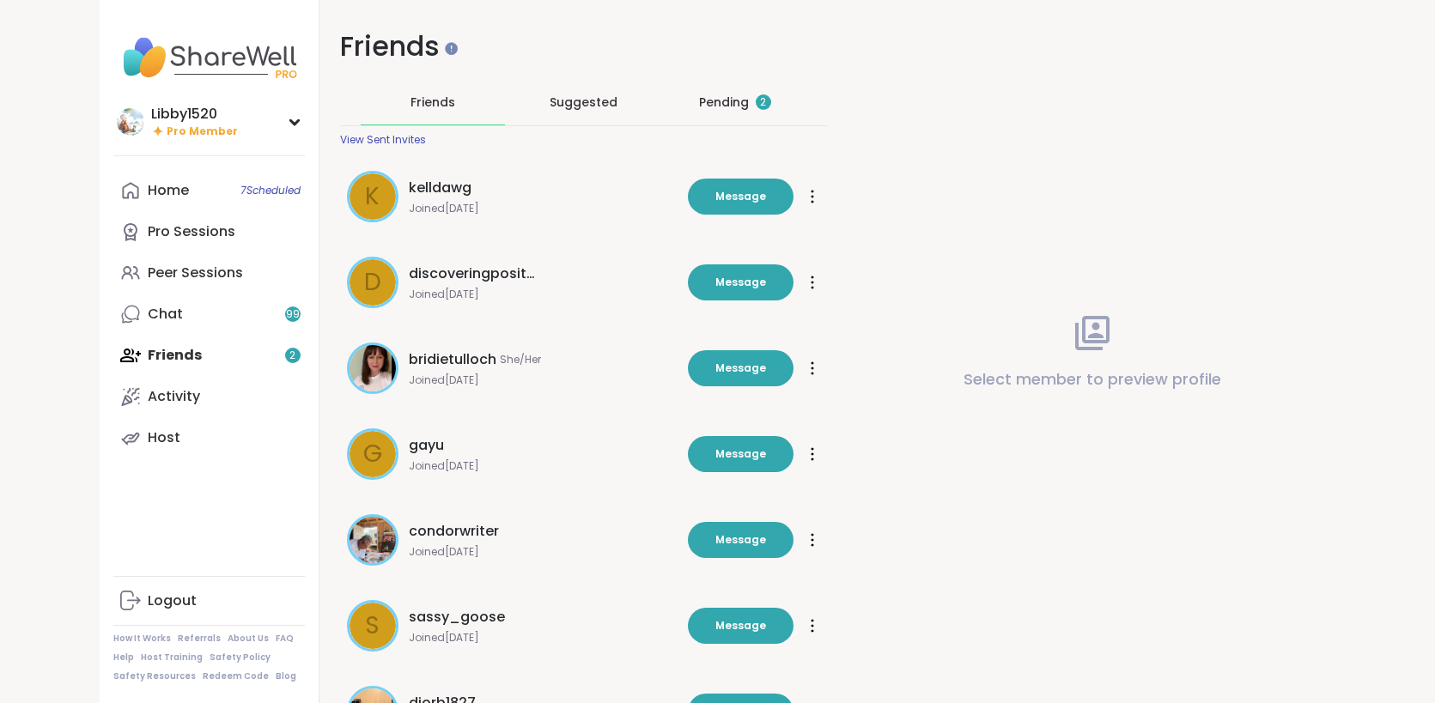
click at [722, 96] on div "Pending 2" at bounding box center [735, 102] width 72 height 17
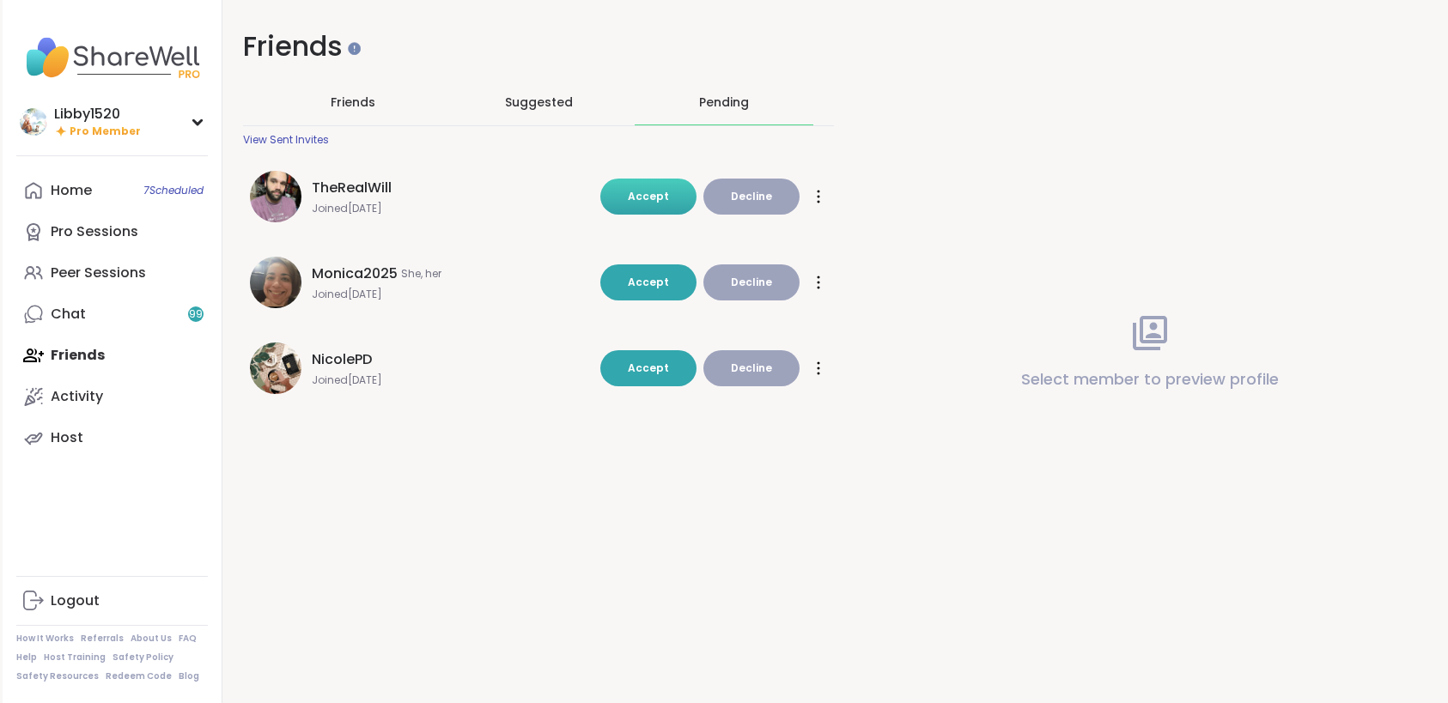
click at [647, 203] on span "Accept" at bounding box center [648, 196] width 41 height 15
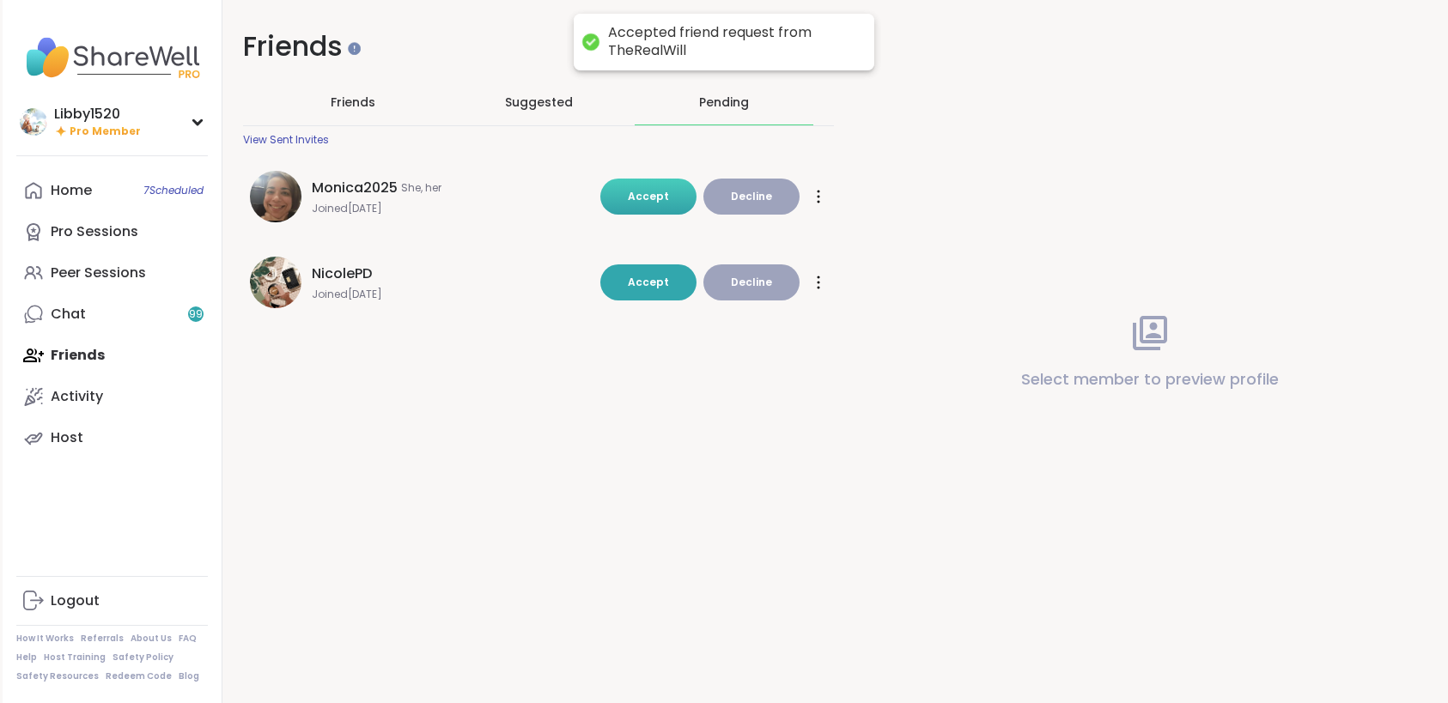
click at [638, 199] on span "Accept" at bounding box center [648, 196] width 41 height 15
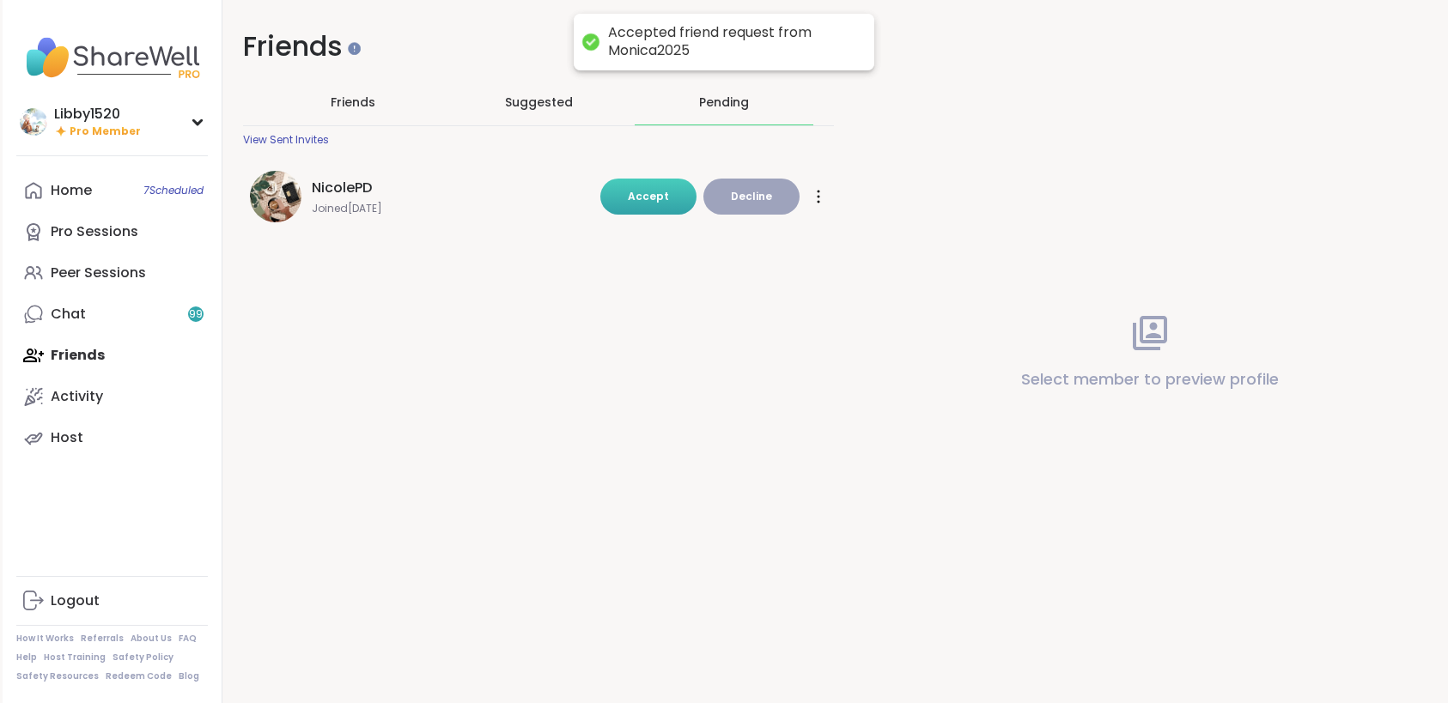
click at [646, 193] on span "Accept" at bounding box center [648, 196] width 41 height 15
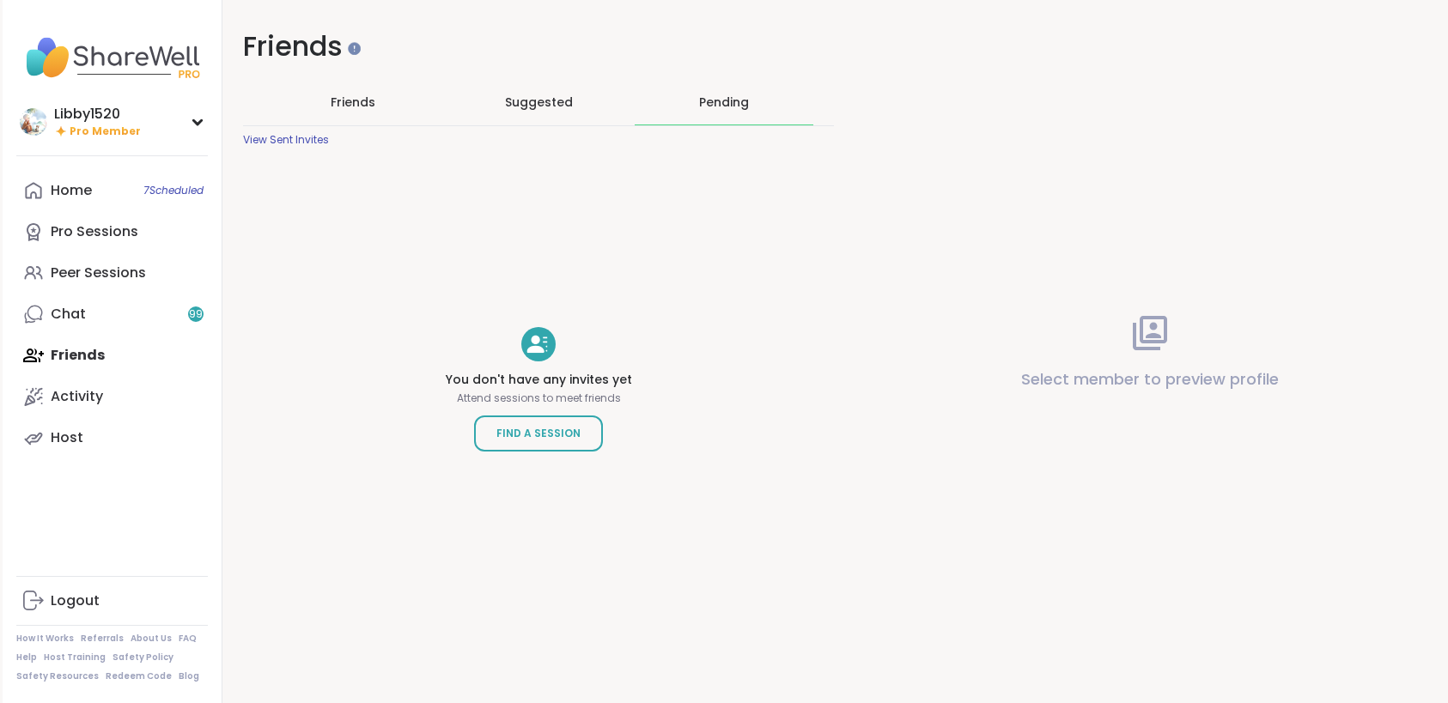
click at [104, 351] on div "Home 7 Scheduled Pro Sessions Peer Sessions Chat 99 Friends Activity Host" at bounding box center [111, 314] width 191 height 288
click at [69, 269] on div "Peer Sessions" at bounding box center [98, 273] width 95 height 19
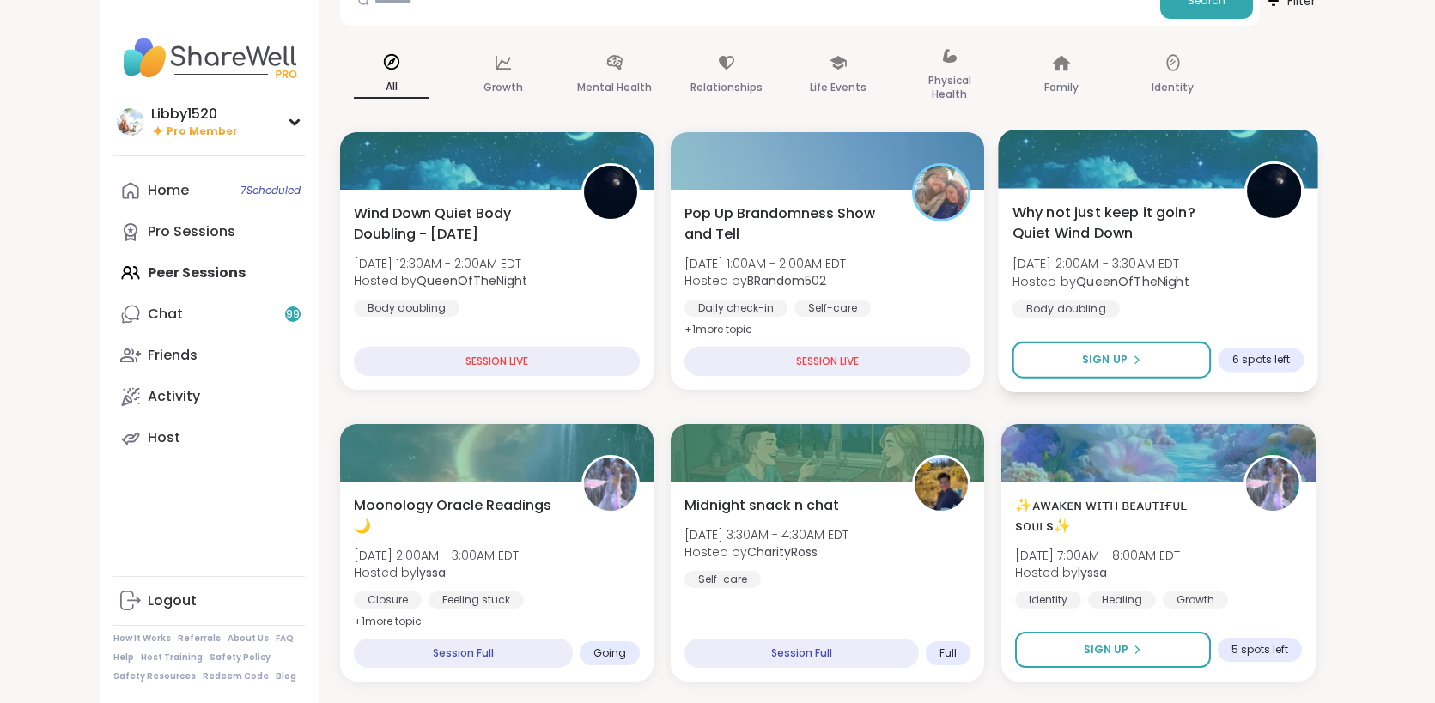
scroll to position [132, 0]
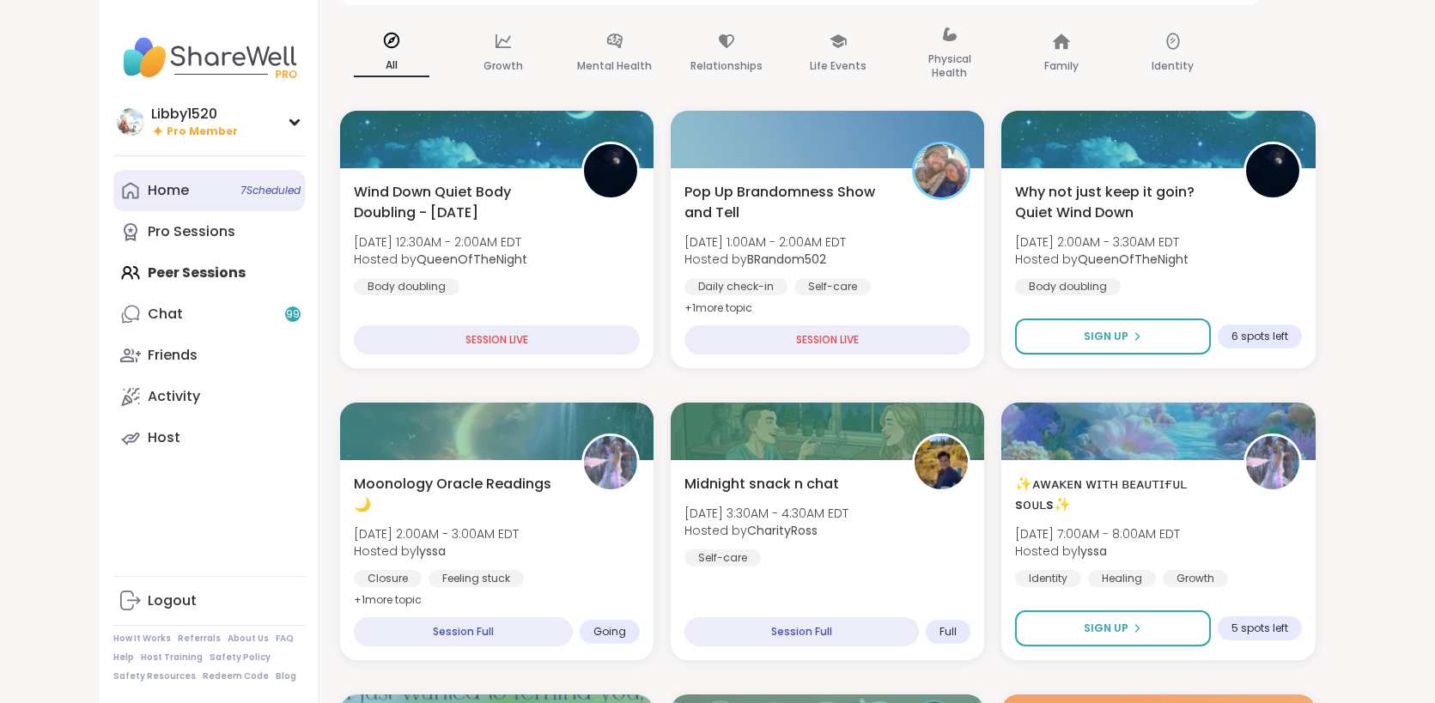
click at [118, 190] on link "Home 7 Scheduled" at bounding box center [208, 190] width 191 height 41
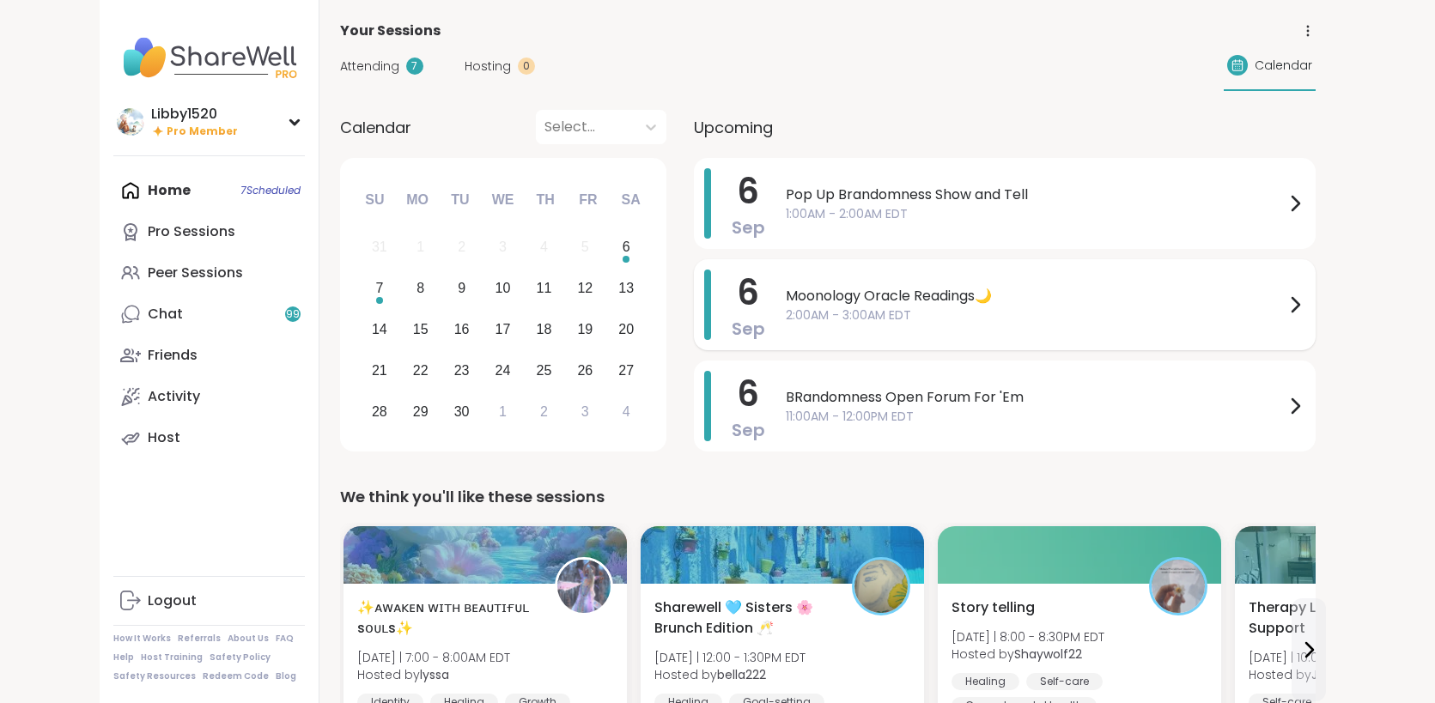
click at [882, 303] on span "Moonology Oracle Readings🌙" at bounding box center [1035, 296] width 499 height 21
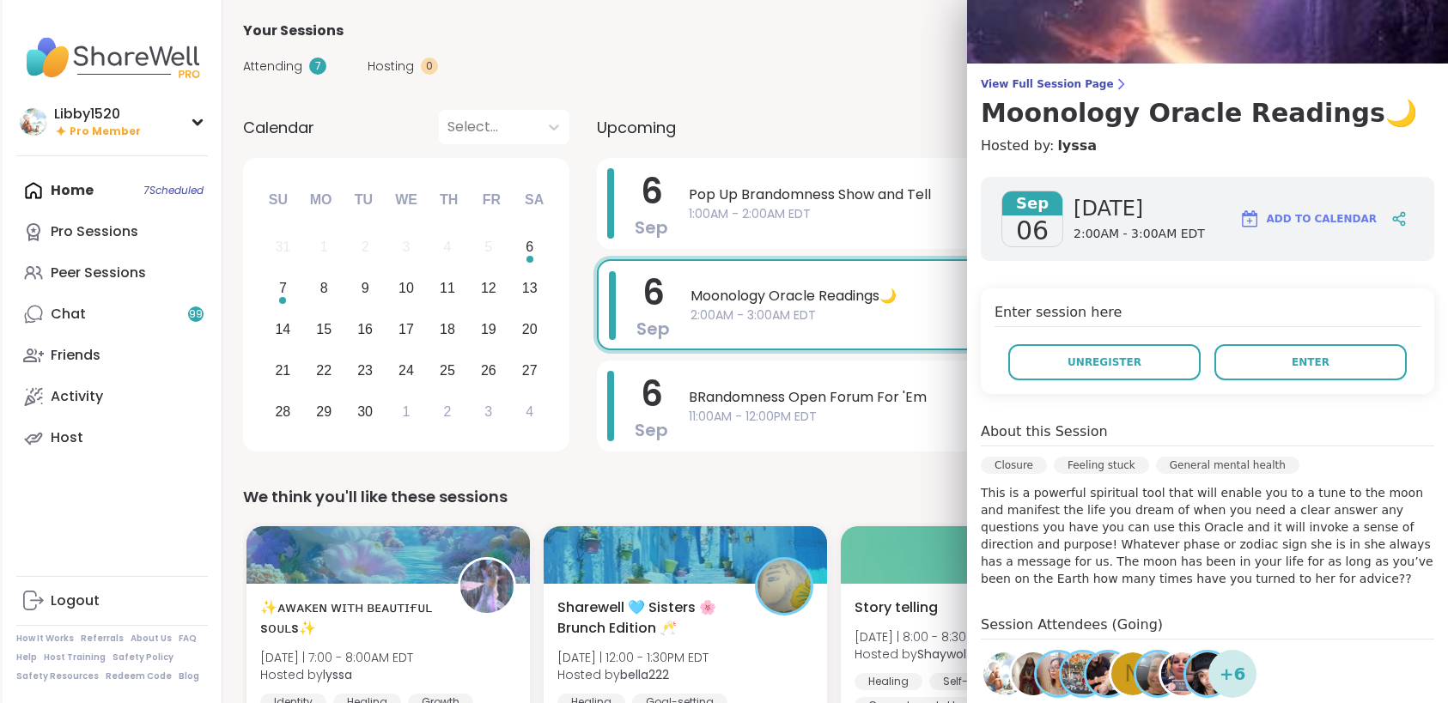
scroll to position [11, 0]
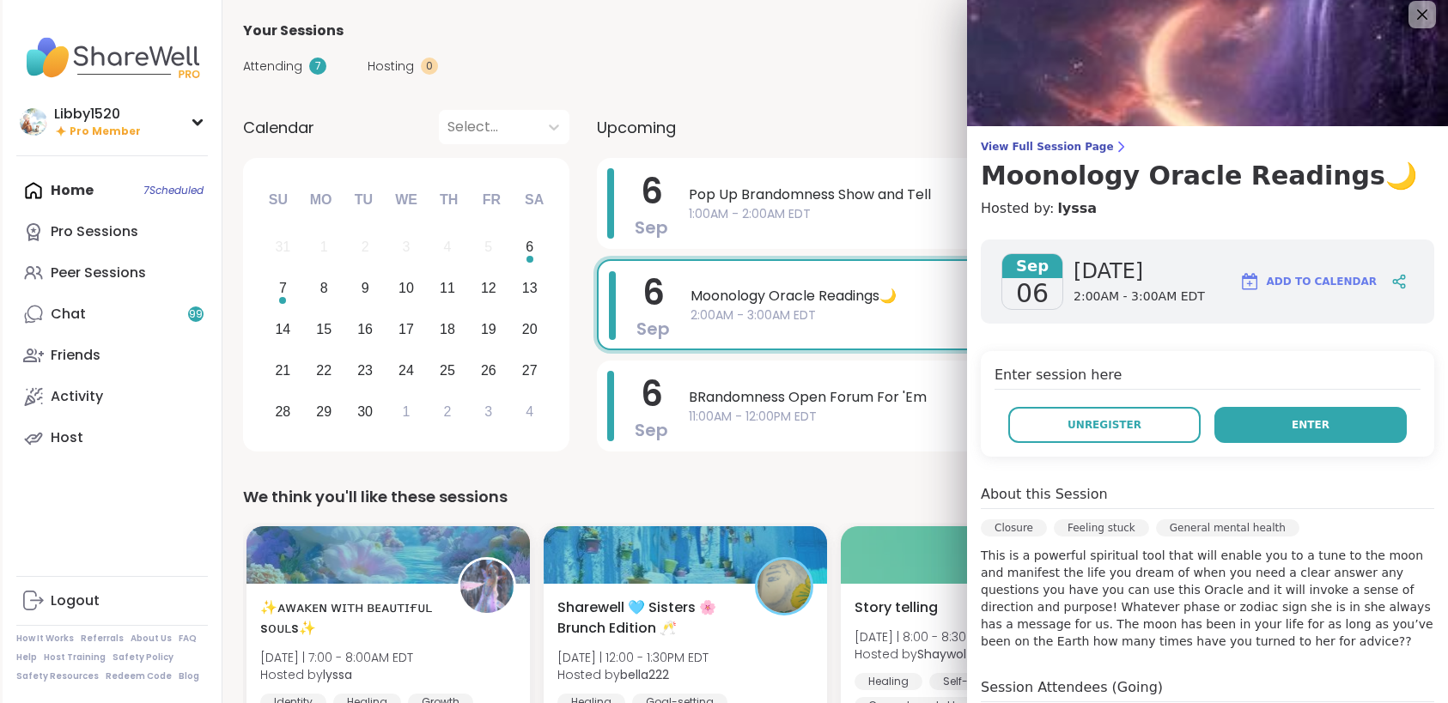
click at [1233, 429] on button "Enter" at bounding box center [1310, 425] width 192 height 36
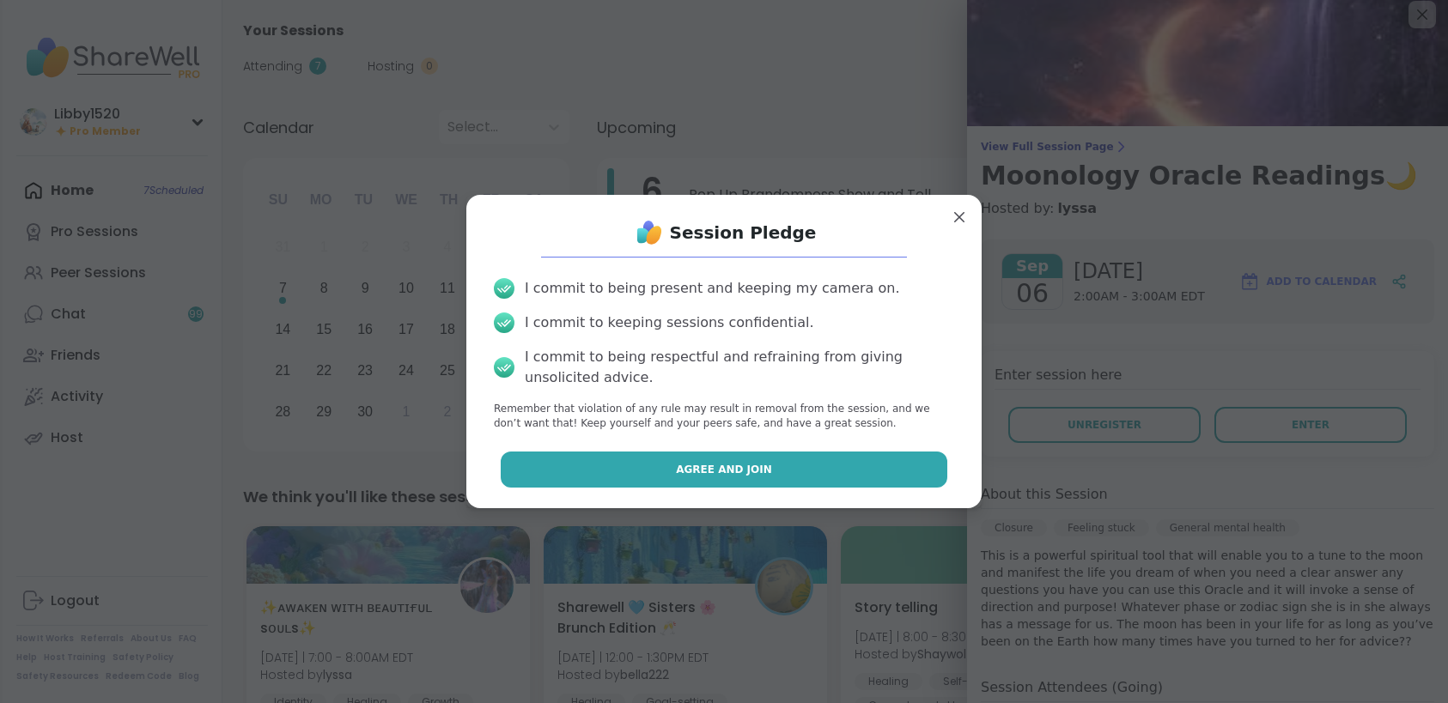
click at [673, 459] on button "Agree and Join" at bounding box center [724, 470] width 447 height 36
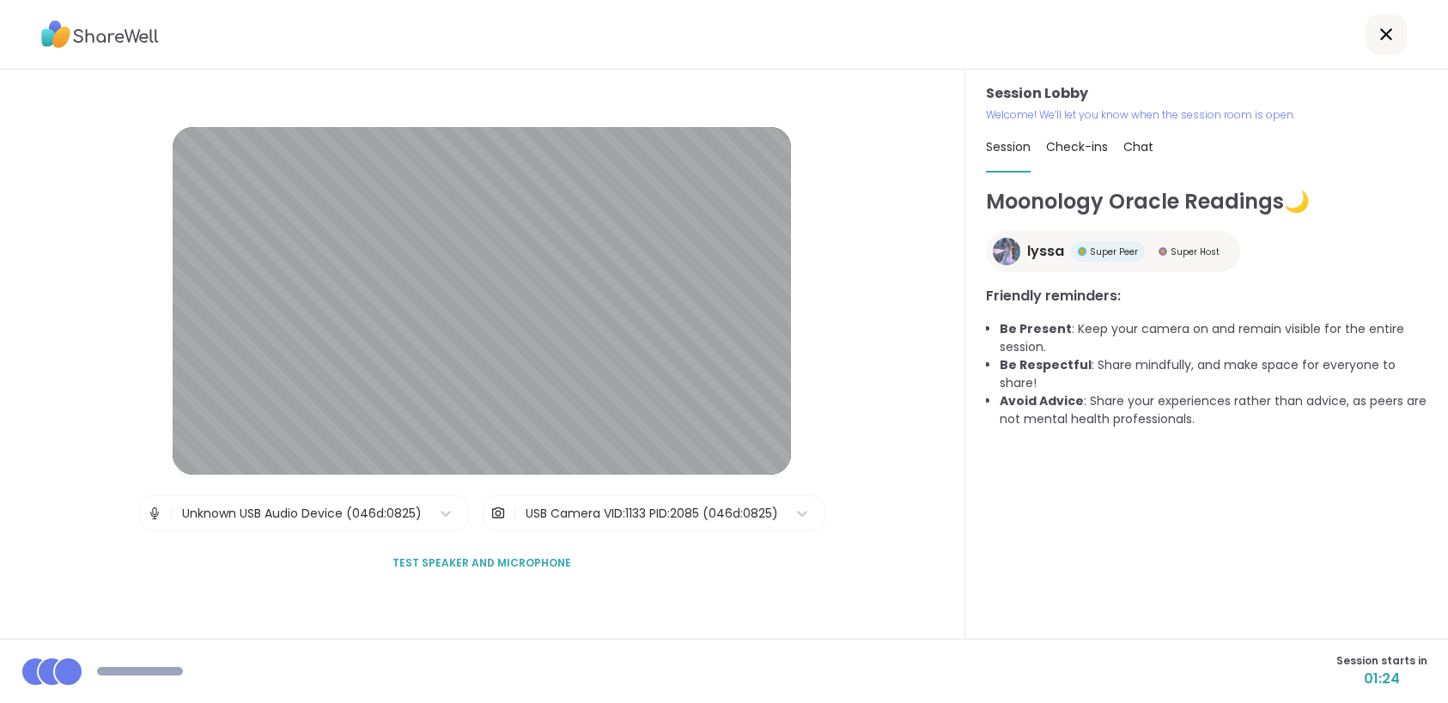
click at [1147, 152] on div "Session Check-ins Chat" at bounding box center [1206, 148] width 441 height 50
click at [1133, 143] on span "Chat" at bounding box center [1138, 146] width 30 height 17
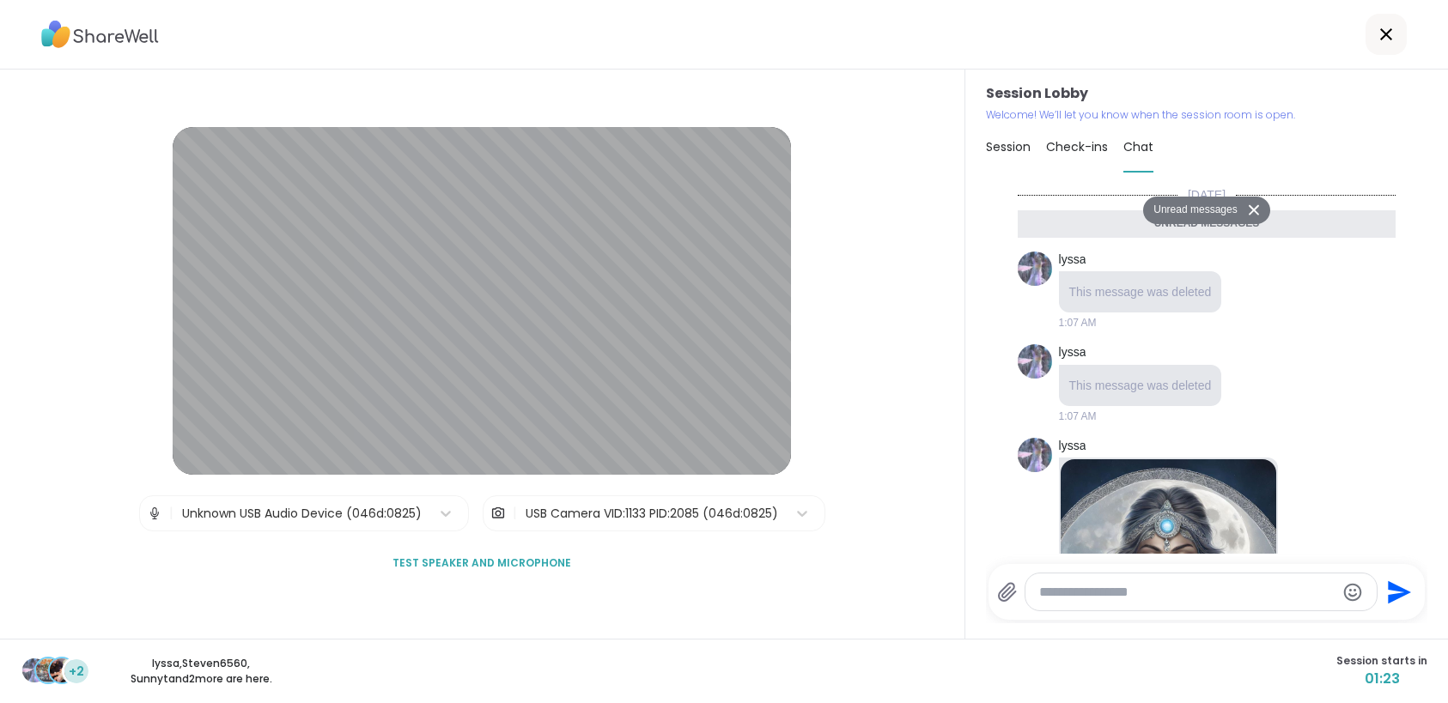
scroll to position [2026, 0]
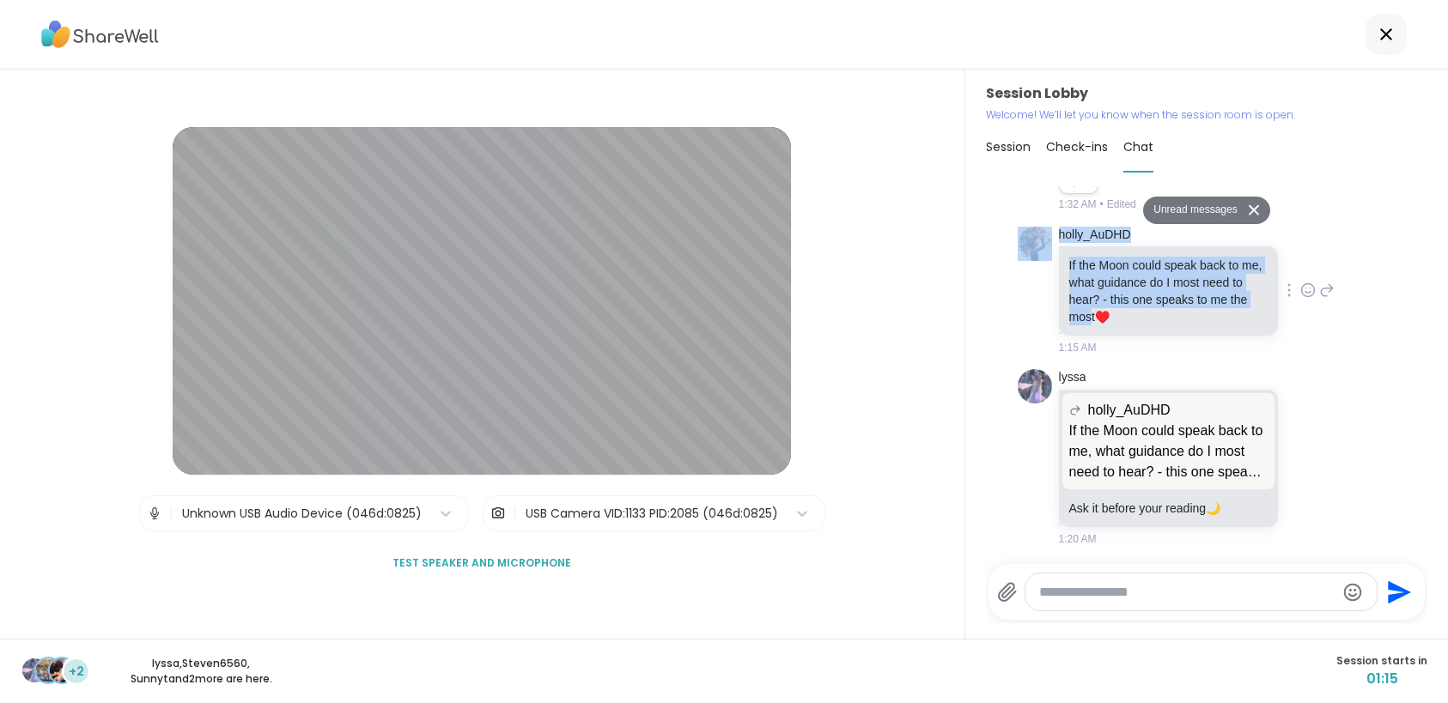
drag, startPoint x: 1138, startPoint y: 319, endPoint x: 1040, endPoint y: 266, distance: 112.2
click at [1040, 266] on div "holly_AuDHD If the Moon could speak back to me, what guidance do I most need to…" at bounding box center [1206, 291] width 379 height 143
click at [1082, 274] on p "If the Moon could speak back to me, what guidance do I most need to hear? - thi…" at bounding box center [1168, 291] width 199 height 69
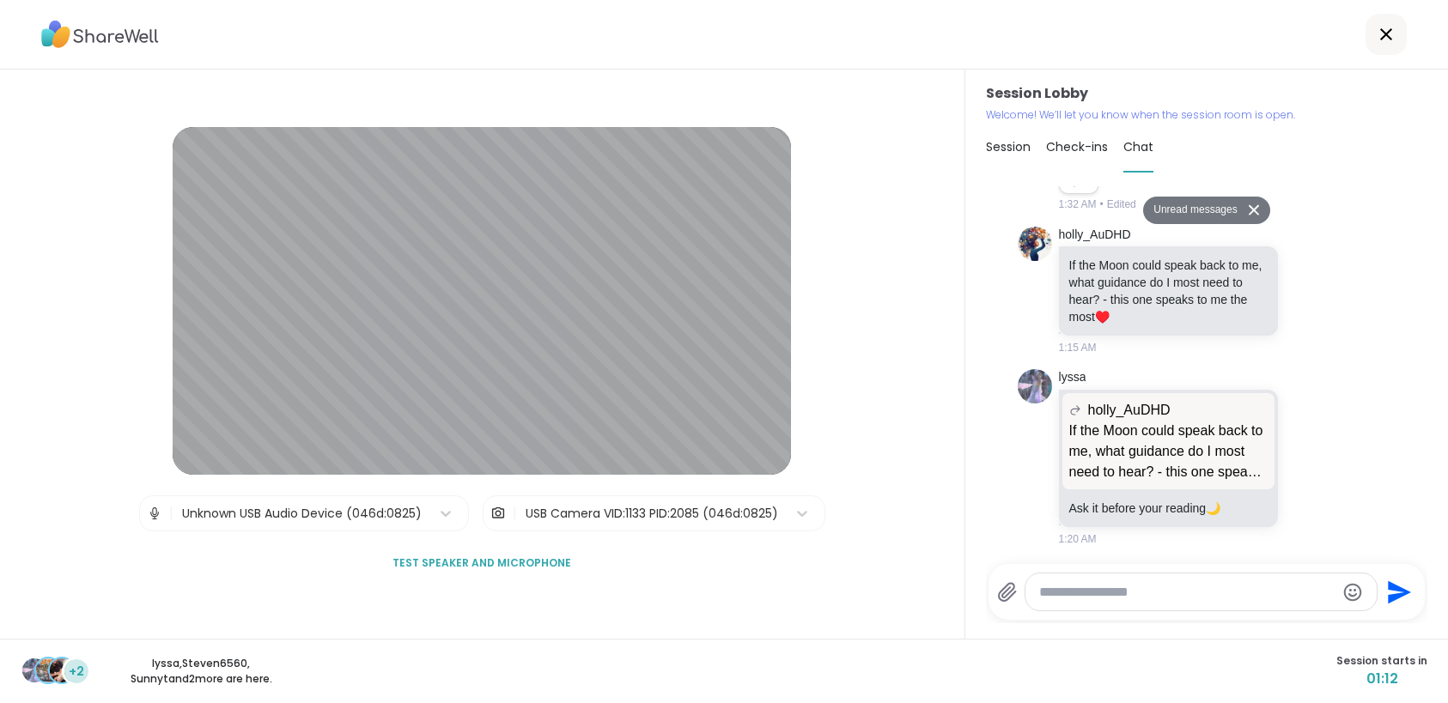
click at [1117, 599] on textarea "Type your message" at bounding box center [1187, 592] width 296 height 17
type textarea "*"
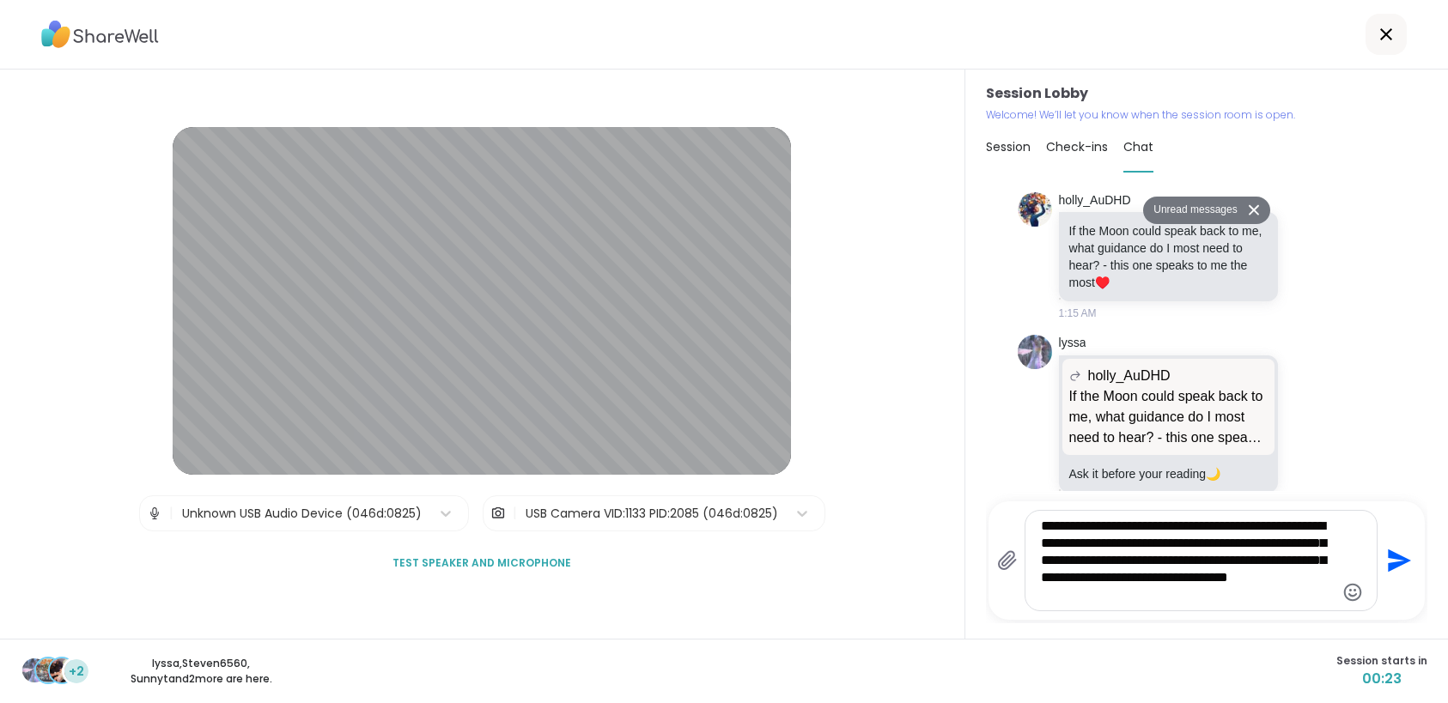
type textarea "**********"
click at [1344, 586] on icon "Emoji picker" at bounding box center [1353, 592] width 18 height 18
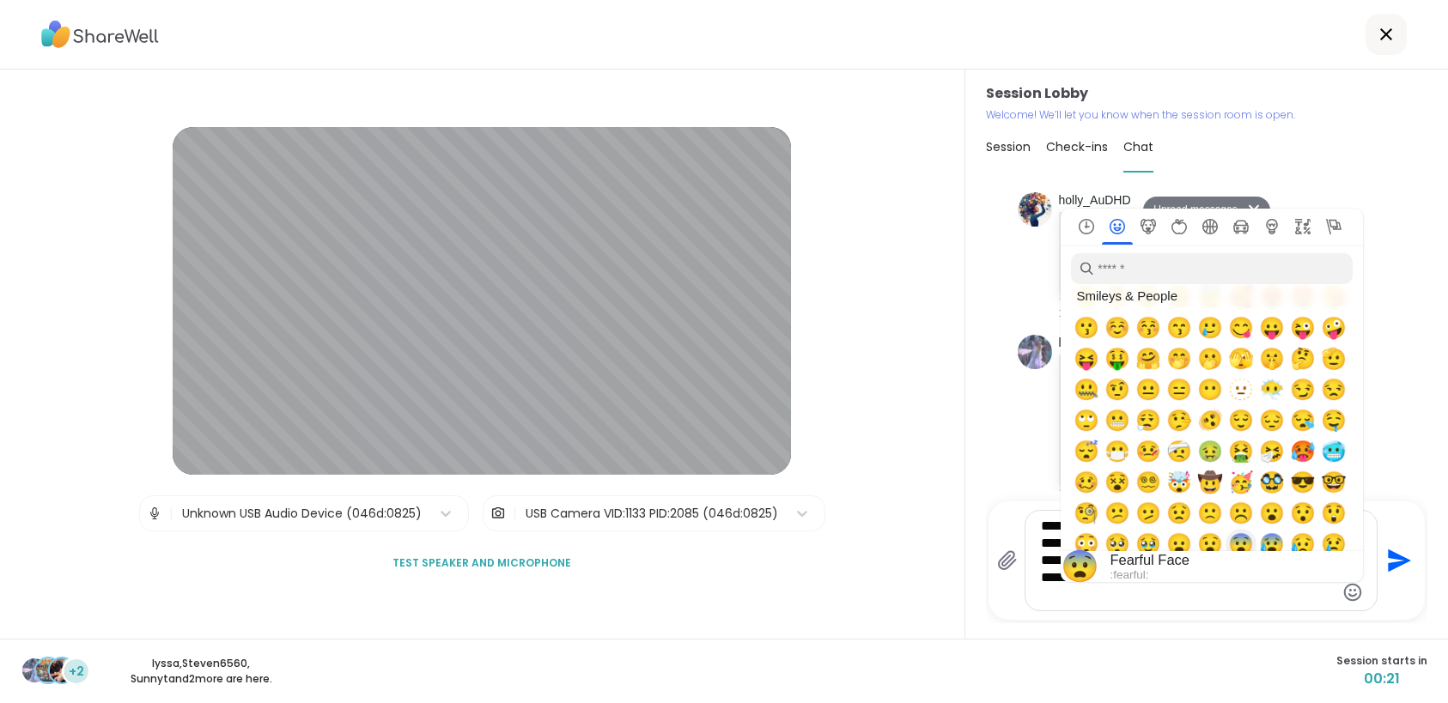
scroll to position [339, 0]
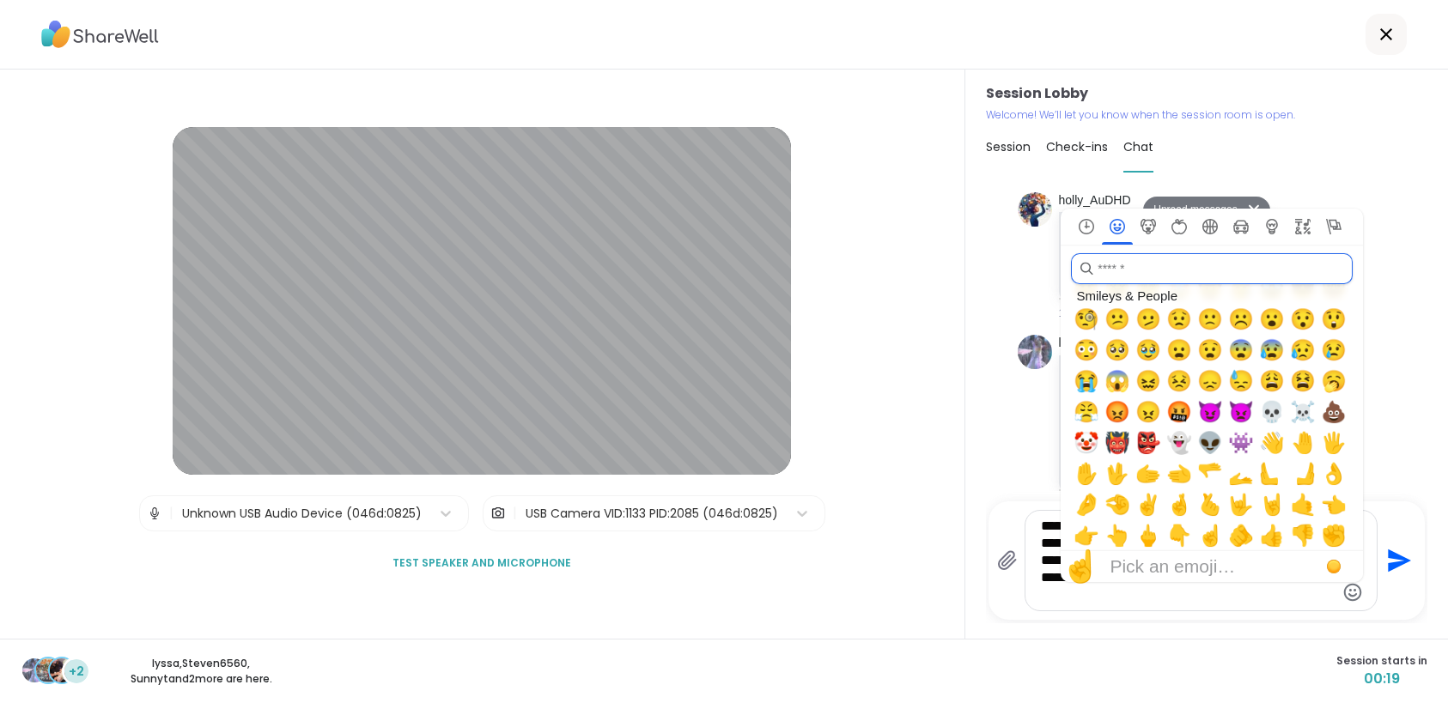
click at [1172, 277] on input "search" at bounding box center [1212, 268] width 282 height 31
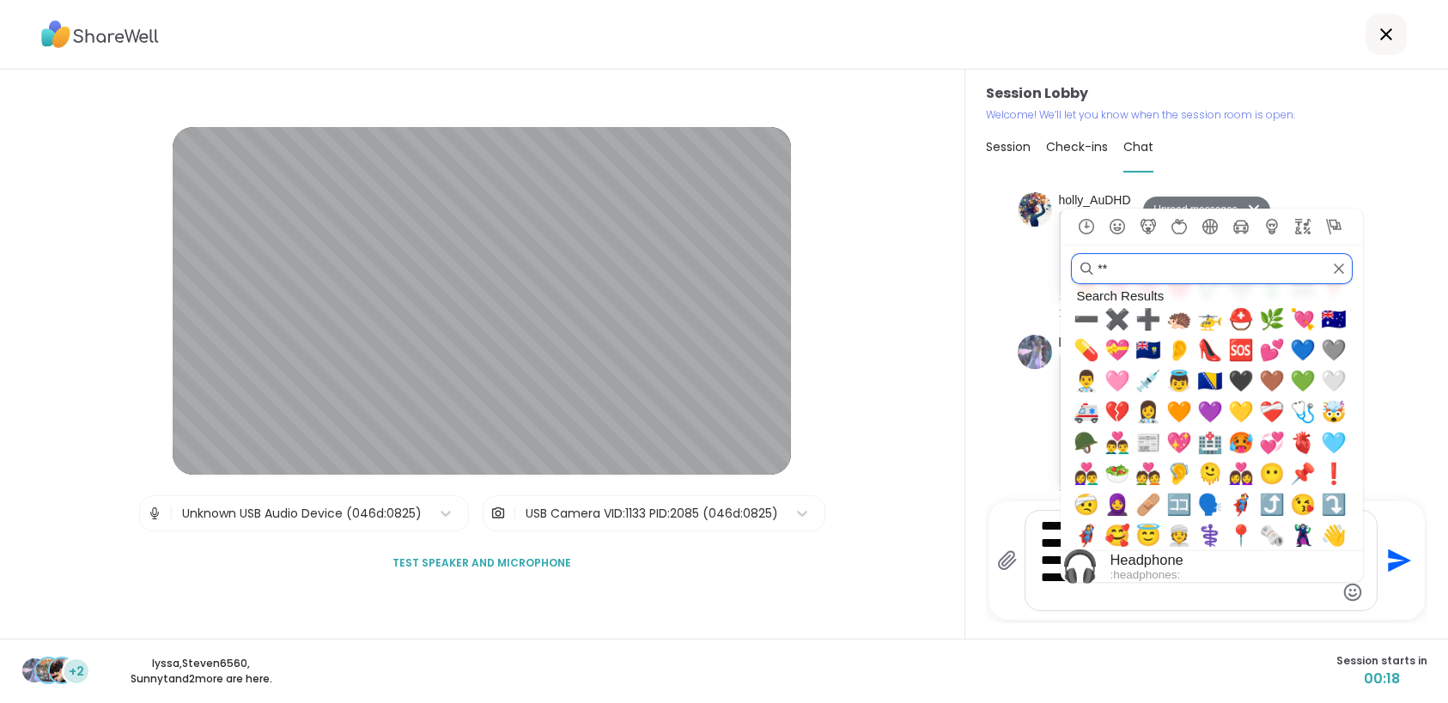
scroll to position [0, 0]
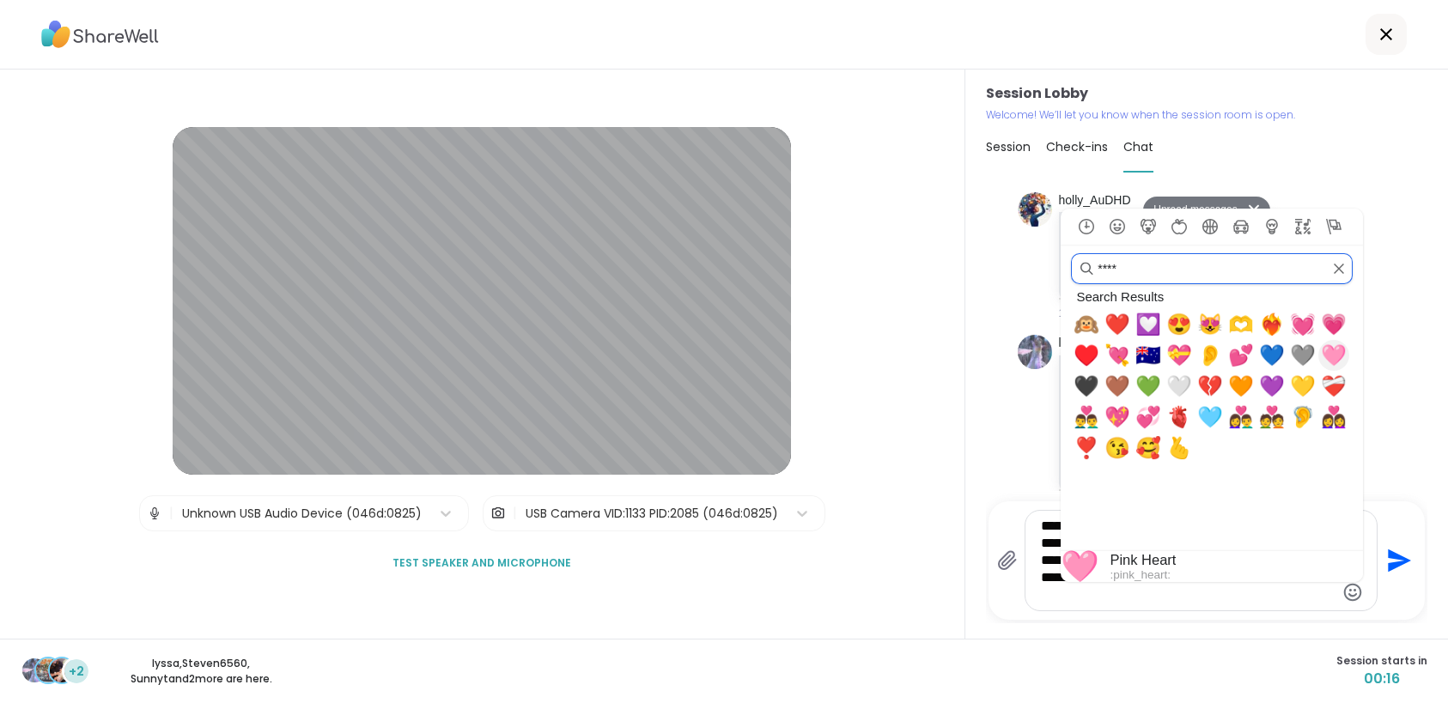
type input "****"
click at [1321, 366] on span "🩷" at bounding box center [1334, 355] width 26 height 24
type textarea "**********"
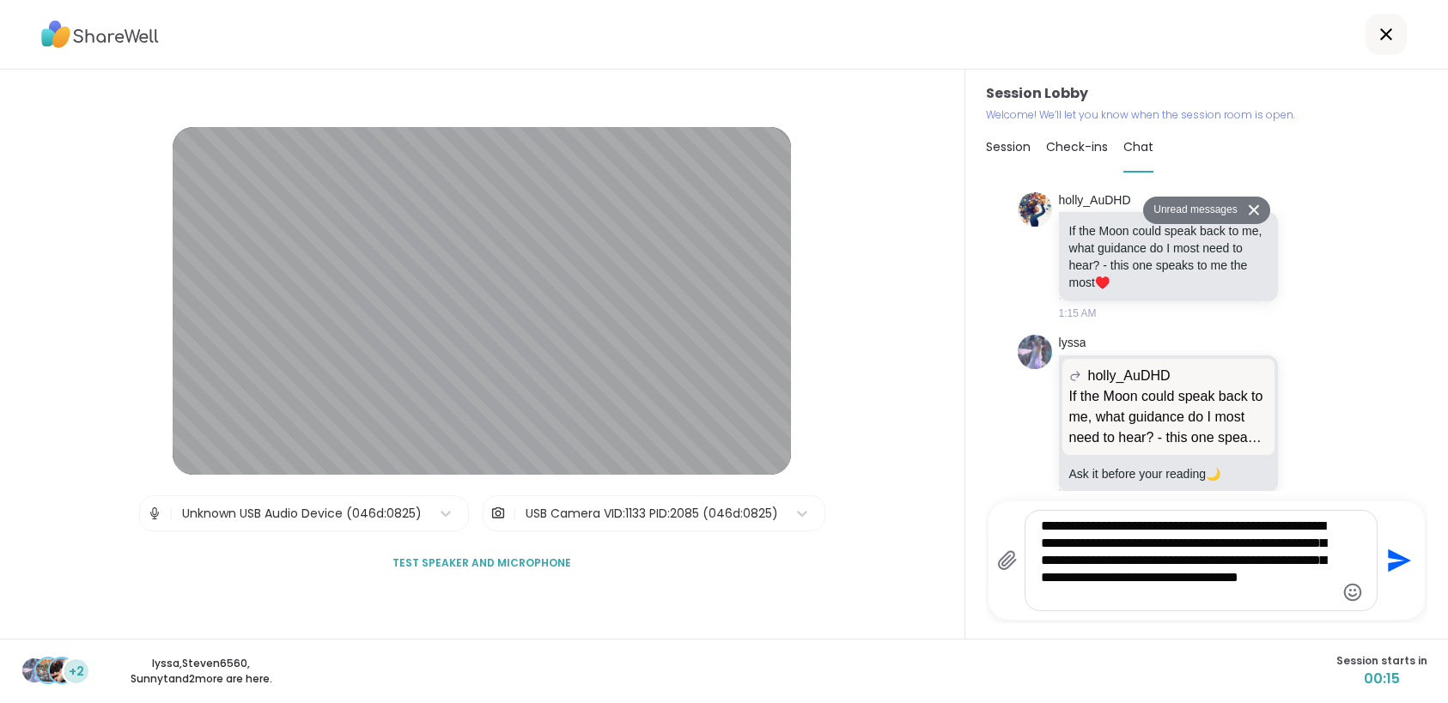
click at [1387, 565] on icon "Send" at bounding box center [1398, 560] width 23 height 23
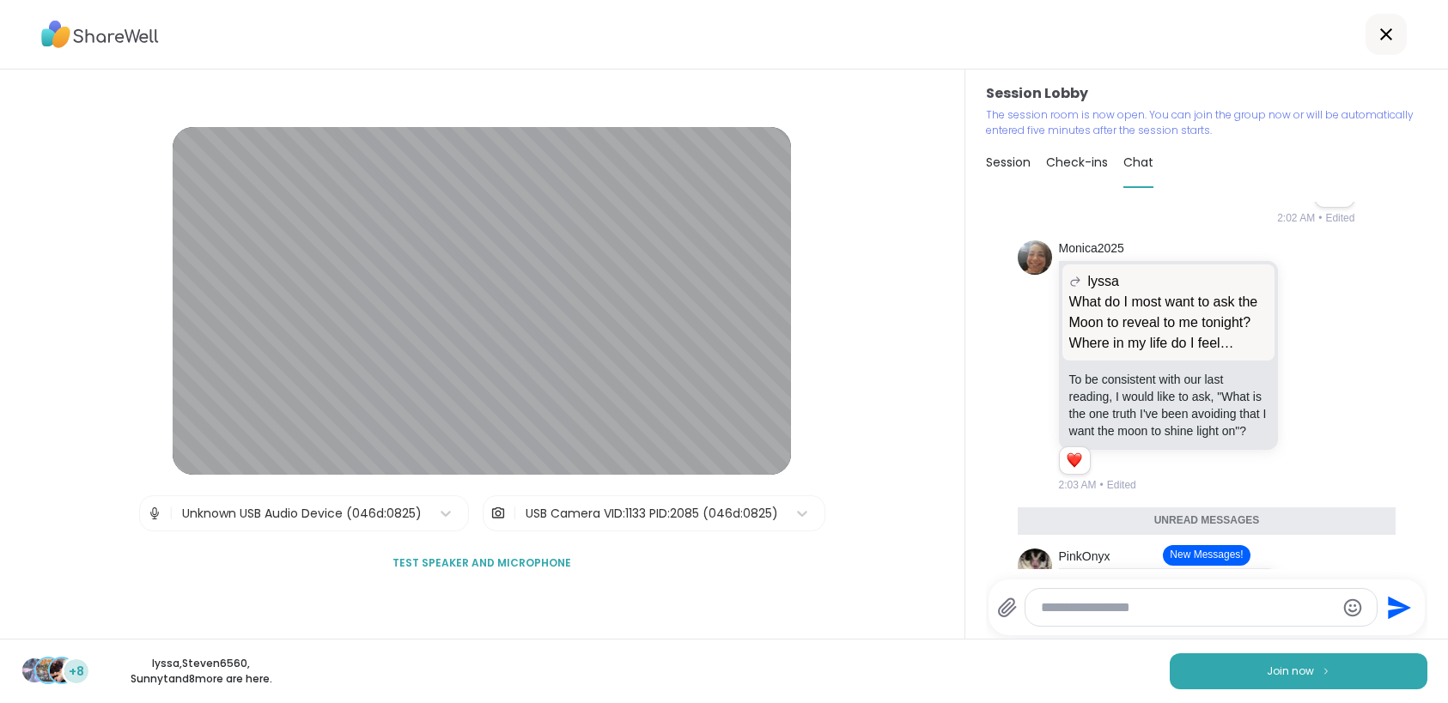
scroll to position [2687, 0]
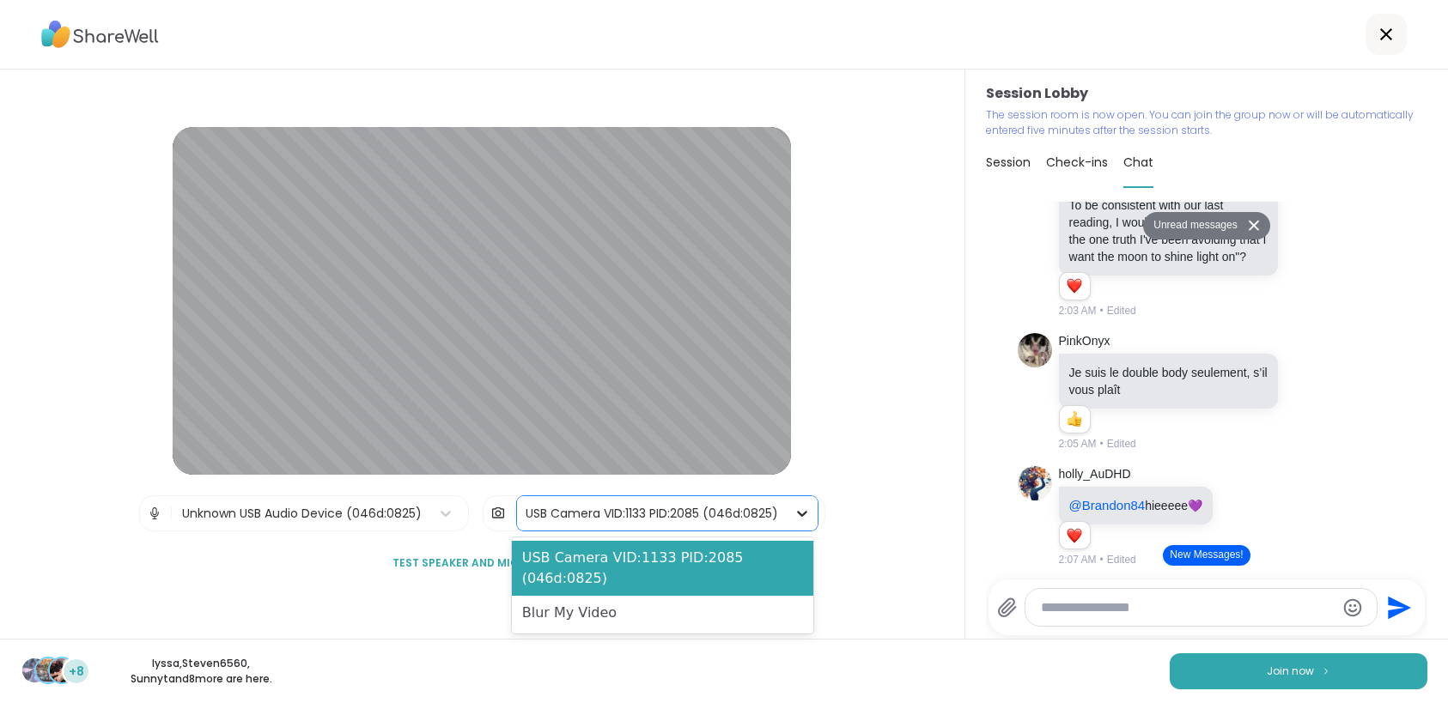
click at [802, 513] on icon at bounding box center [801, 513] width 17 height 17
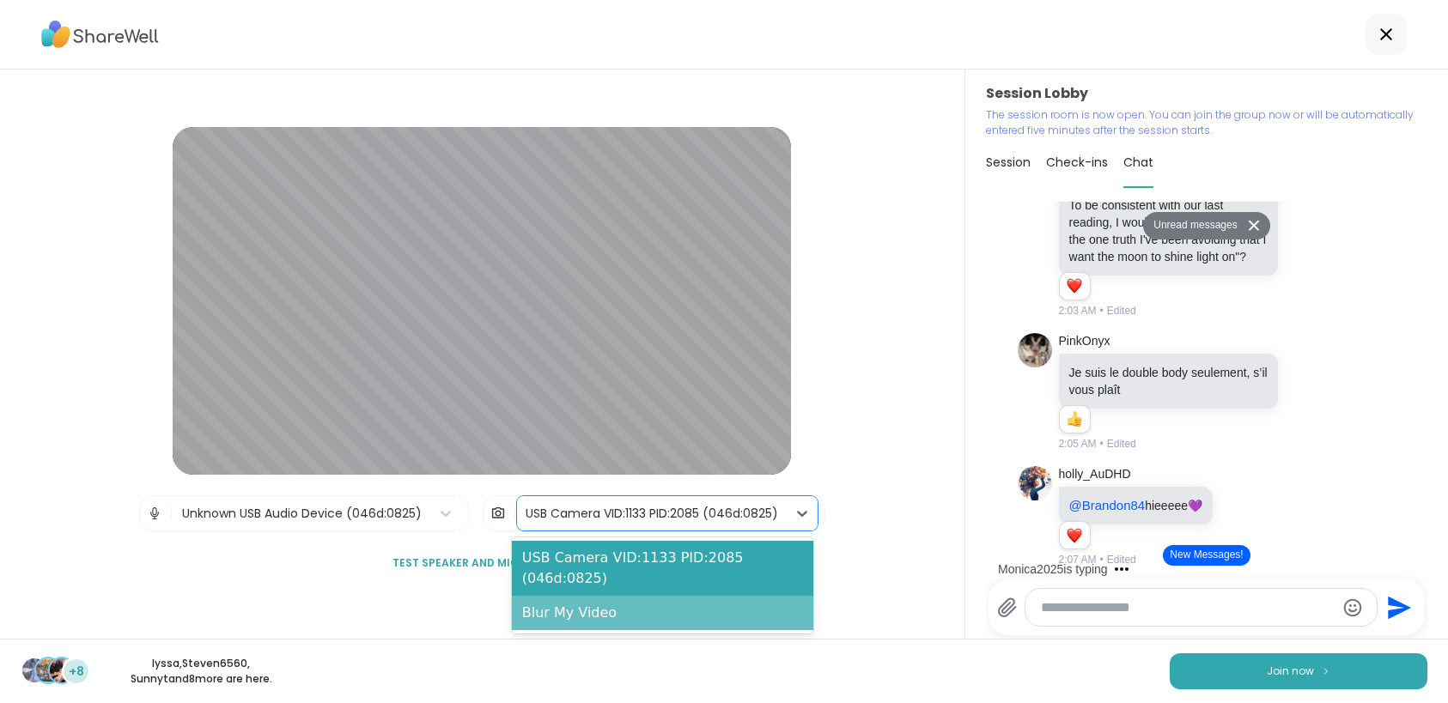
click at [563, 612] on div "Blur My Video" at bounding box center [663, 613] width 302 height 34
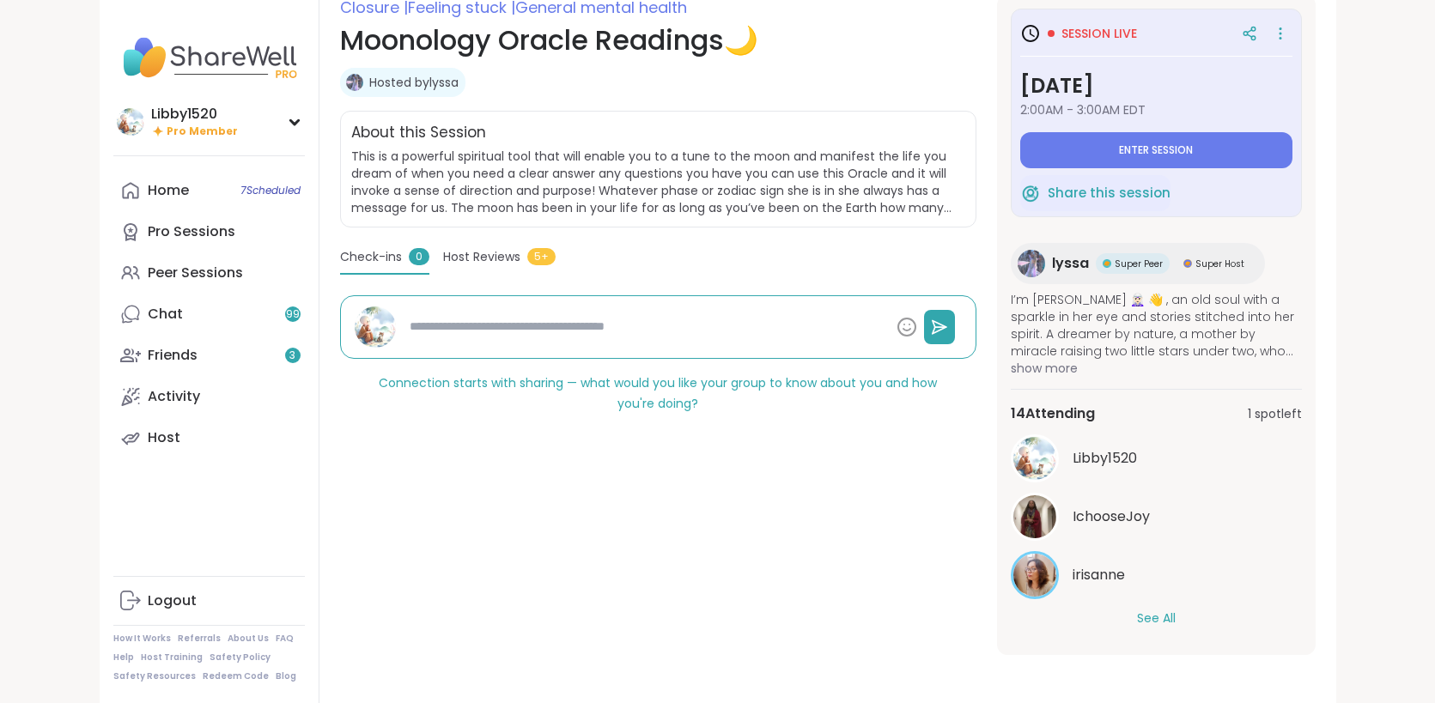
scroll to position [251, 0]
click at [1193, 148] on span "Enter session" at bounding box center [1156, 150] width 74 height 14
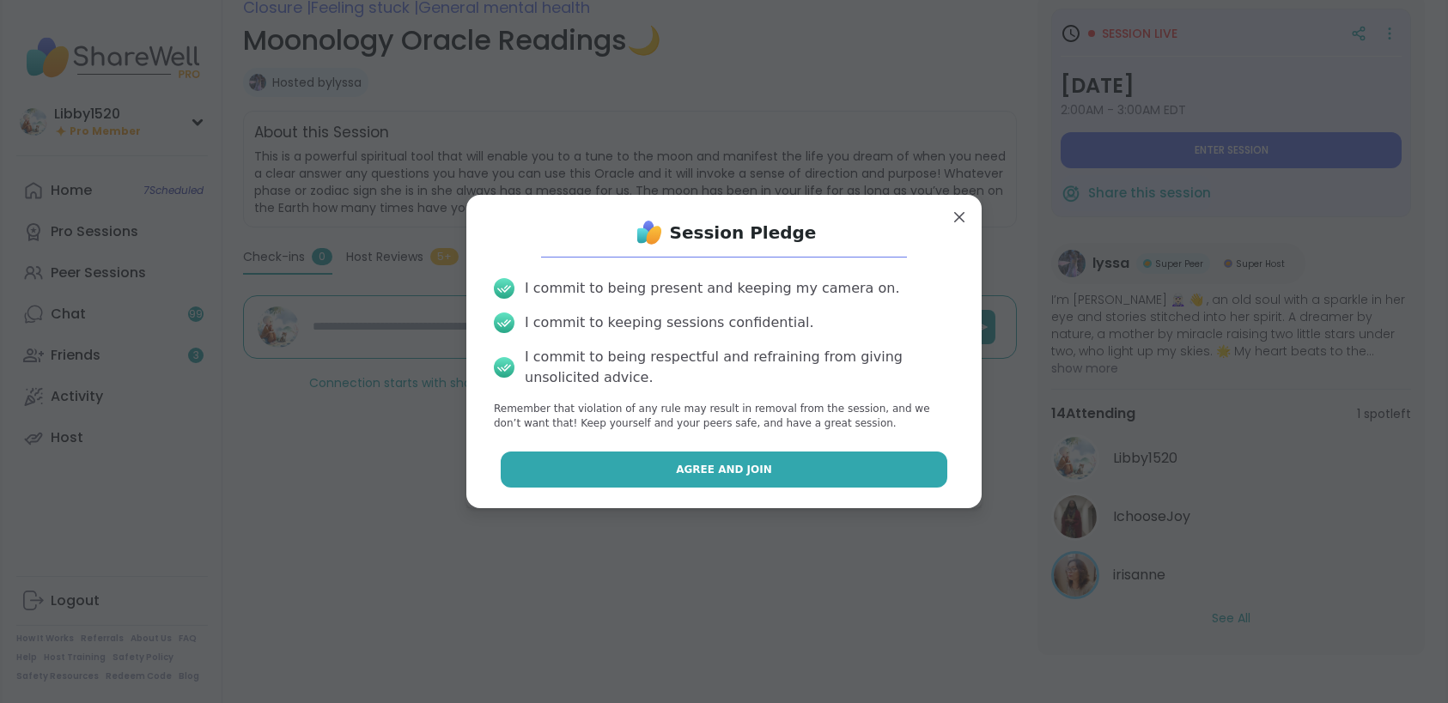
click at [716, 465] on span "Agree and Join" at bounding box center [724, 469] width 96 height 15
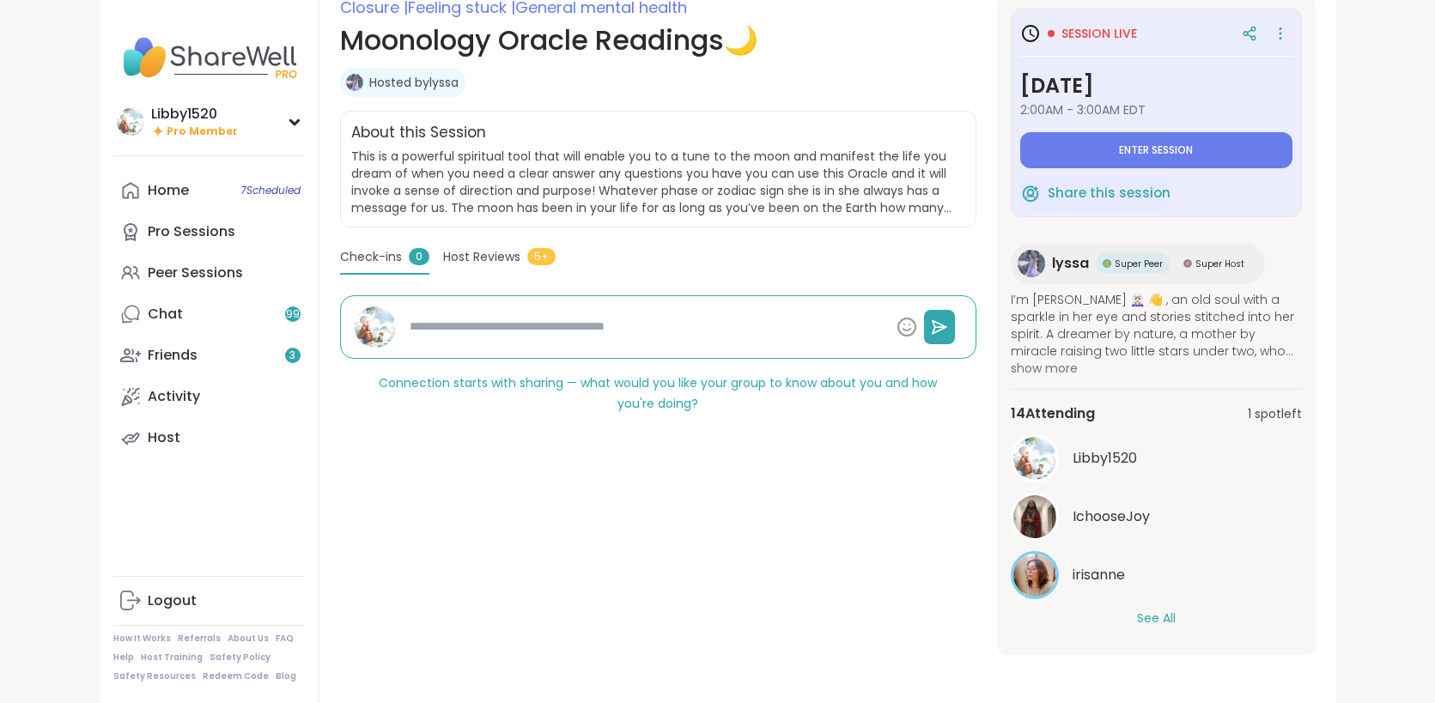
type textarea "*"
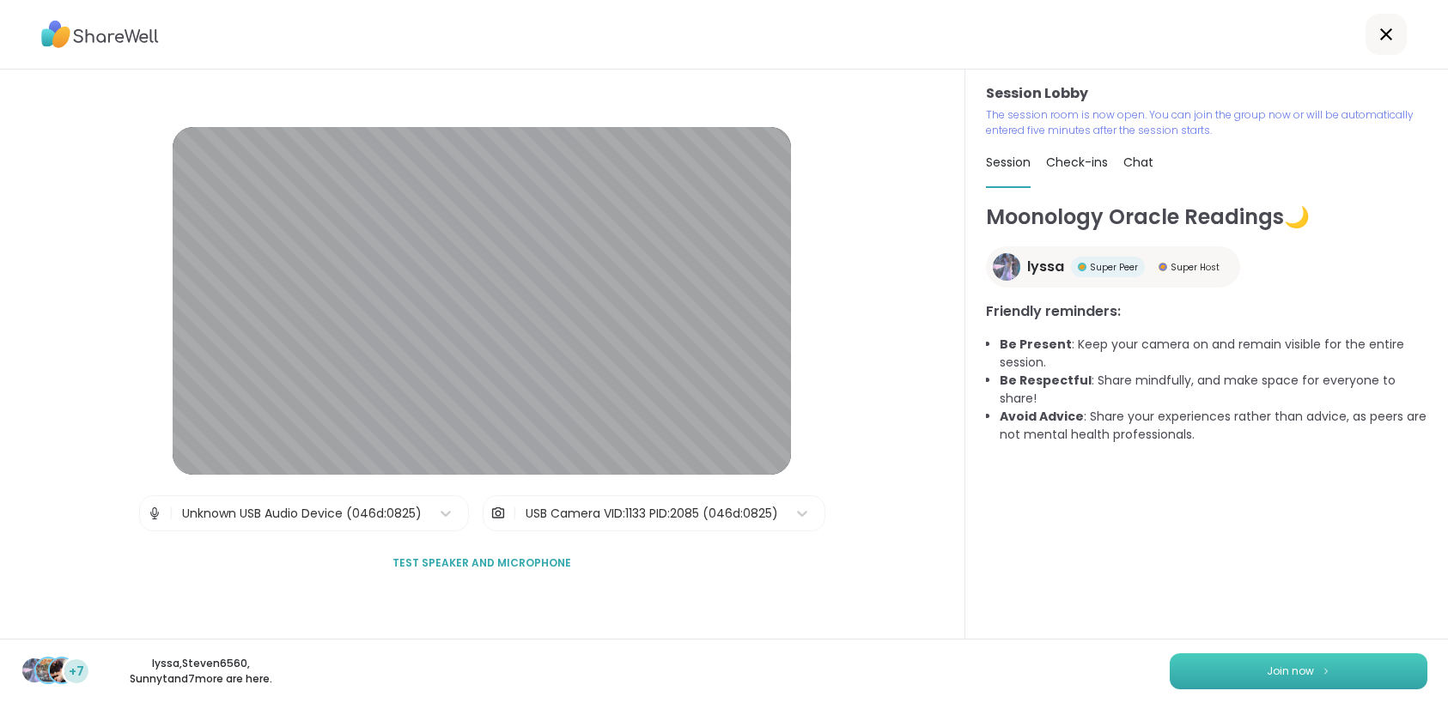
click at [1331, 672] on button "Join now" at bounding box center [1298, 671] width 258 height 36
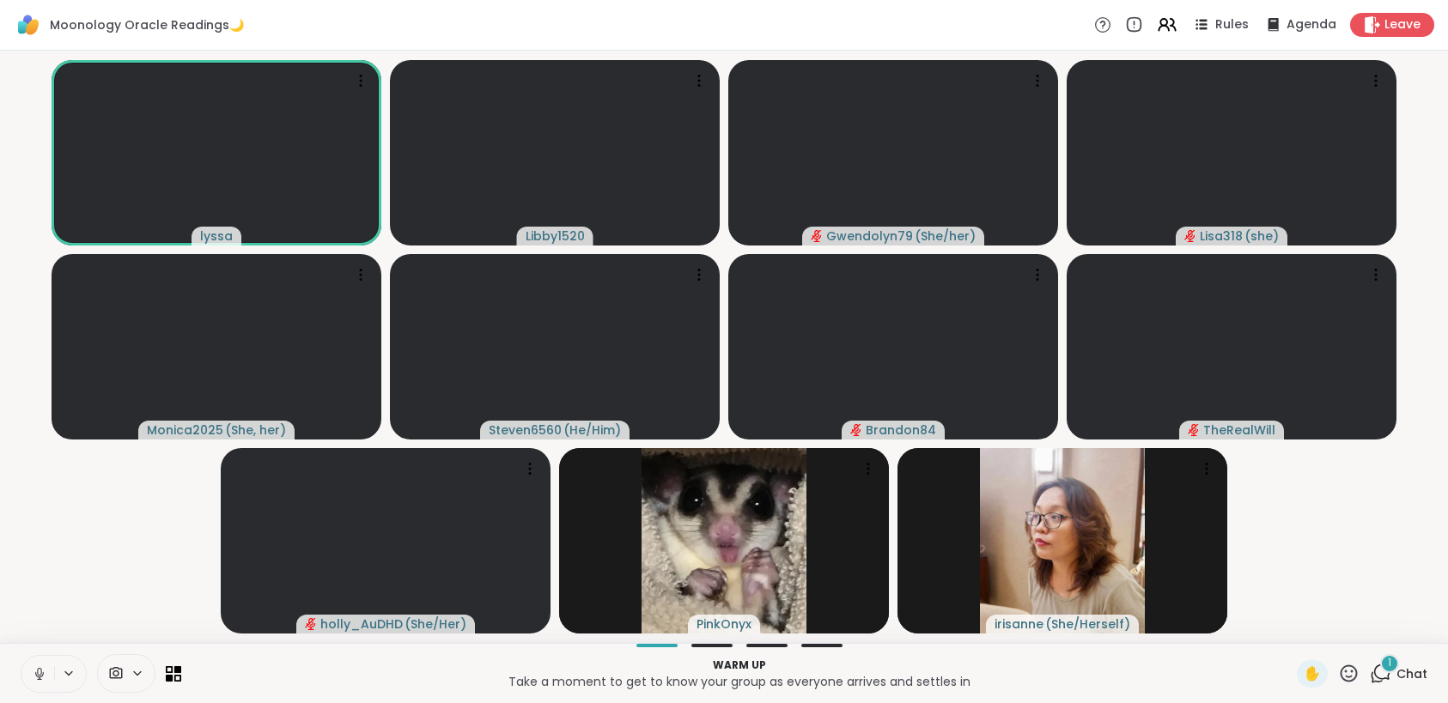
click at [42, 675] on icon at bounding box center [39, 673] width 9 height 5
click at [139, 671] on icon at bounding box center [138, 673] width 14 height 15
click at [171, 673] on icon at bounding box center [174, 673] width 16 height 16
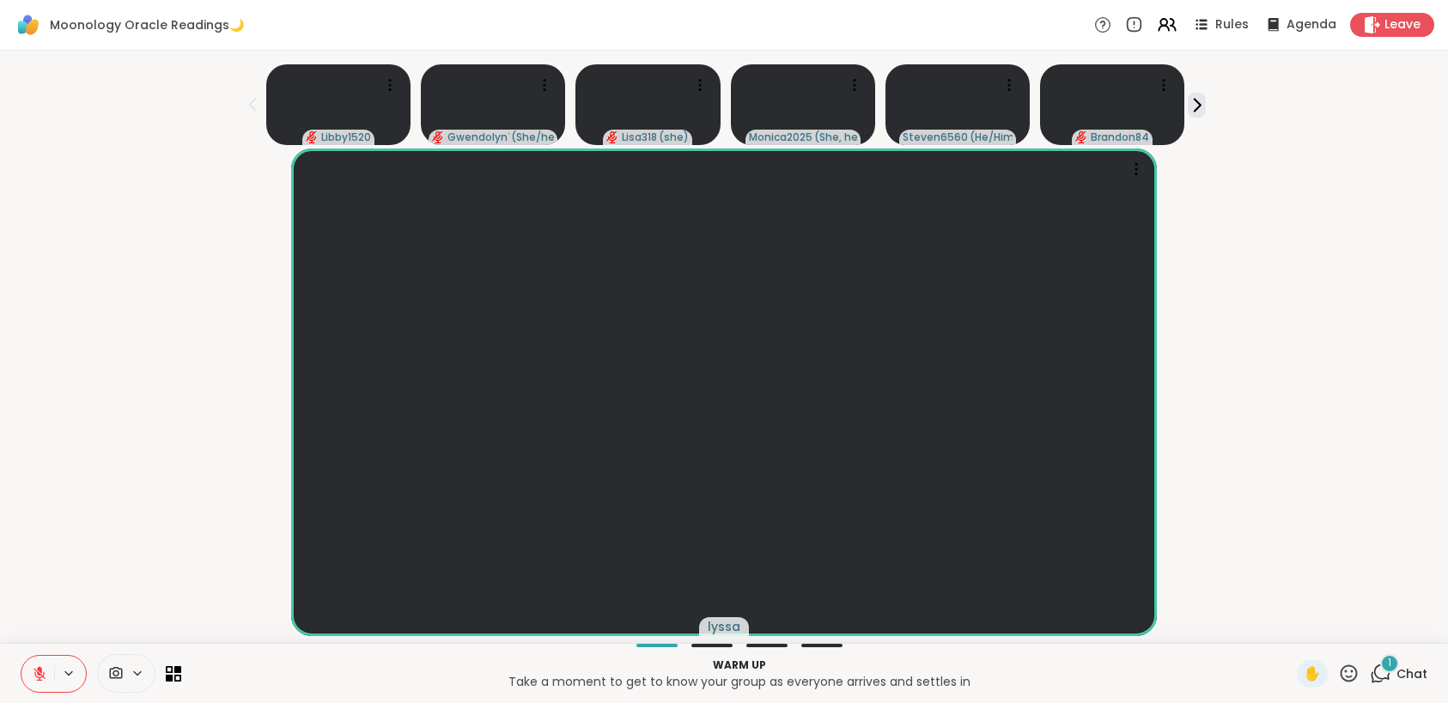
click at [73, 668] on icon at bounding box center [69, 673] width 14 height 15
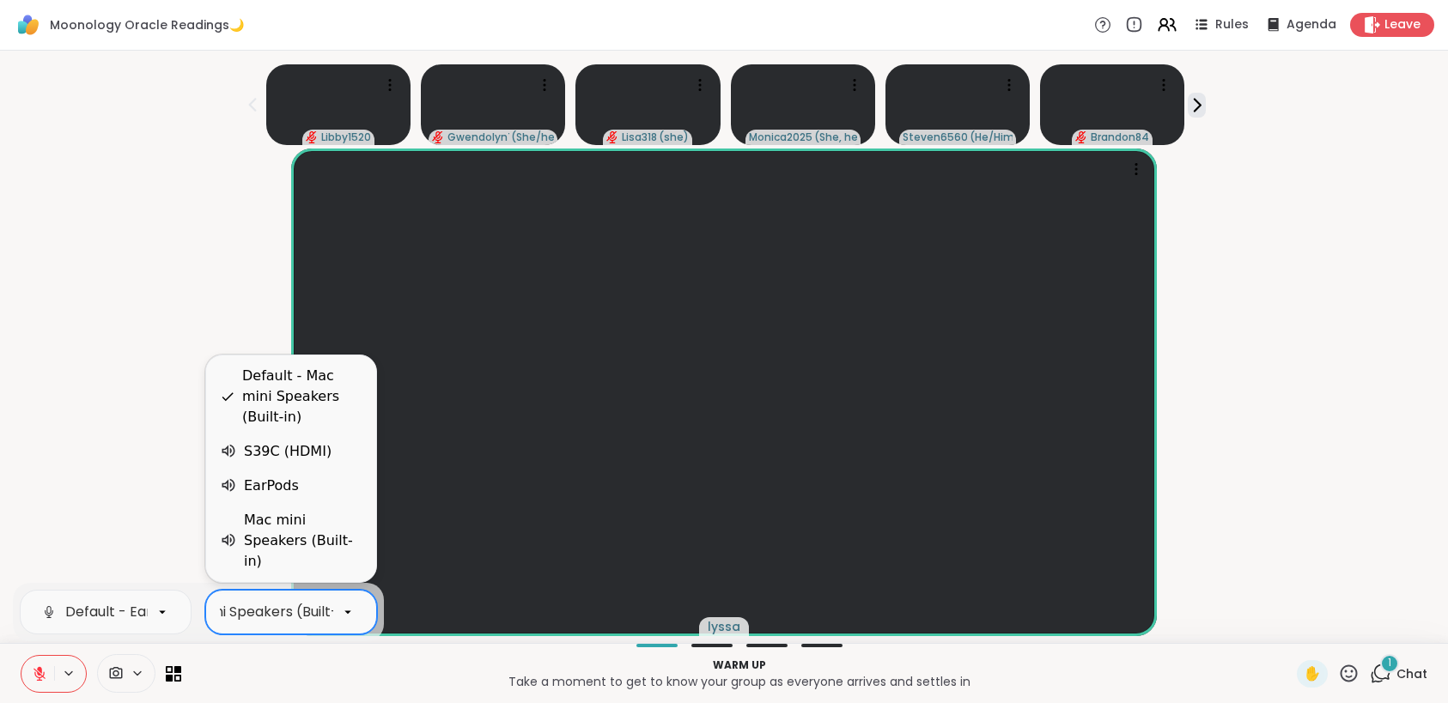
click at [351, 610] on icon at bounding box center [347, 611] width 15 height 15
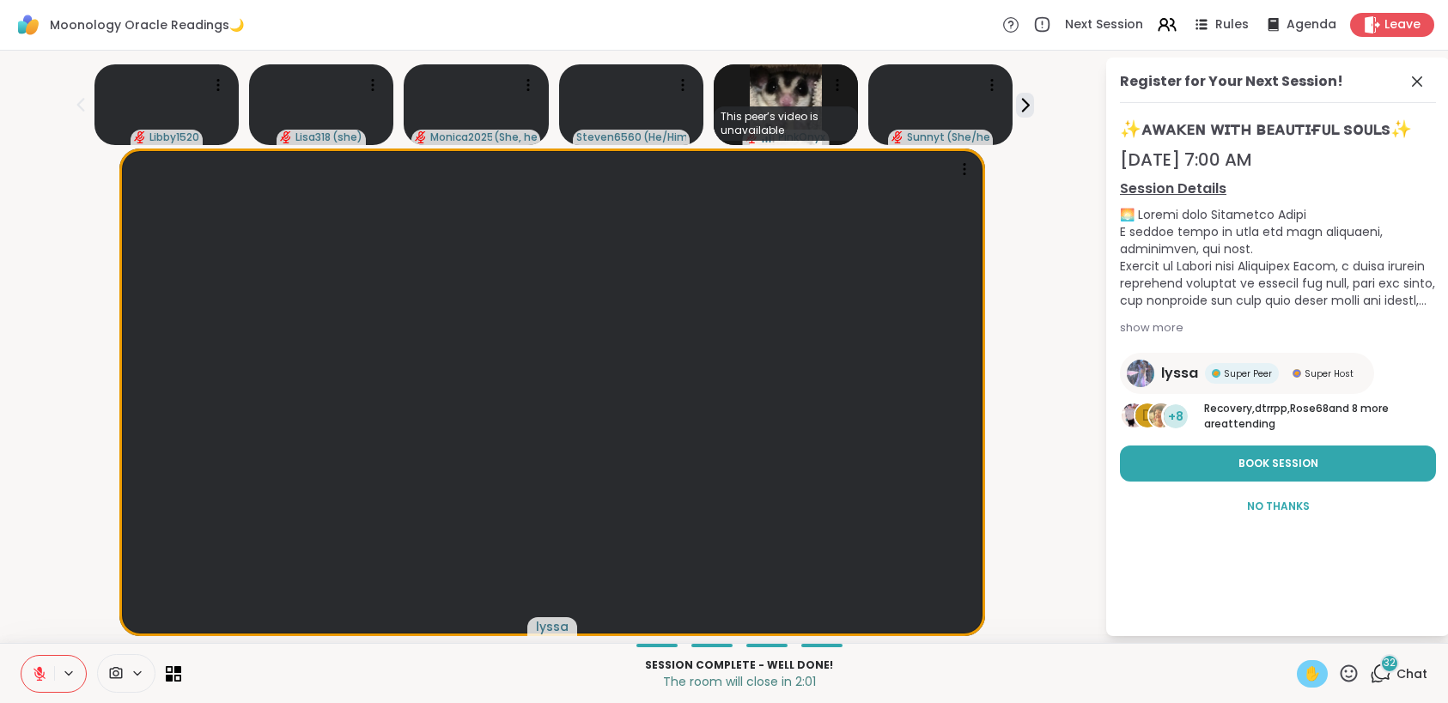
click at [1303, 672] on span "✋" at bounding box center [1311, 674] width 17 height 21
click at [1397, 672] on span "Chat" at bounding box center [1411, 673] width 31 height 17
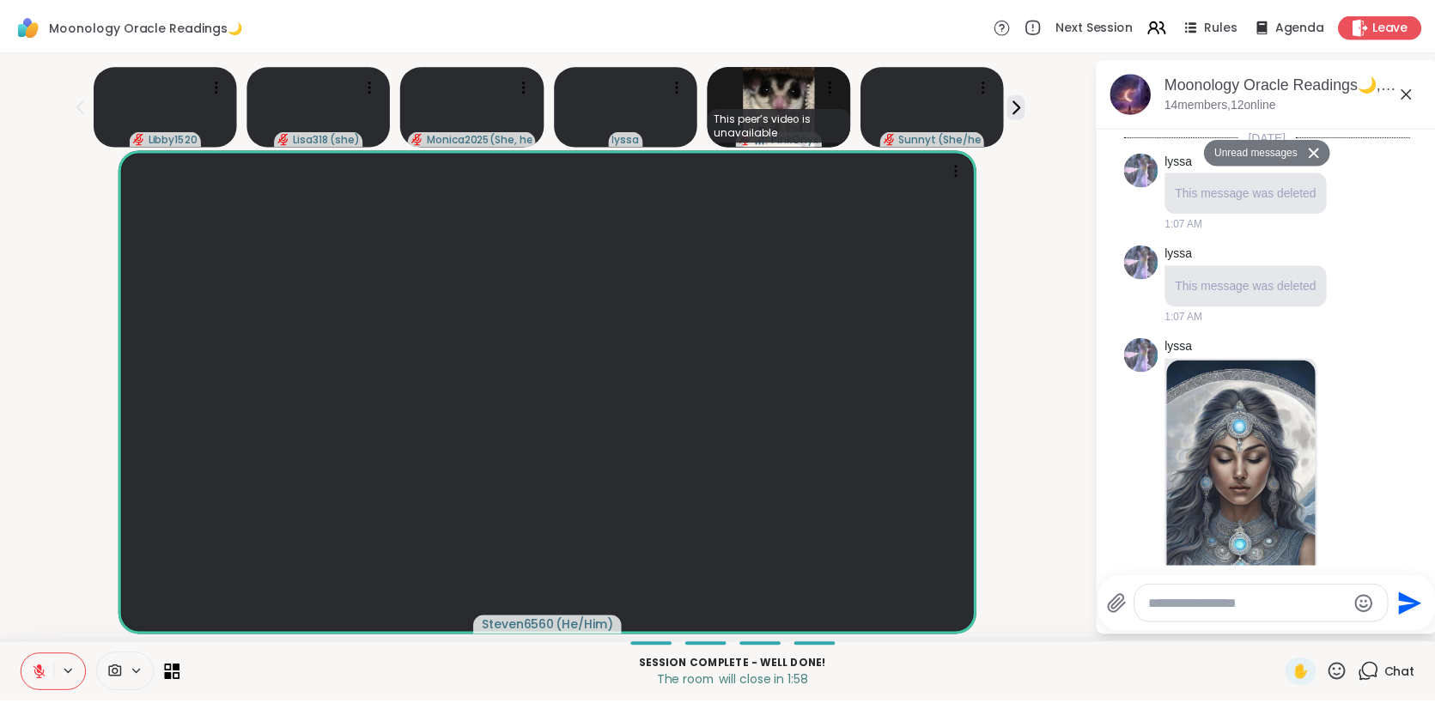
scroll to position [10337, 0]
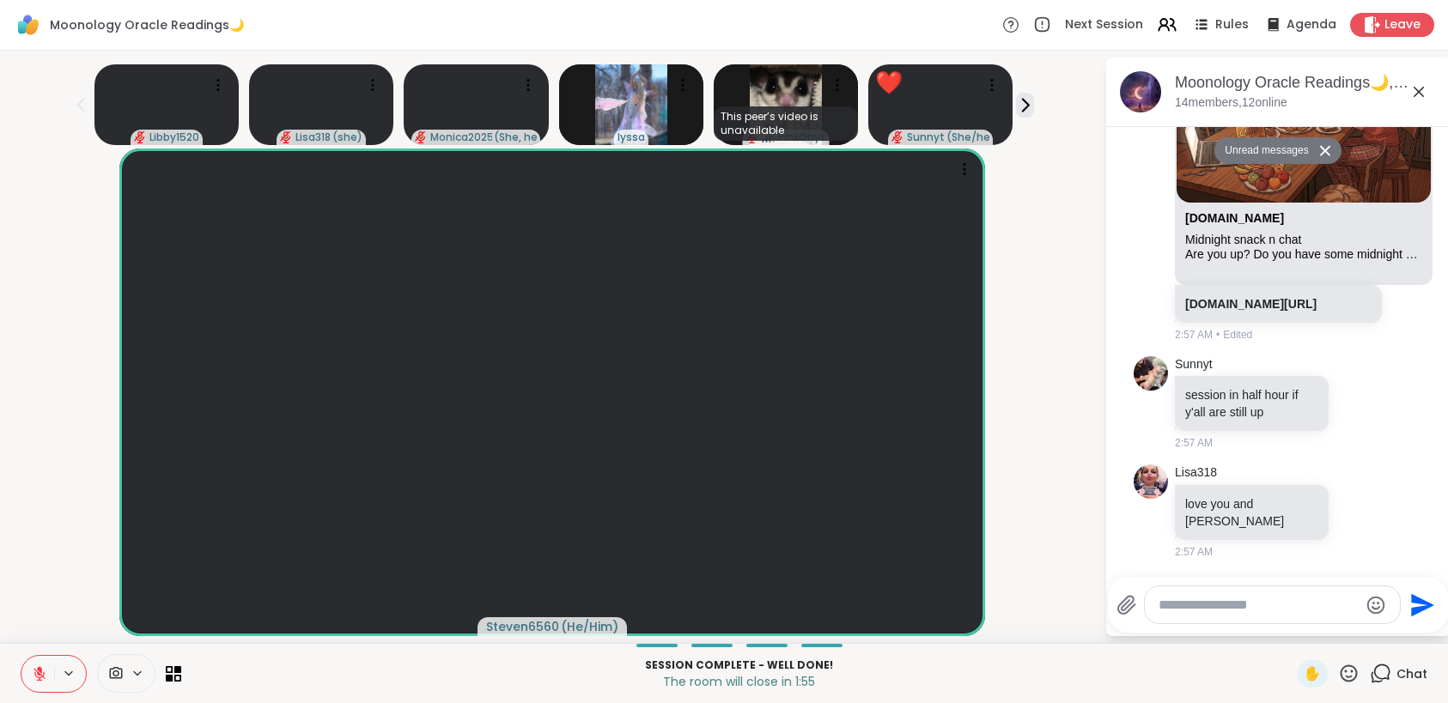
click at [1338, 669] on icon at bounding box center [1348, 673] width 21 height 21
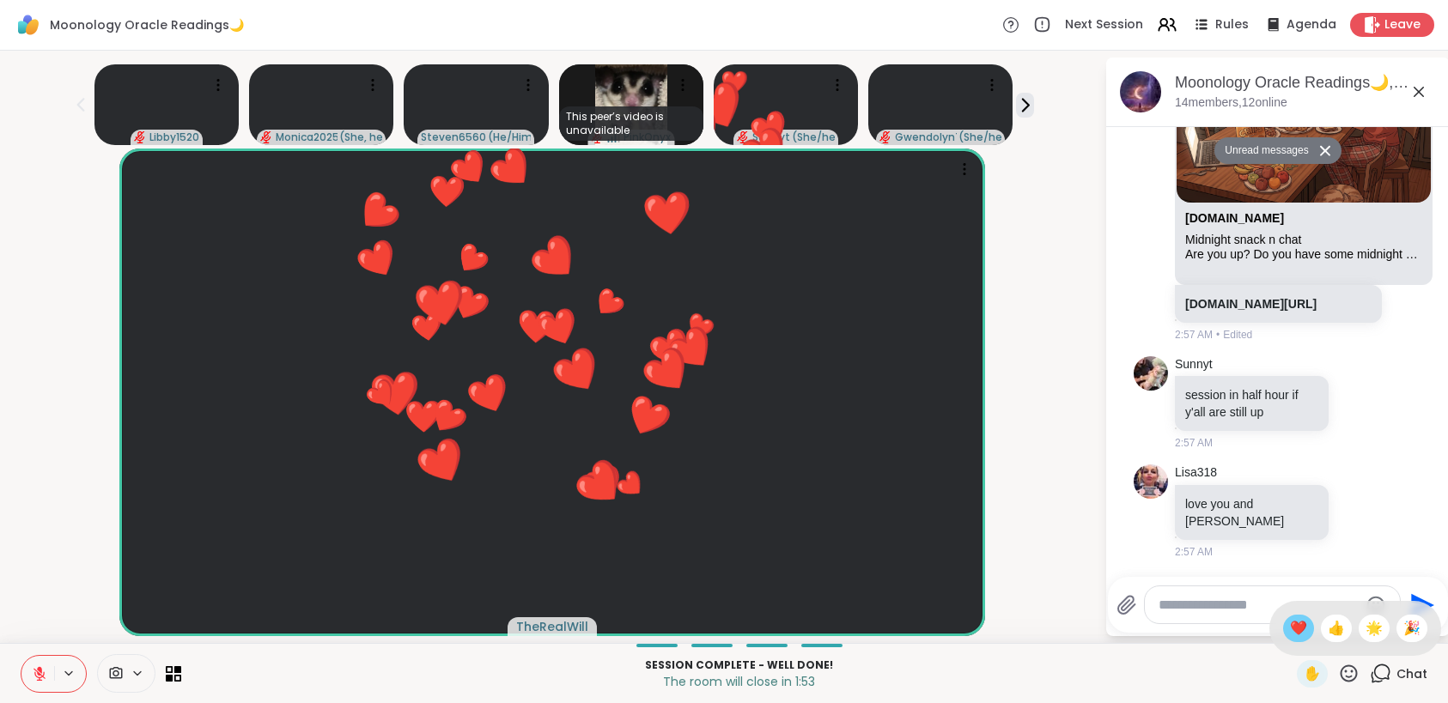
click at [1290, 624] on span "❤️" at bounding box center [1298, 628] width 17 height 21
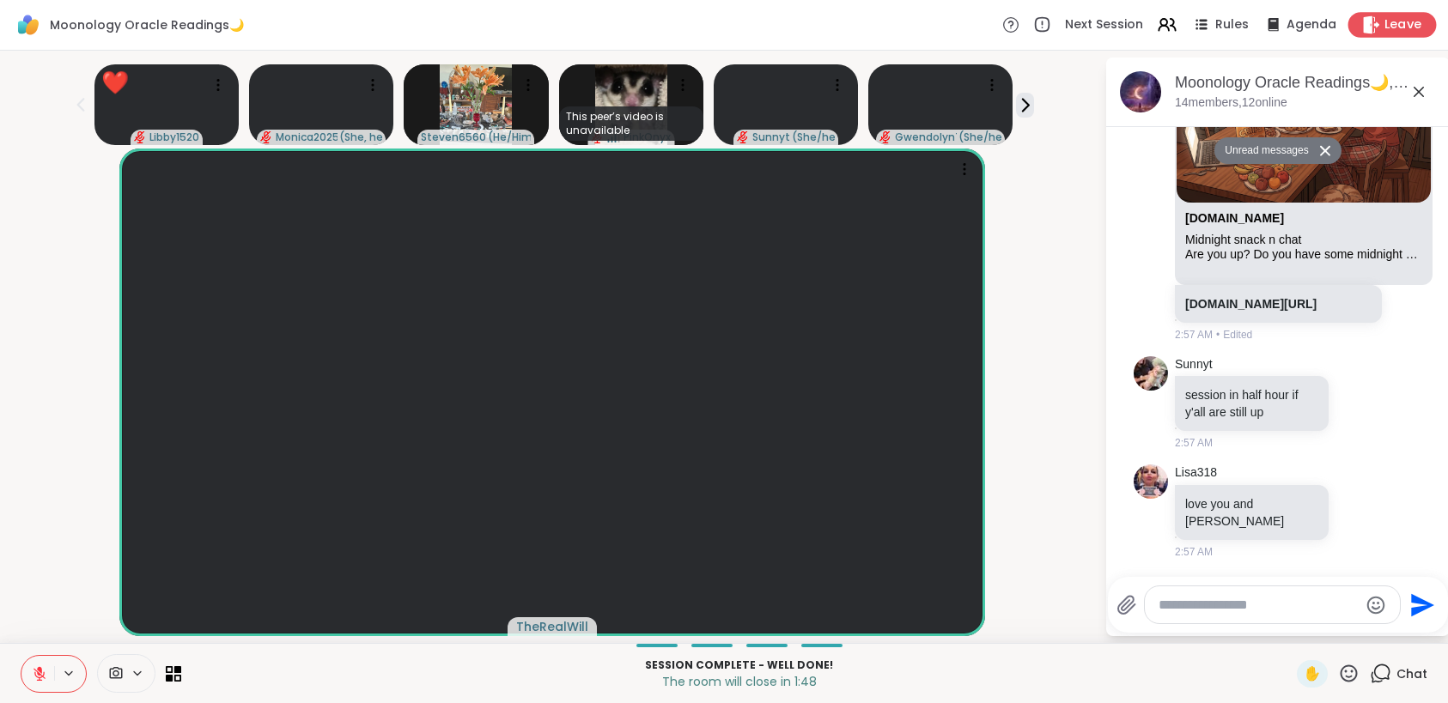
click at [1406, 29] on span "Leave" at bounding box center [1403, 25] width 38 height 18
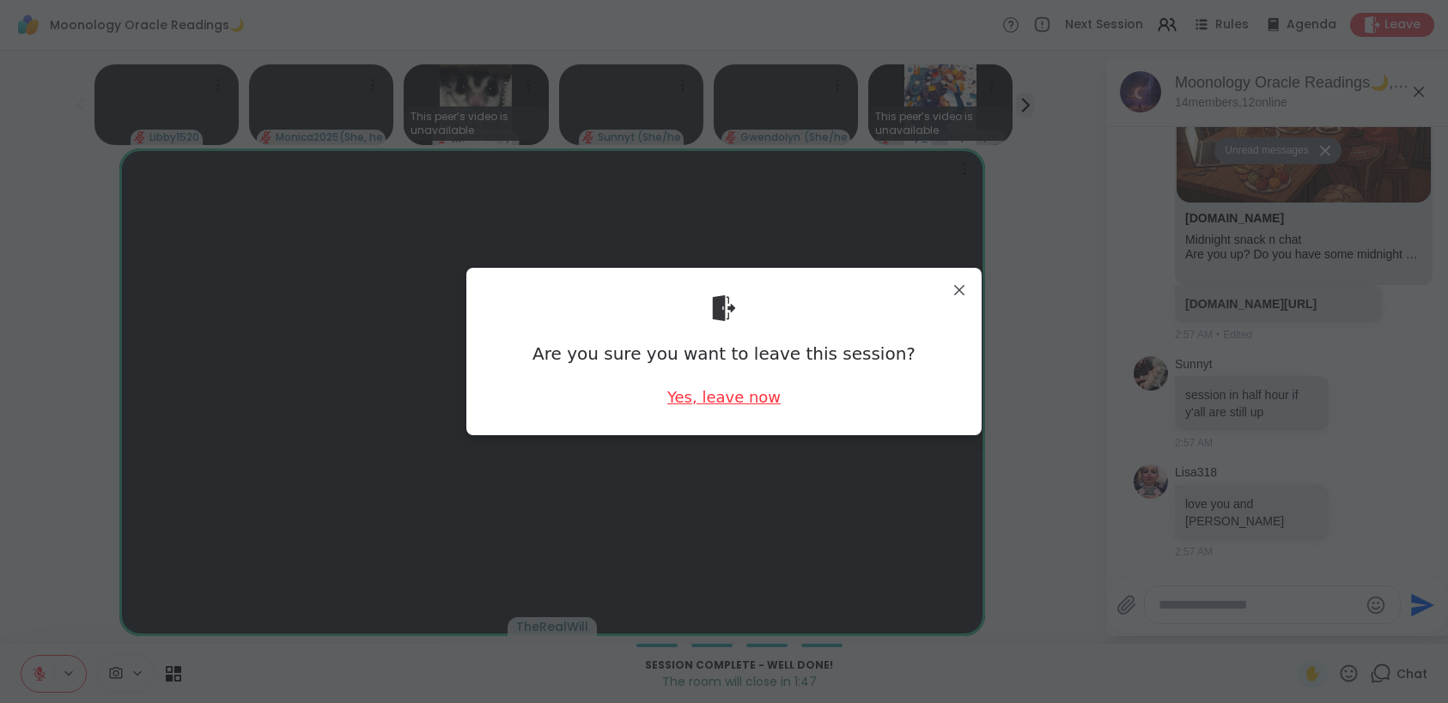
click at [697, 407] on div "Yes, leave now" at bounding box center [723, 396] width 113 height 21
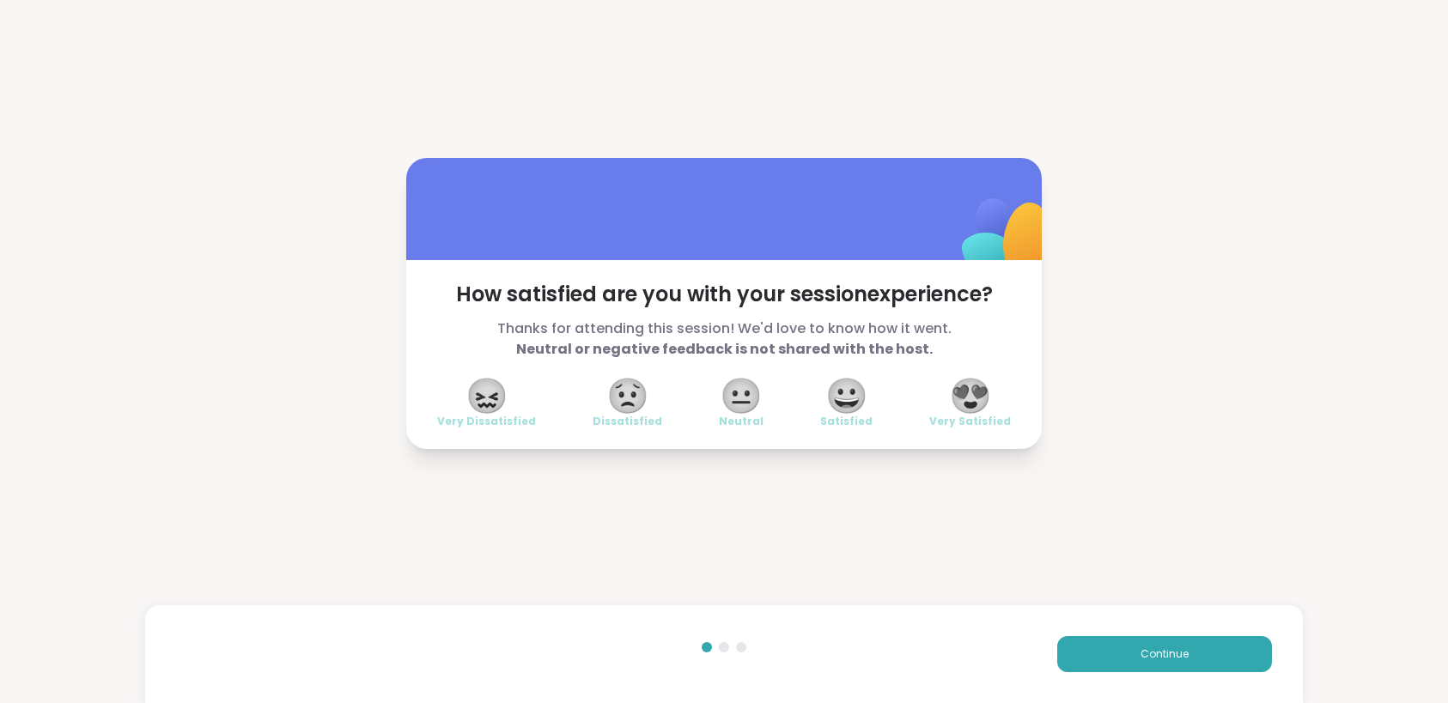
click at [968, 407] on span "😍" at bounding box center [970, 395] width 43 height 31
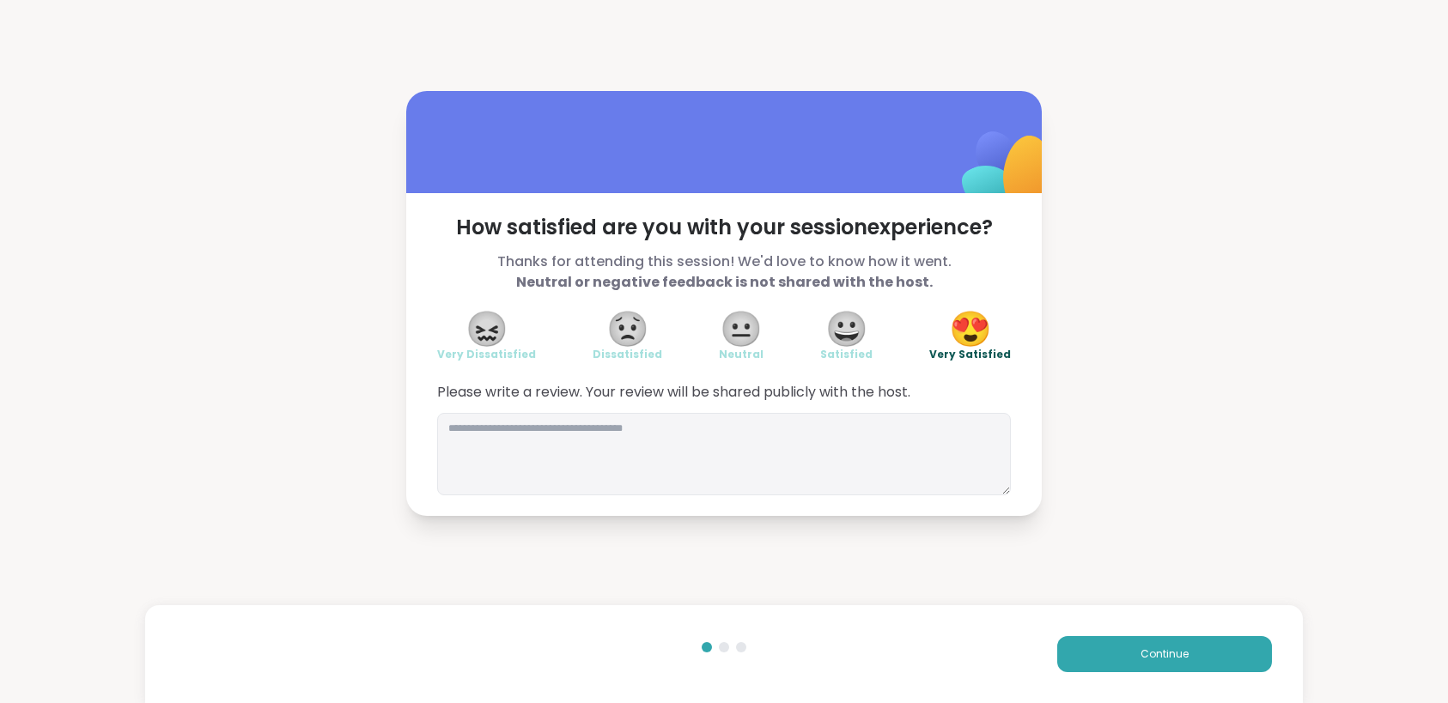
drag, startPoint x: 1152, startPoint y: 436, endPoint x: 1159, endPoint y: 523, distance: 87.0
click at [1152, 436] on div "How satisfied are you with your session experience? Thanks for attending this s…" at bounding box center [724, 303] width 1448 height 607
click at [1175, 650] on span "Continue" at bounding box center [1164, 654] width 48 height 15
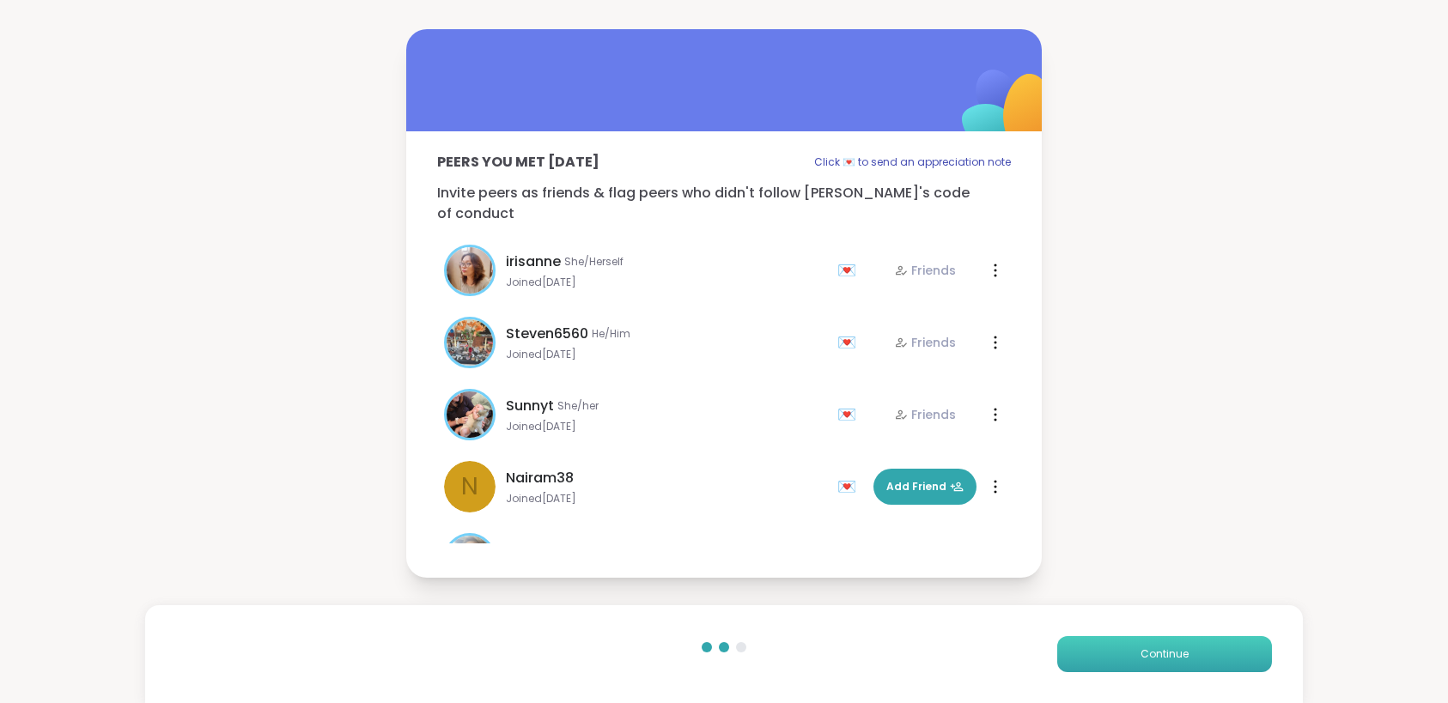
click at [1169, 647] on span "Continue" at bounding box center [1164, 654] width 48 height 15
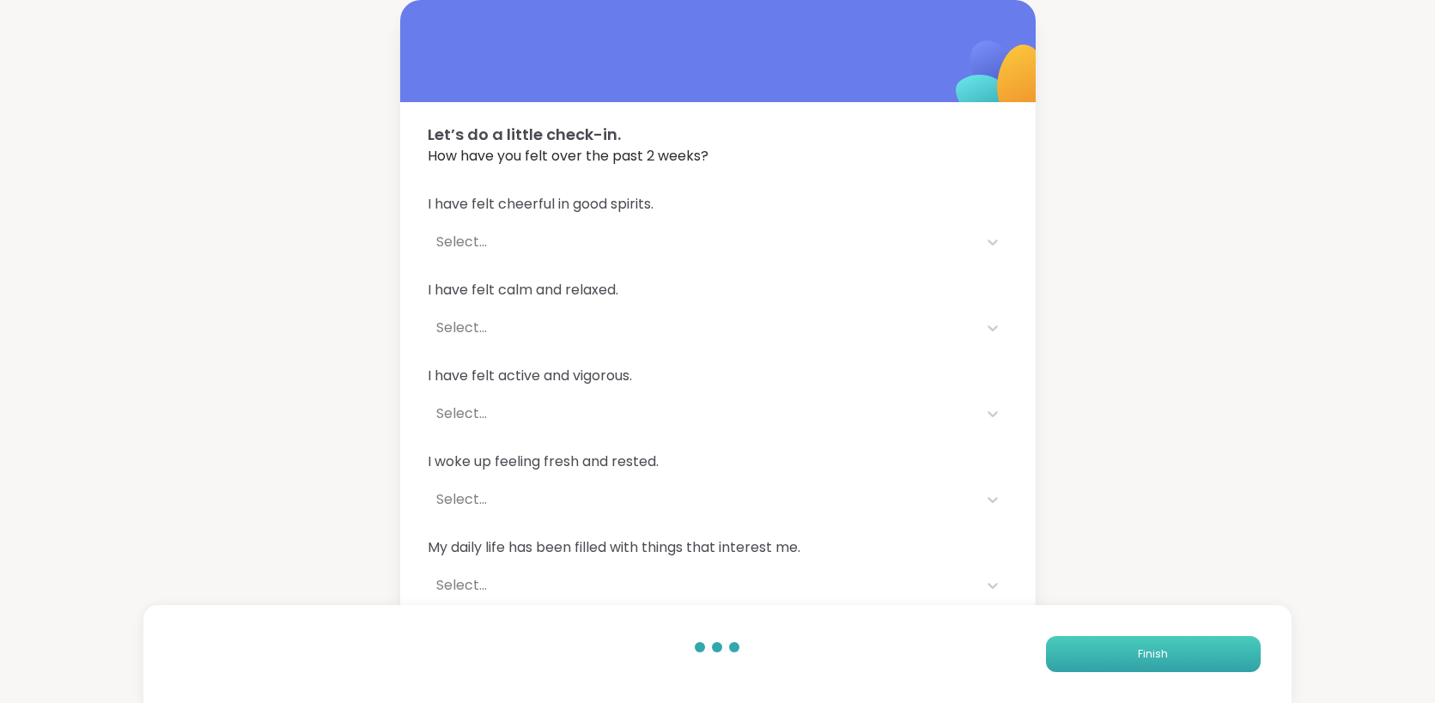
click at [1169, 648] on button "Finish" at bounding box center [1153, 654] width 215 height 36
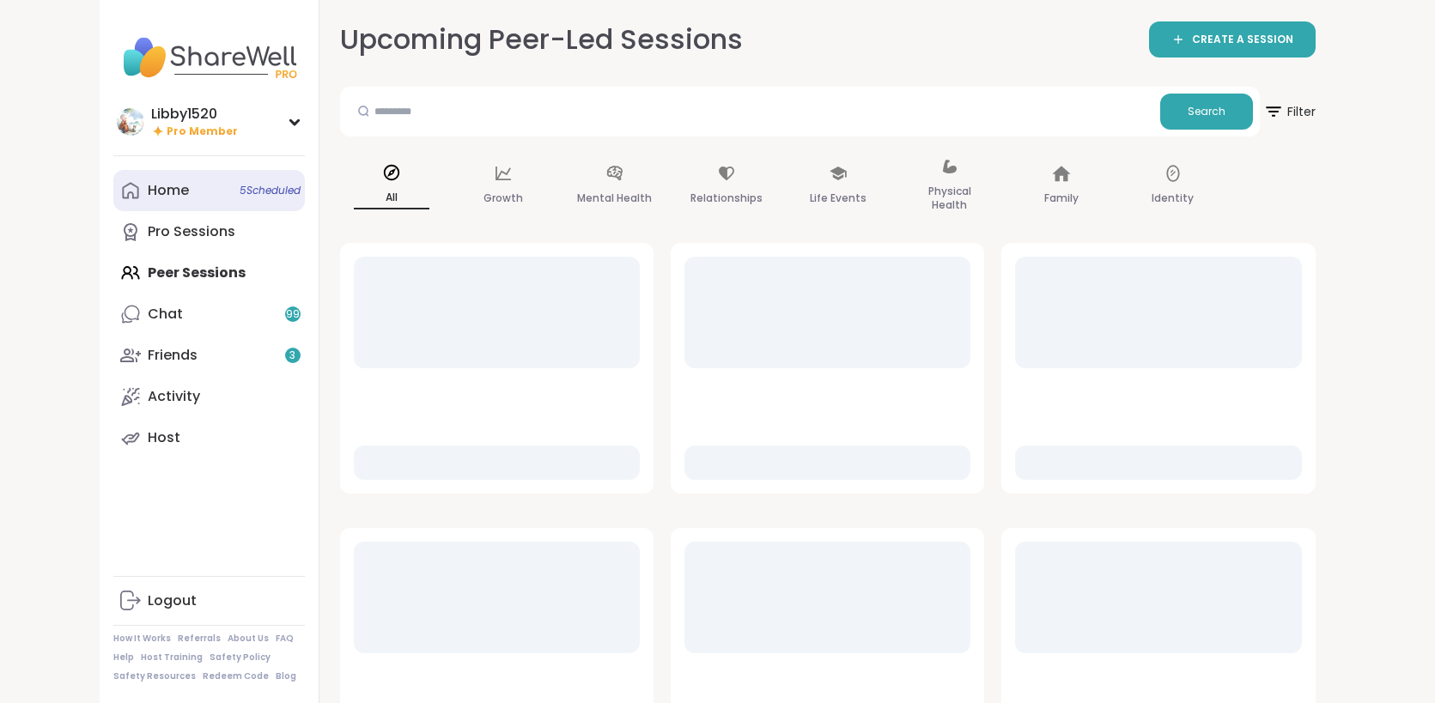
click at [240, 191] on span "5 Scheduled" at bounding box center [270, 191] width 61 height 14
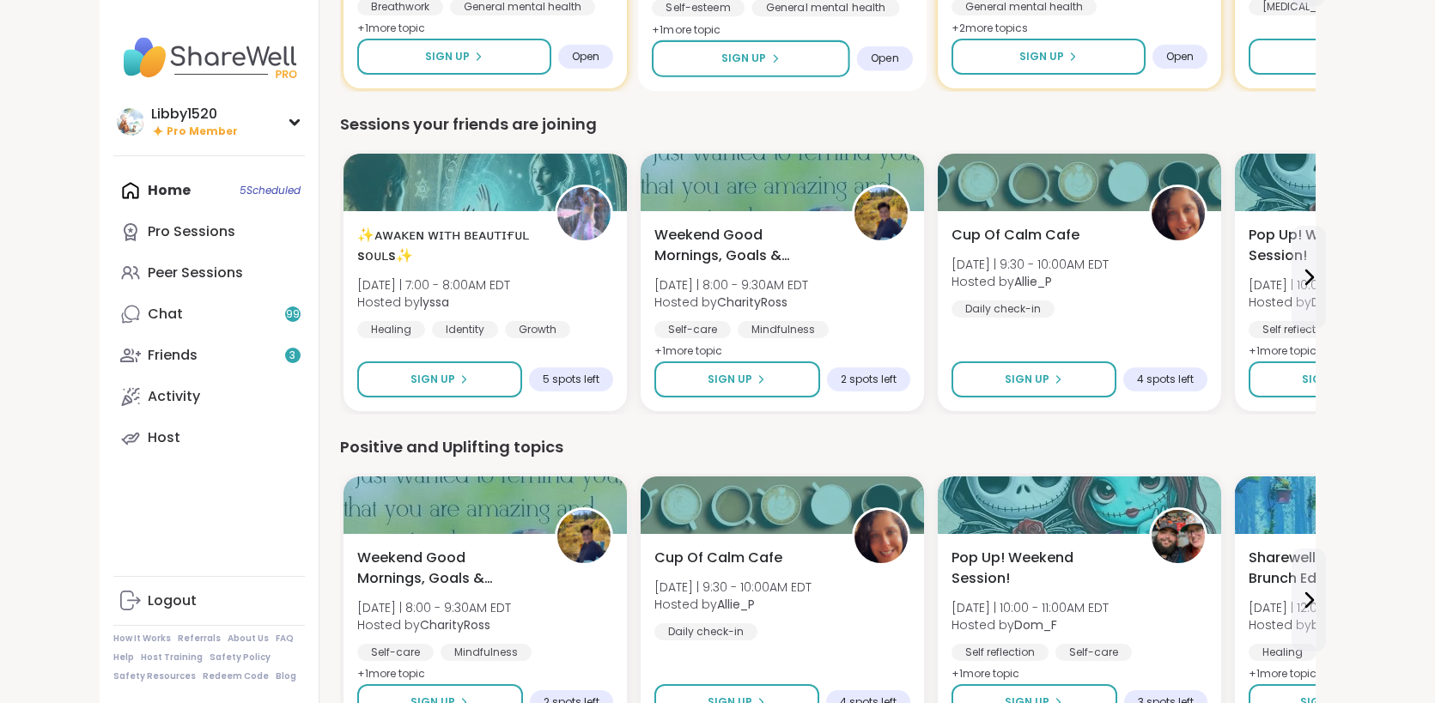
scroll to position [1376, 0]
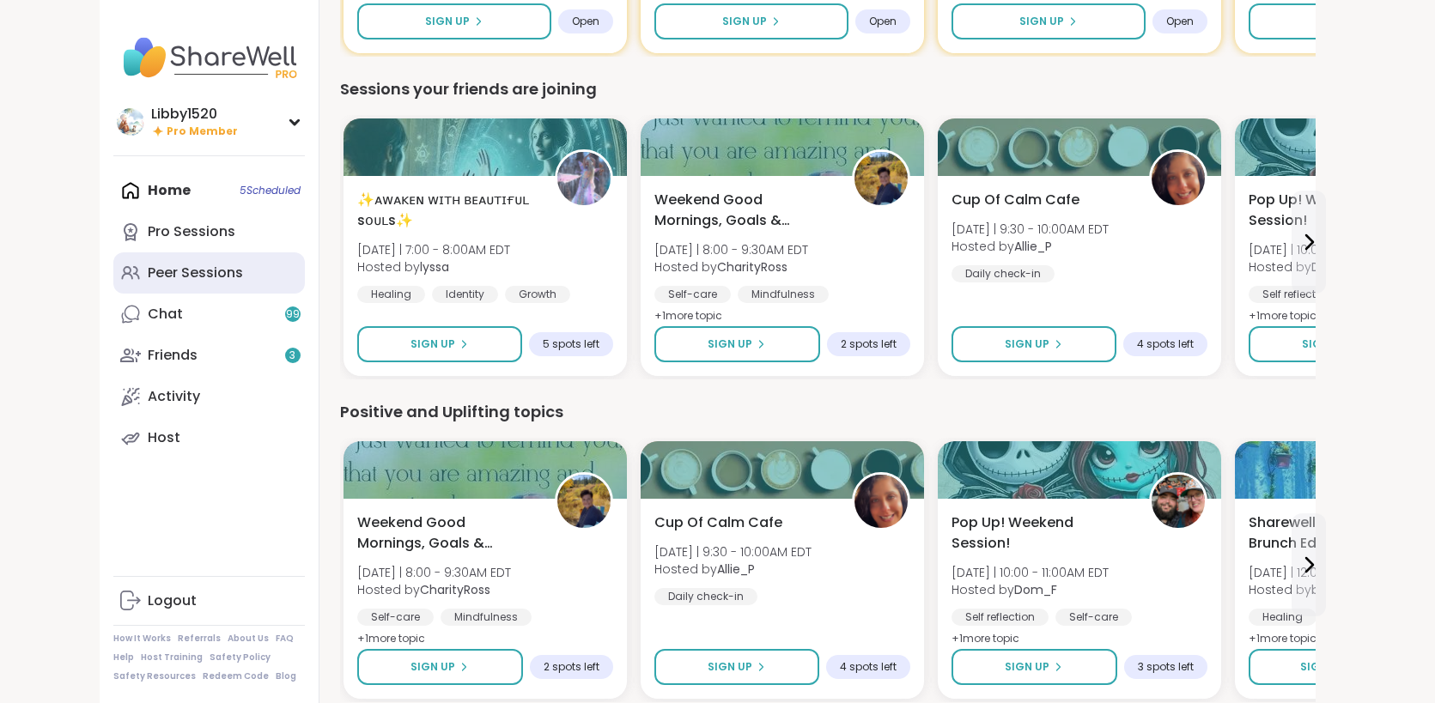
click at [148, 269] on div "Peer Sessions" at bounding box center [195, 273] width 95 height 19
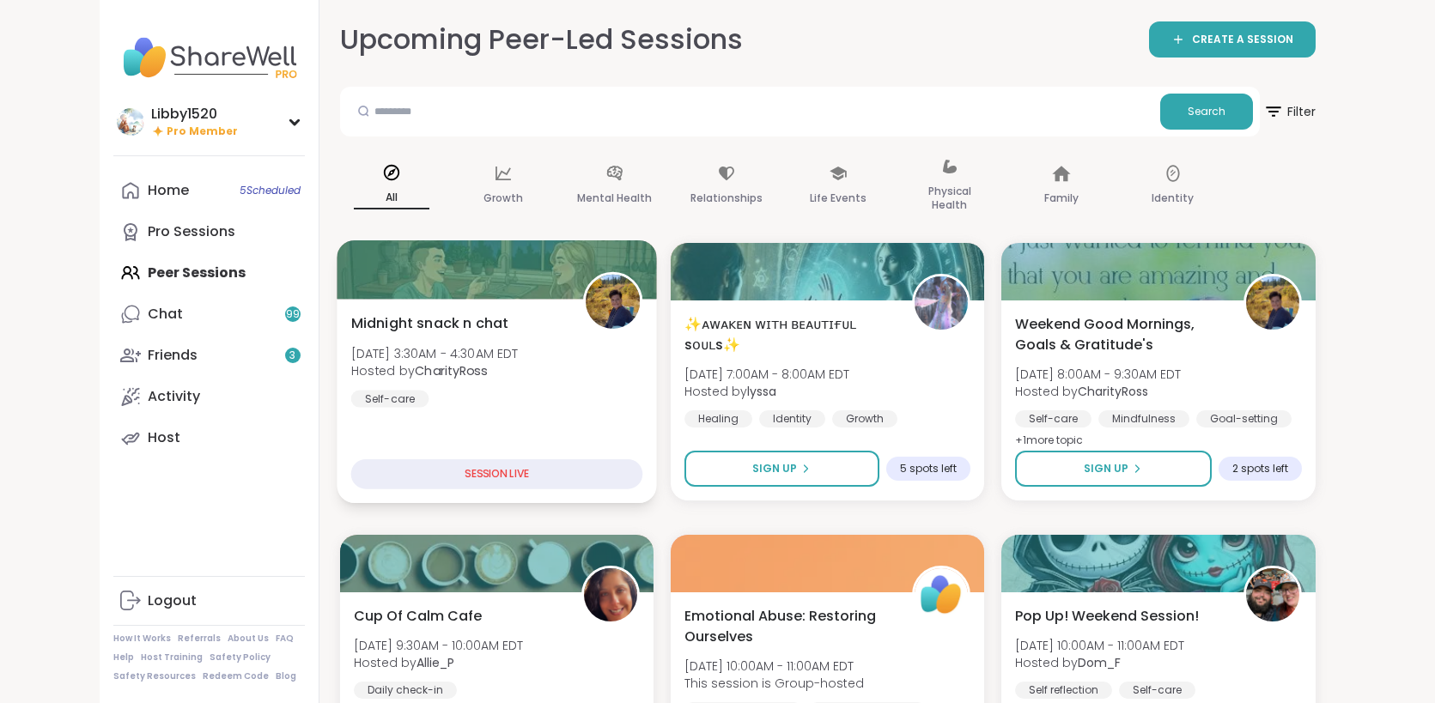
click at [415, 367] on b "CharityRoss" at bounding box center [451, 370] width 72 height 17
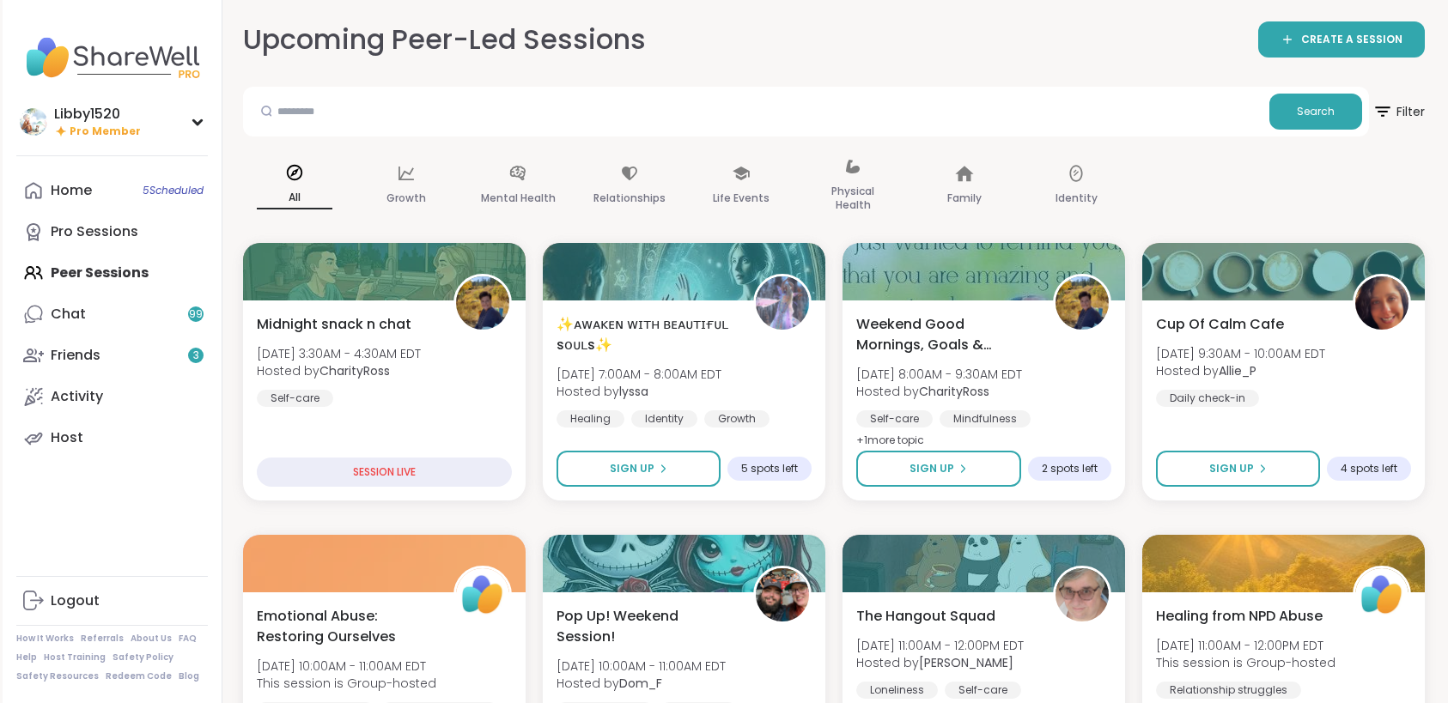
click at [808, 46] on div "Upcoming Peer-Led Sessions CREATE A SESSION" at bounding box center [833, 40] width 1181 height 39
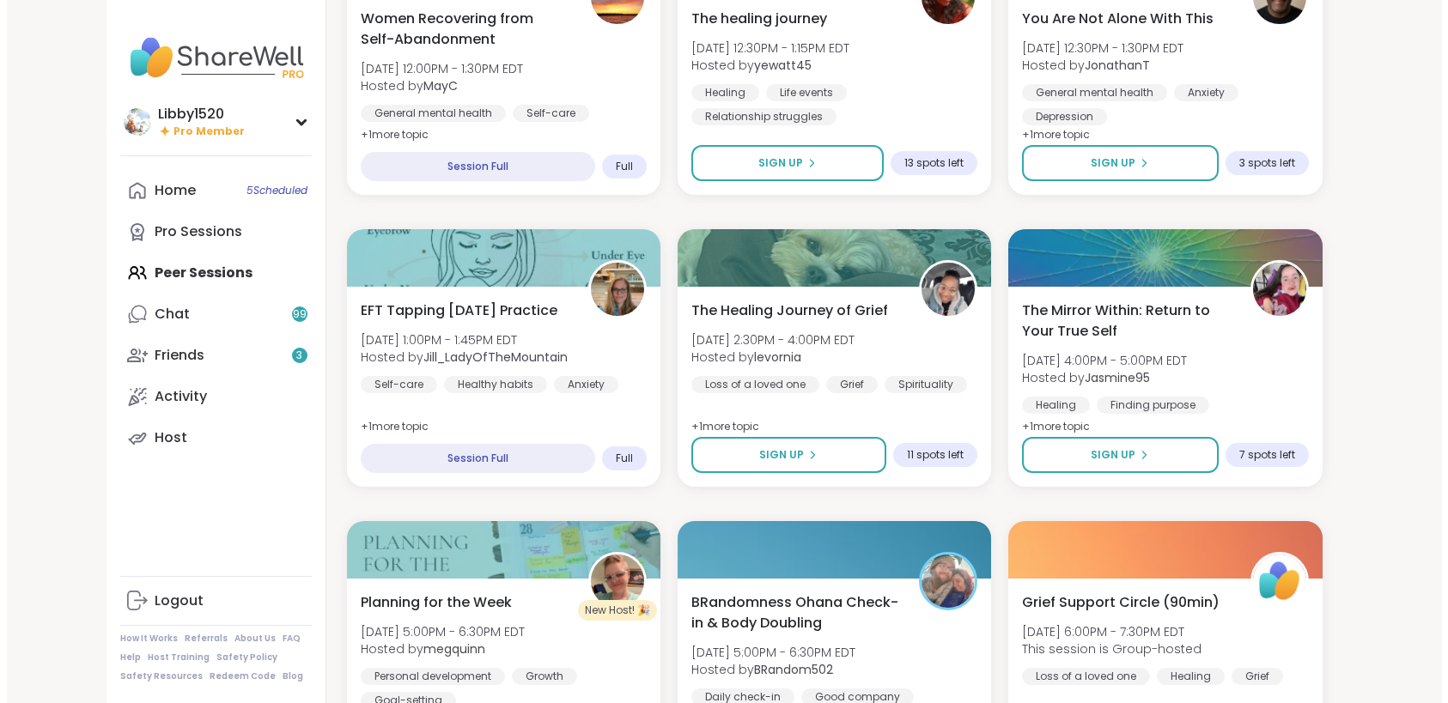
scroll to position [1526, 0]
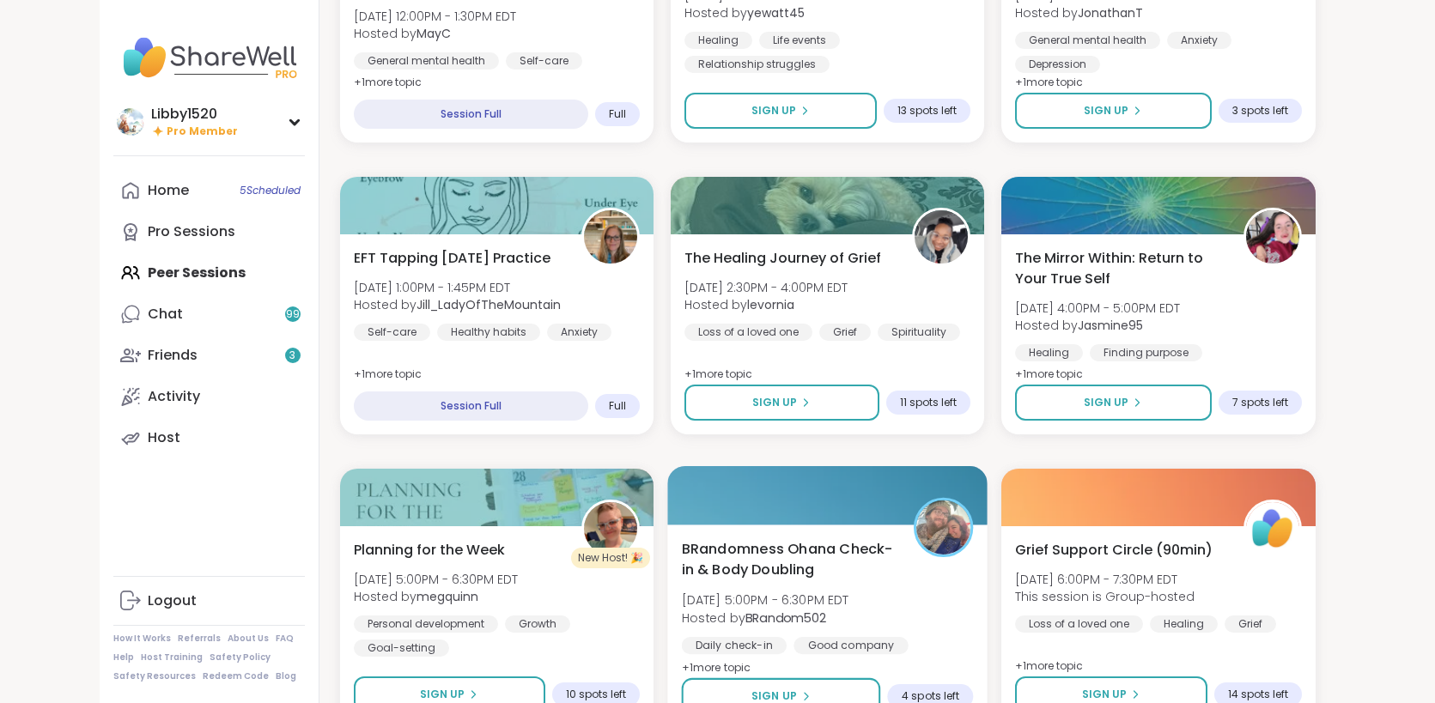
click at [959, 689] on span "4 spots left" at bounding box center [931, 696] width 58 height 14
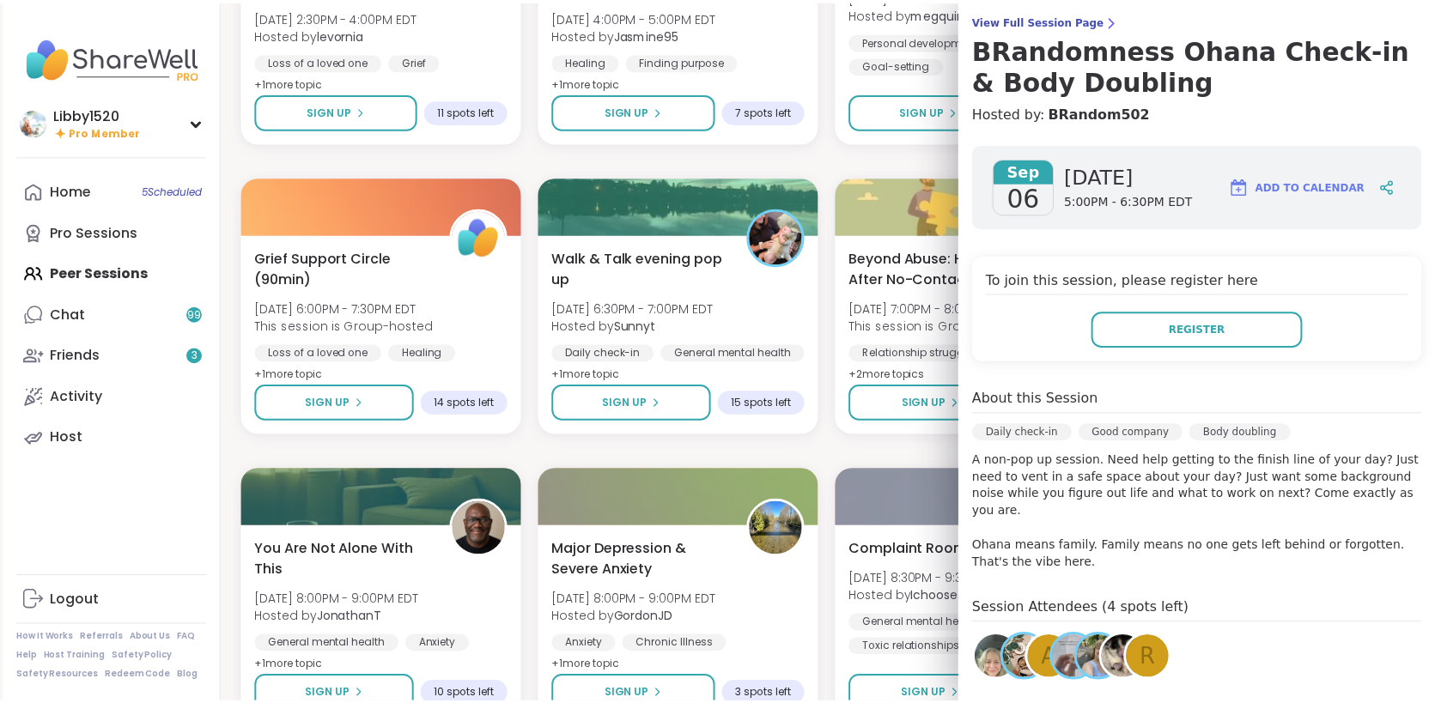
scroll to position [0, 0]
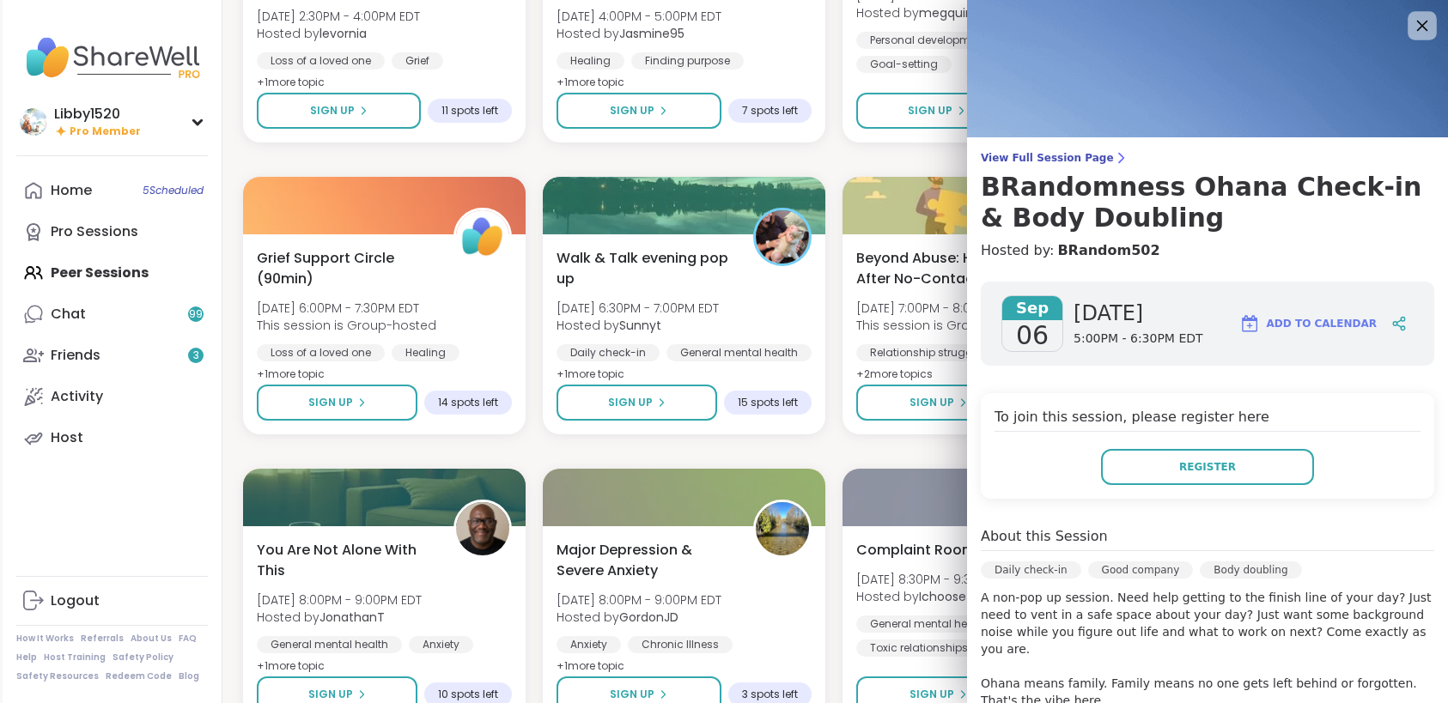
click at [1411, 22] on icon at bounding box center [1421, 25] width 21 height 21
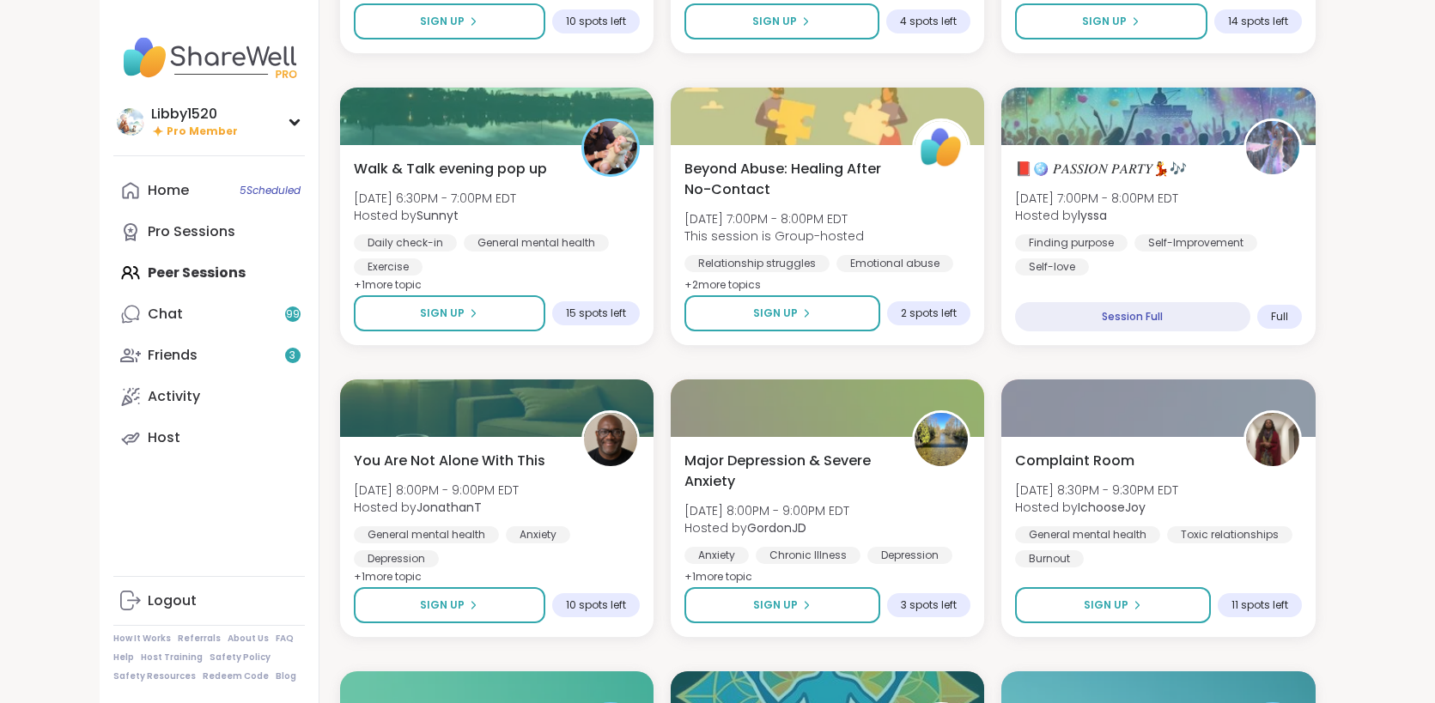
scroll to position [2203, 0]
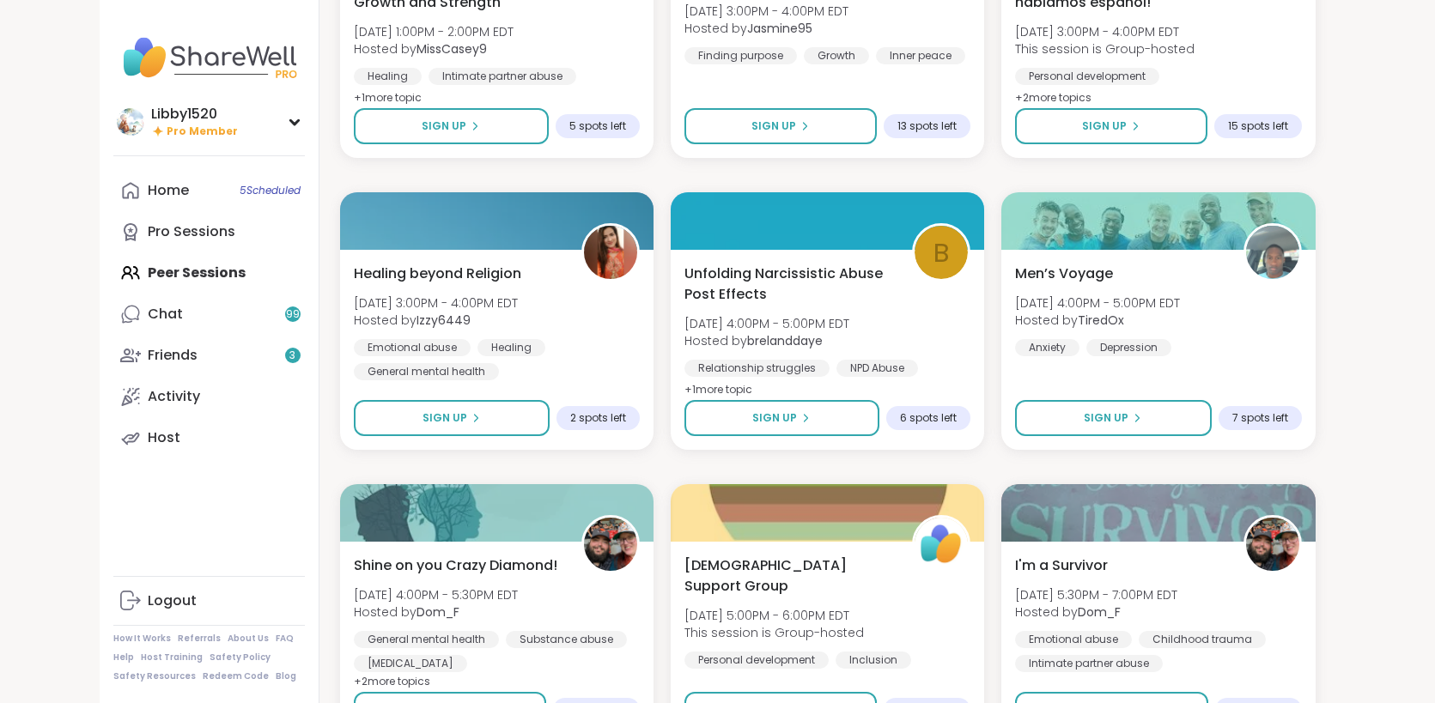
scroll to position [4439, 0]
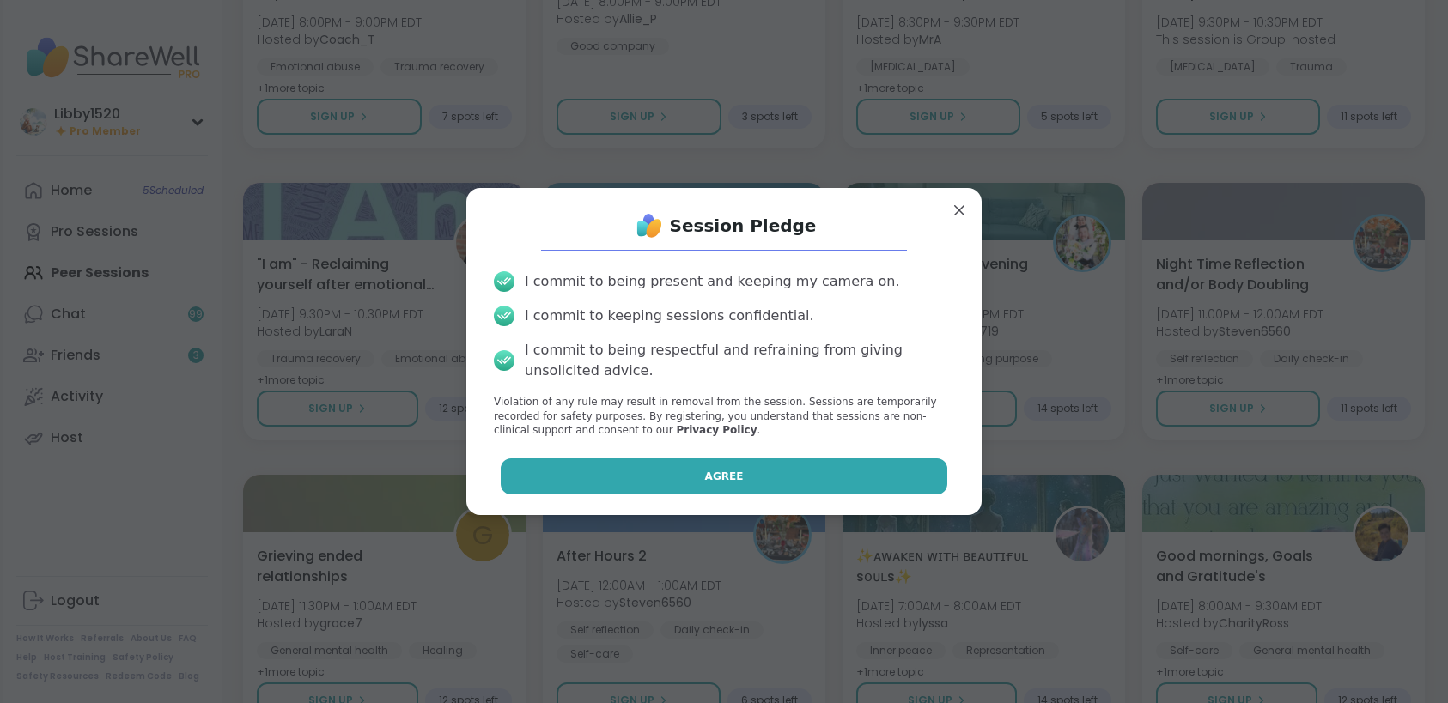
click at [860, 483] on button "Agree" at bounding box center [724, 476] width 447 height 36
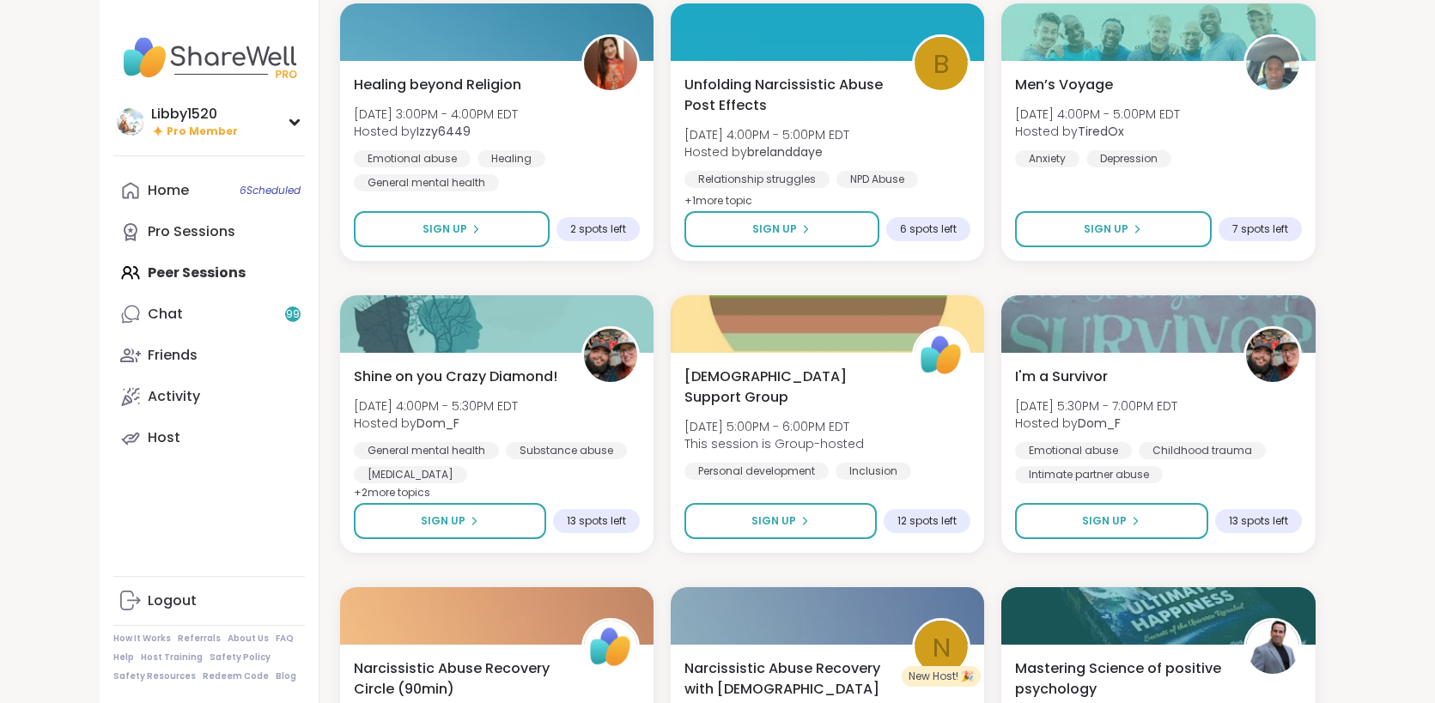
scroll to position [4642, 0]
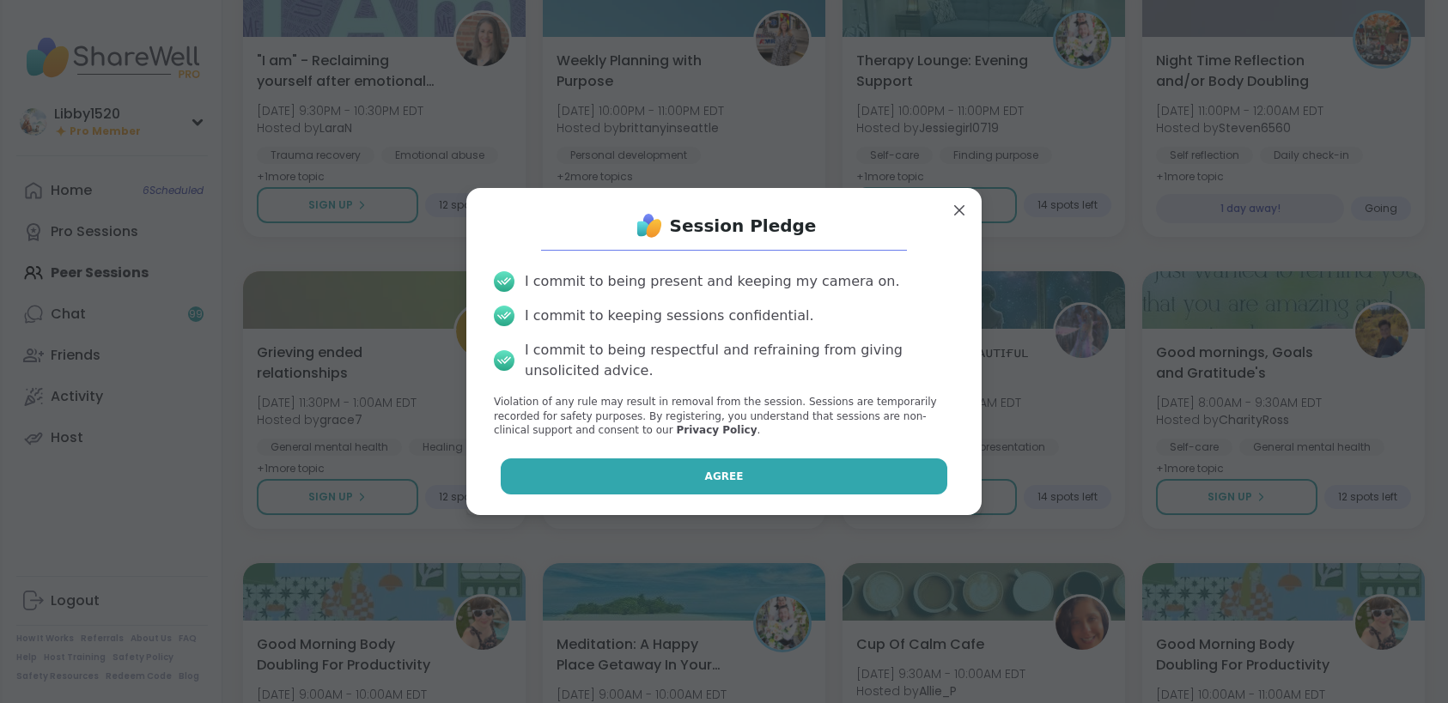
click at [705, 480] on span "Agree" at bounding box center [724, 476] width 39 height 15
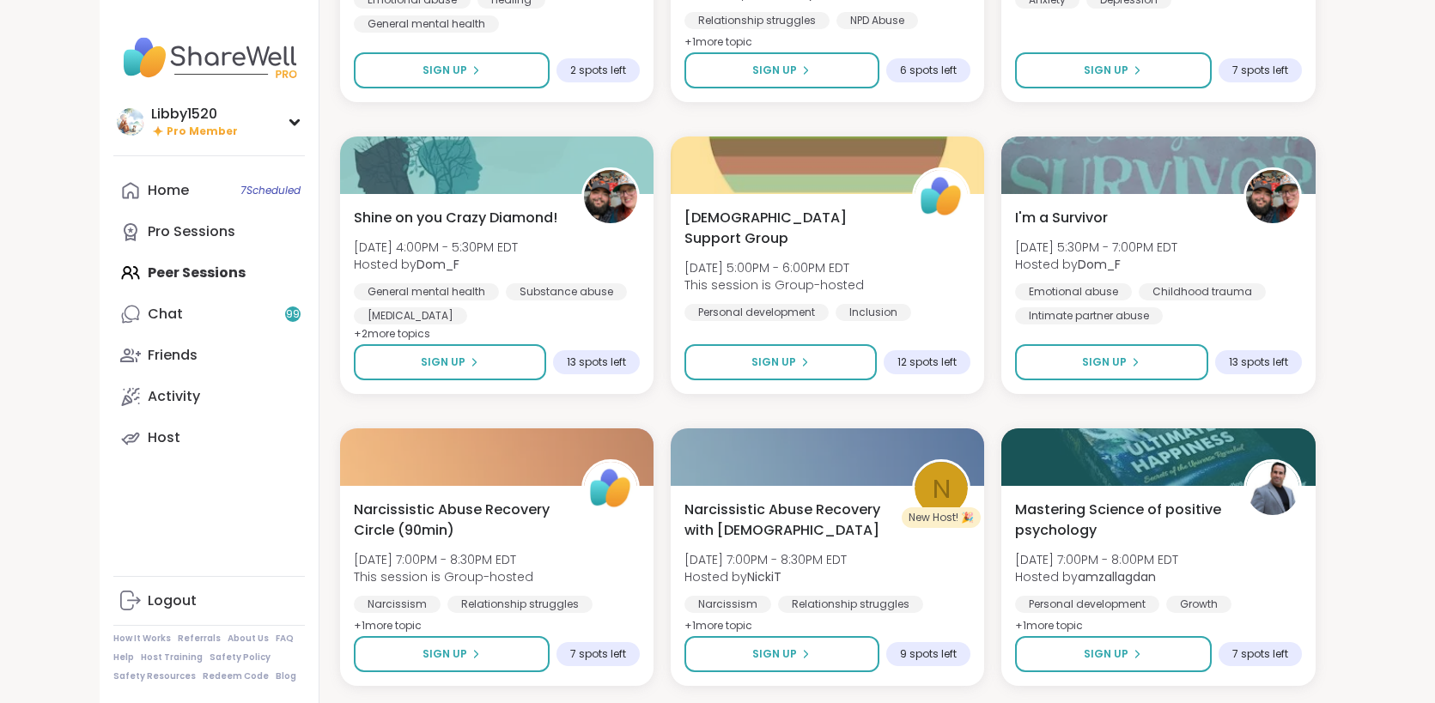
scroll to position [4830, 0]
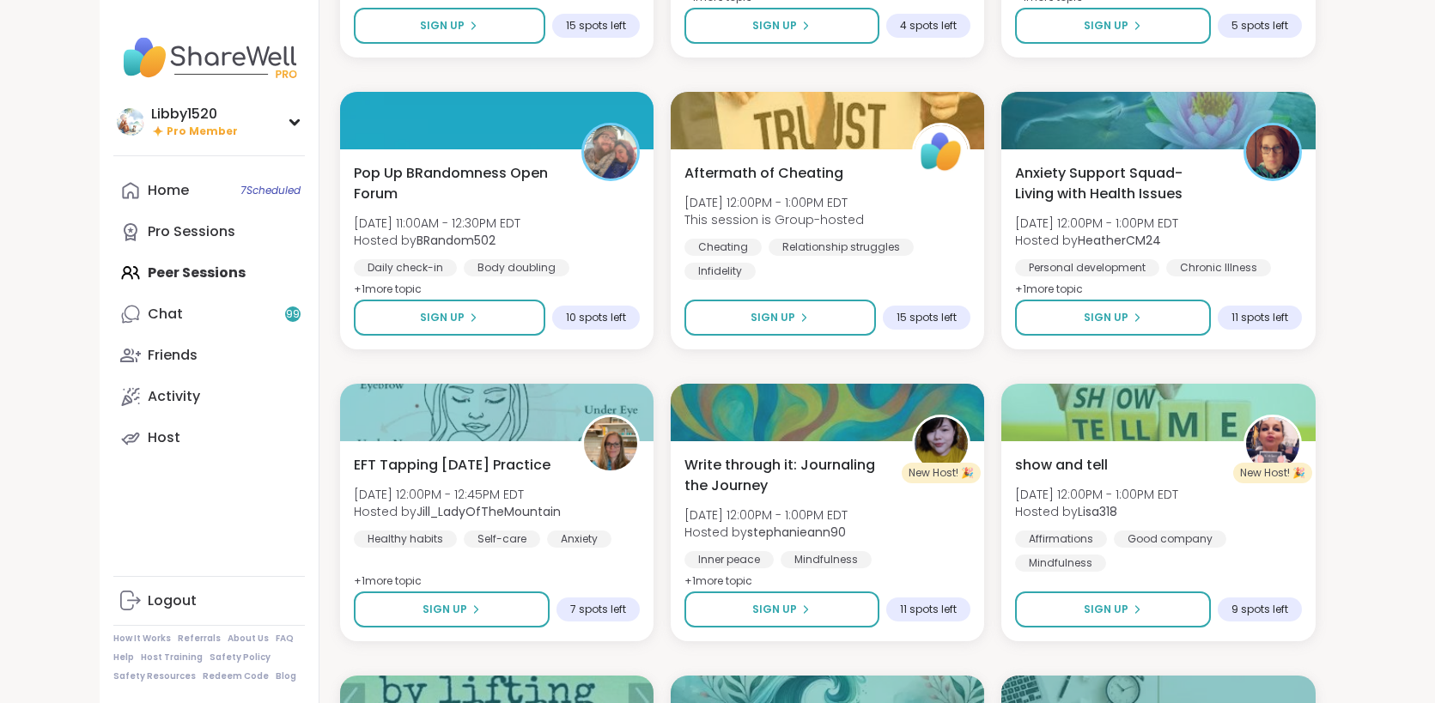
scroll to position [7458, 0]
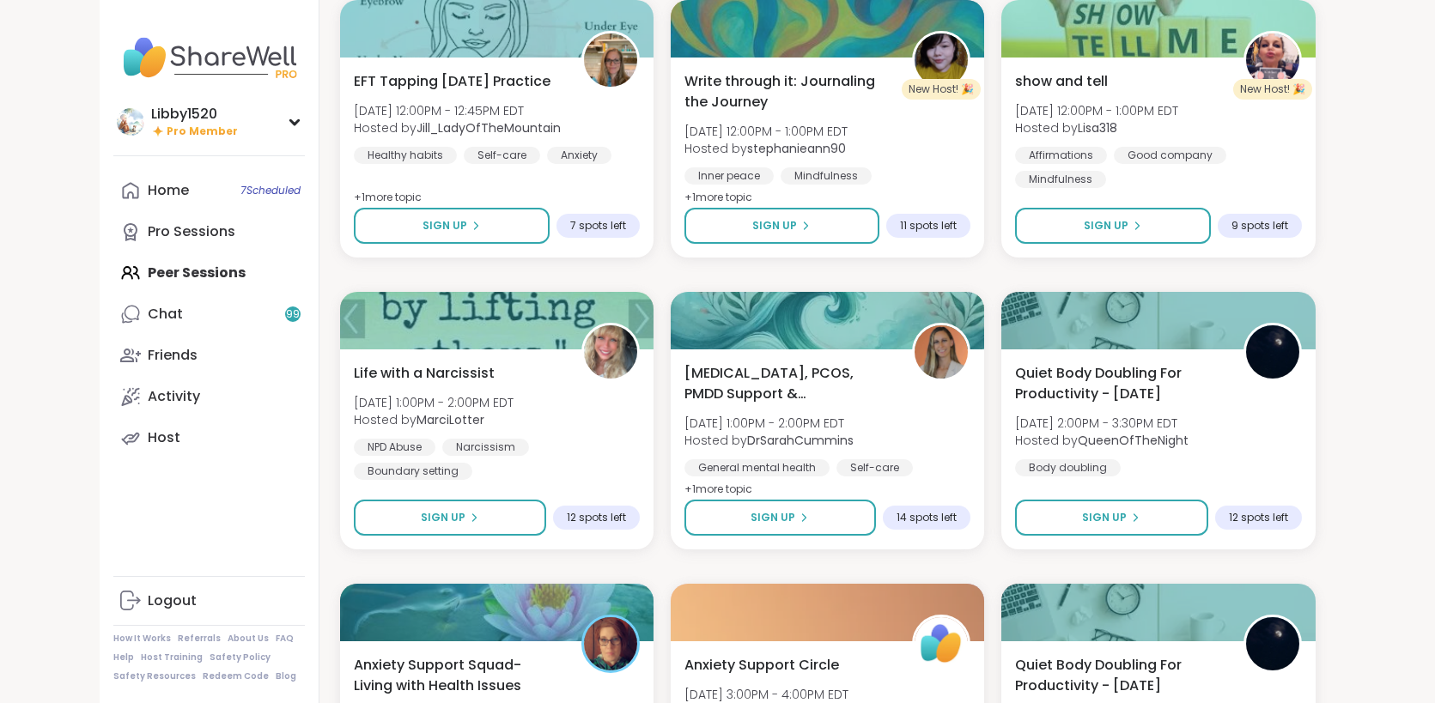
scroll to position [7832, 0]
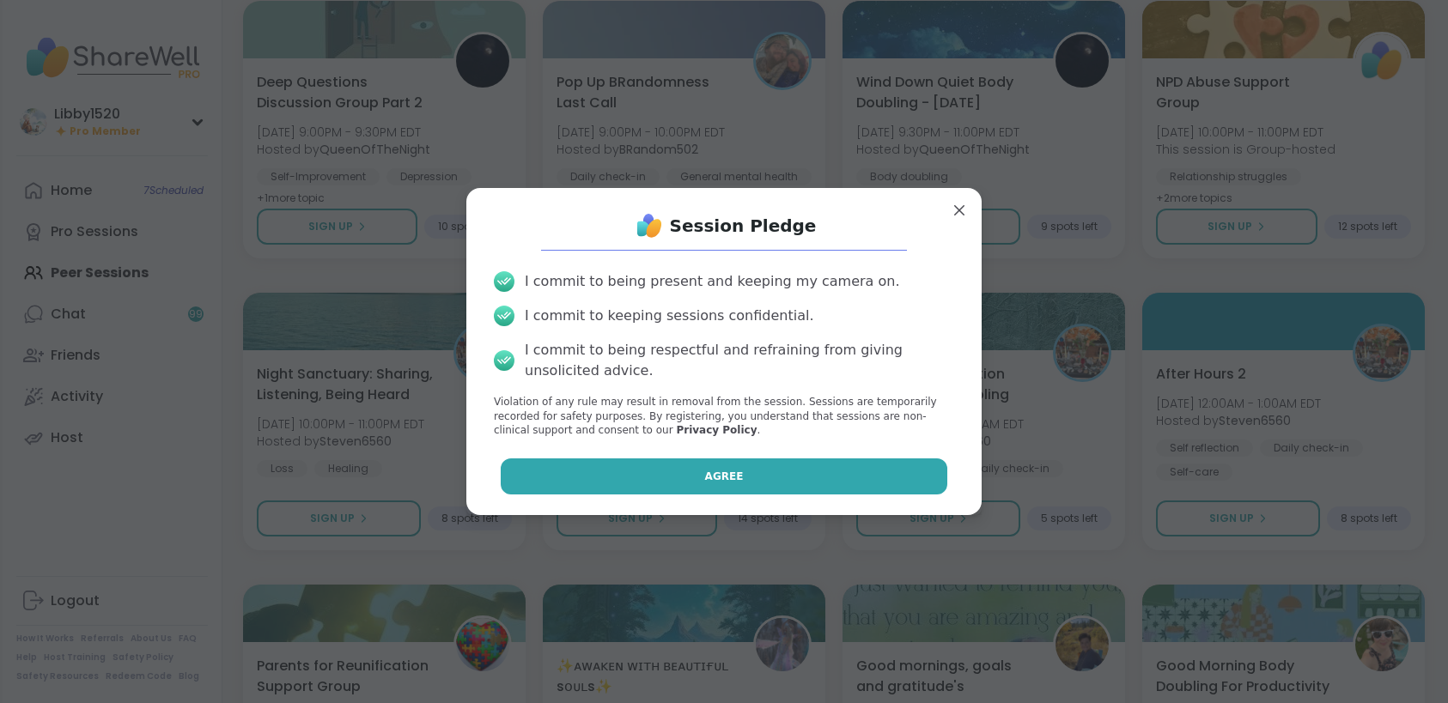
click at [837, 482] on button "Agree" at bounding box center [724, 476] width 447 height 36
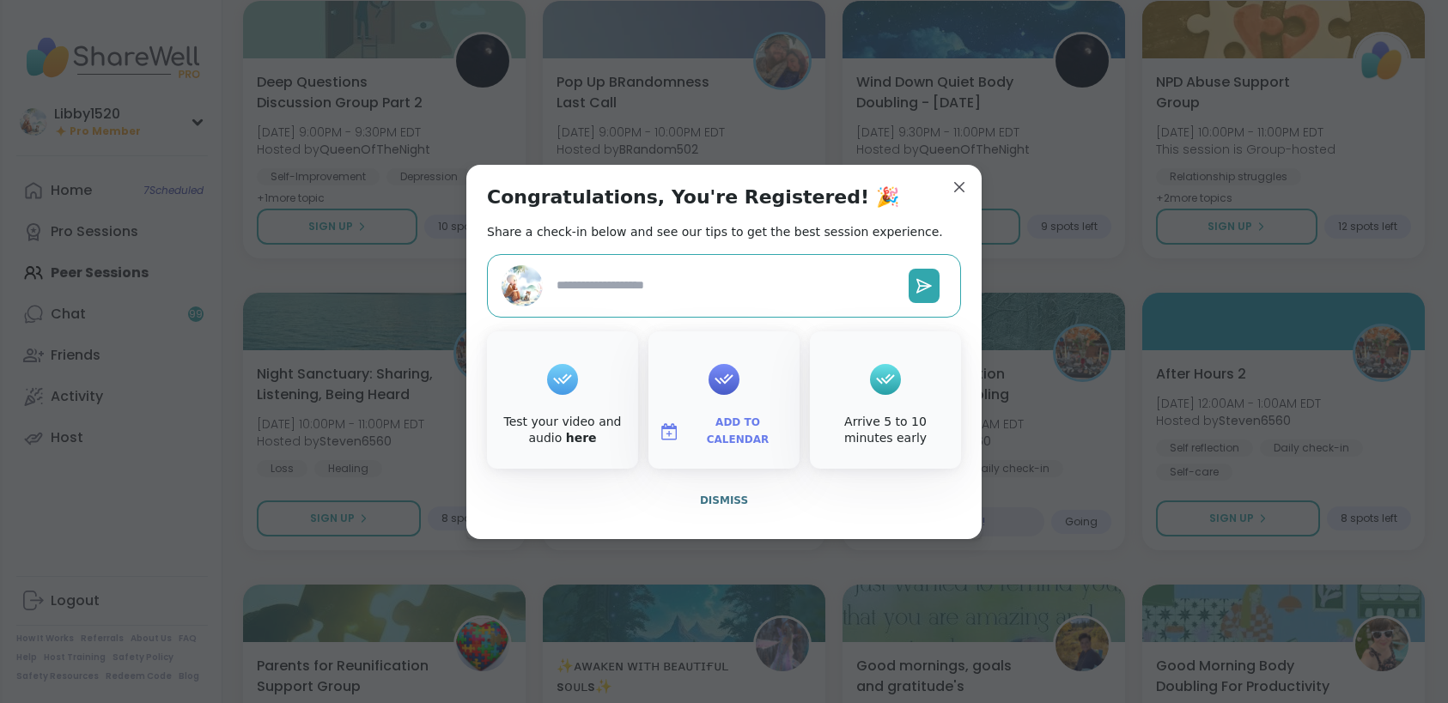
type textarea "*"
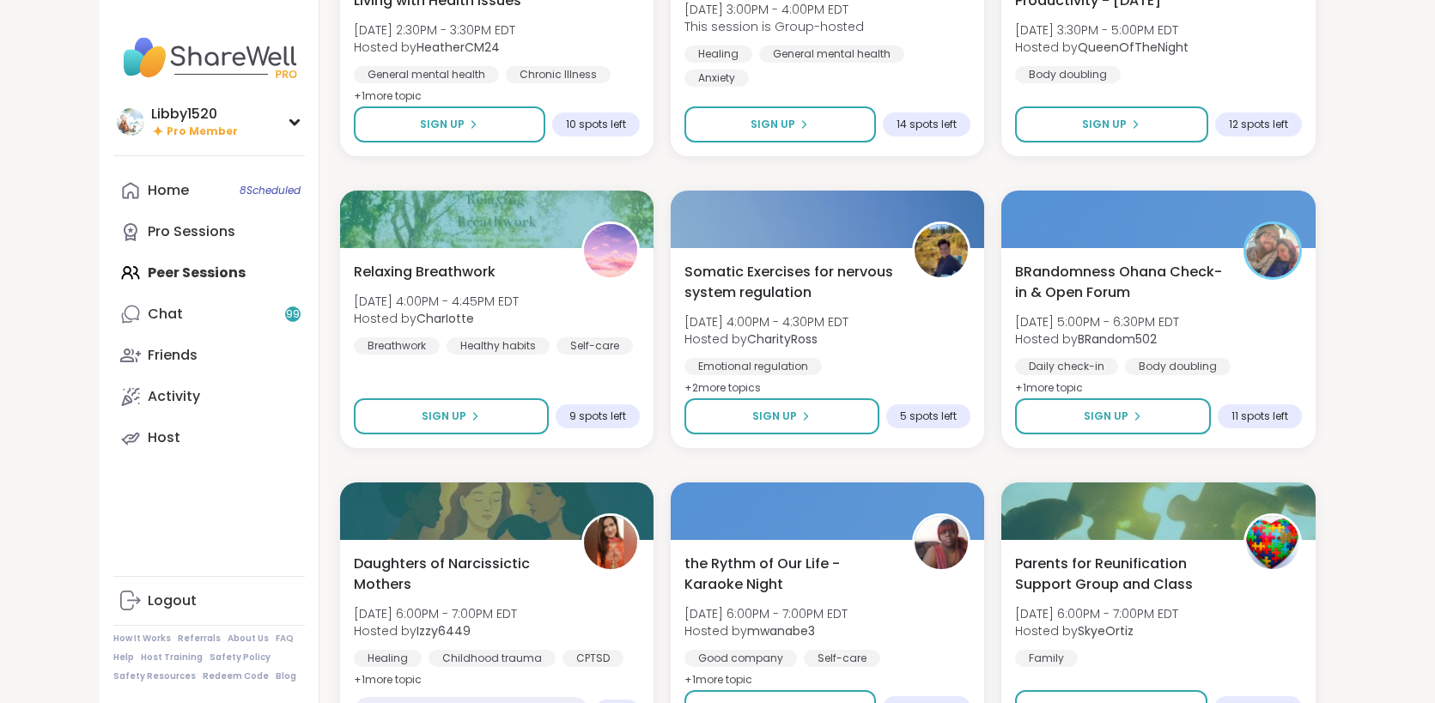
scroll to position [8528, 0]
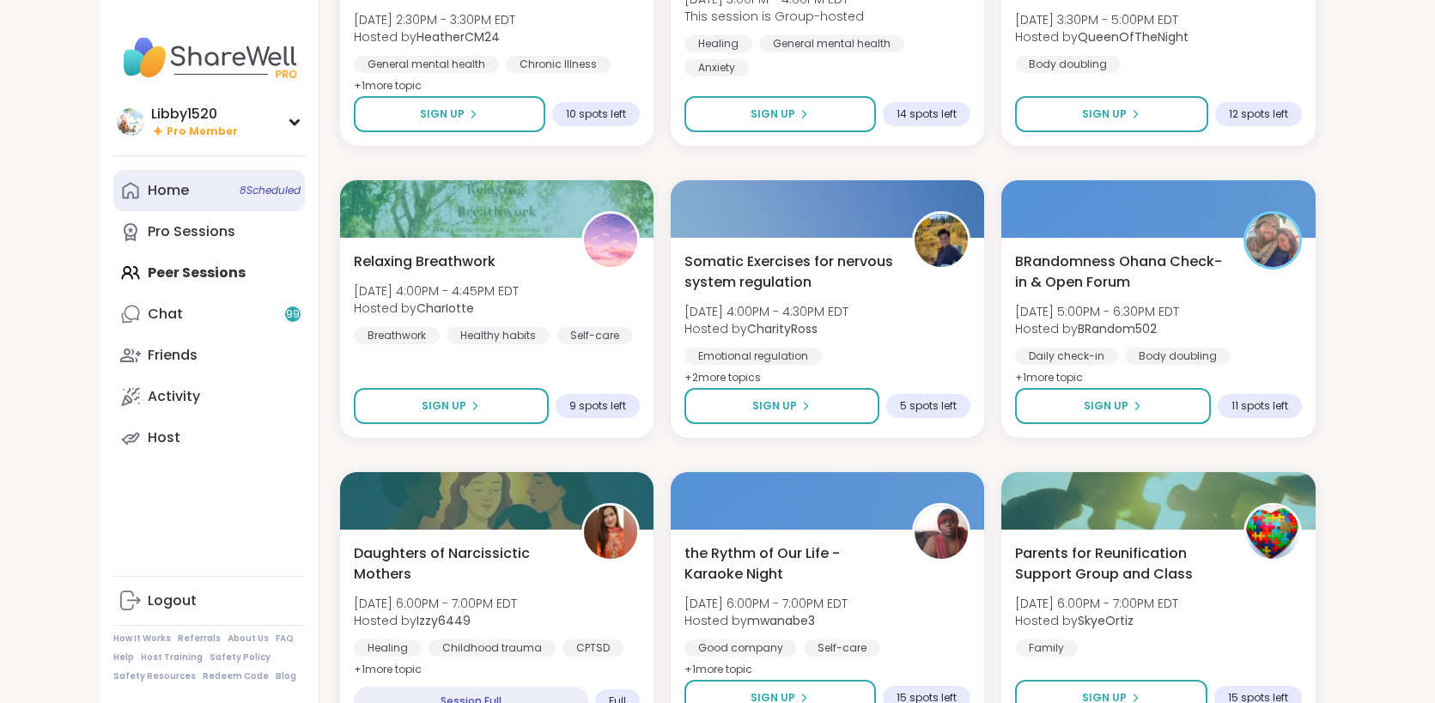
click at [148, 183] on div "Home 8 Scheduled" at bounding box center [168, 190] width 41 height 19
